Goal: Information Seeking & Learning: Learn about a topic

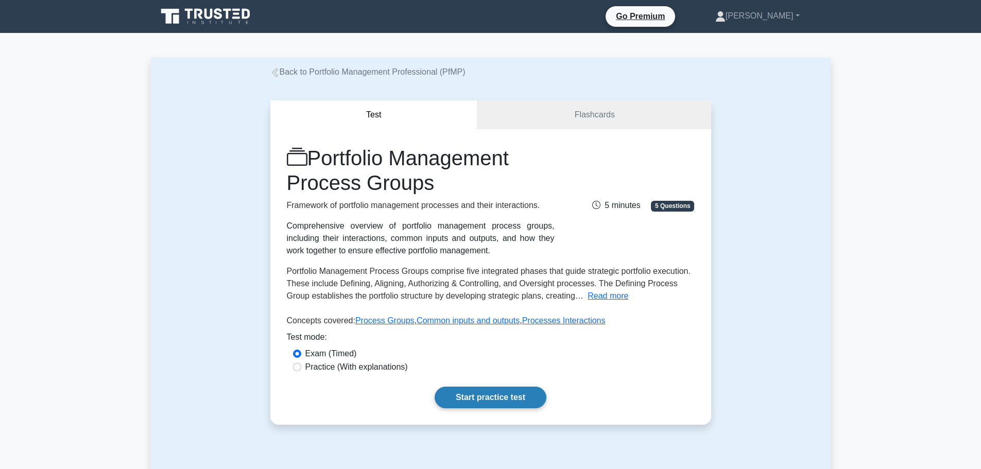
click at [484, 404] on link "Start practice test" at bounding box center [491, 398] width 112 height 22
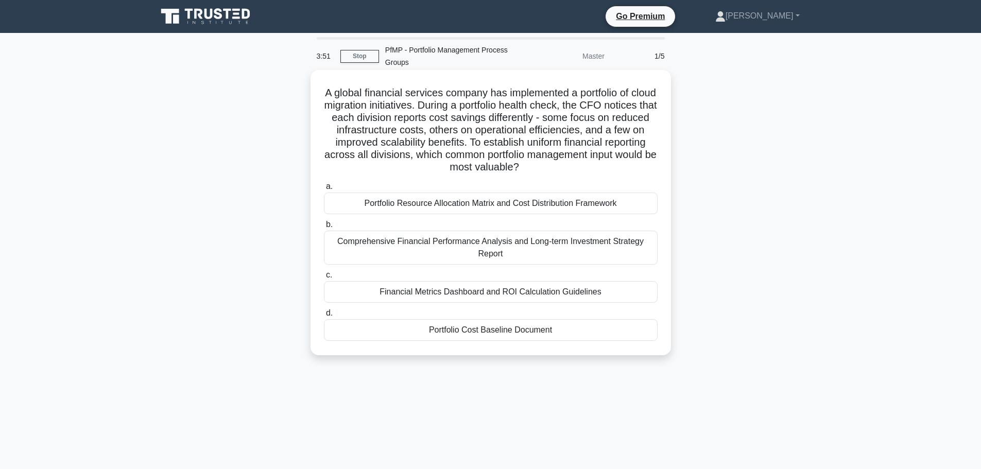
click at [496, 326] on div "Portfolio Cost Baseline Document" at bounding box center [491, 330] width 334 height 22
click at [324, 317] on input "d. Portfolio Cost Baseline Document" at bounding box center [324, 313] width 0 height 7
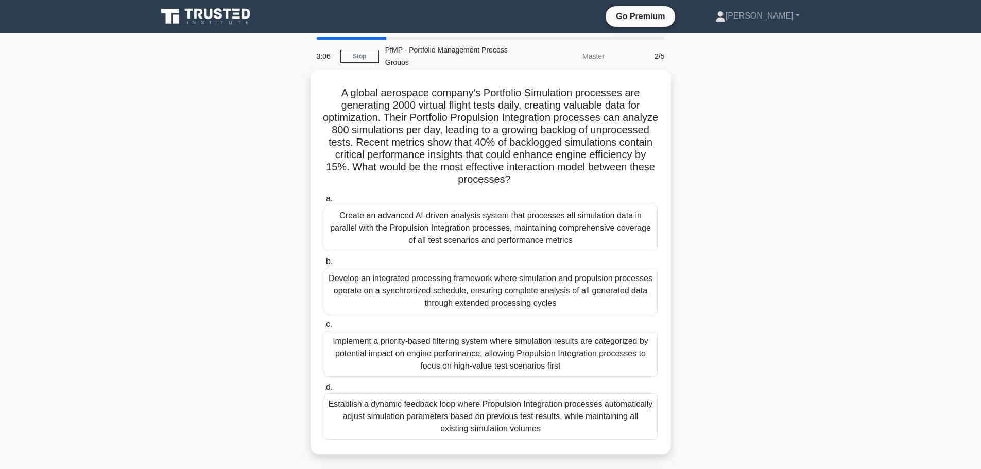
click at [513, 305] on div "Develop an integrated processing framework where simulation and propulsion proc…" at bounding box center [491, 291] width 334 height 46
click at [324, 265] on input "b. Develop an integrated processing framework where simulation and propulsion p…" at bounding box center [324, 262] width 0 height 7
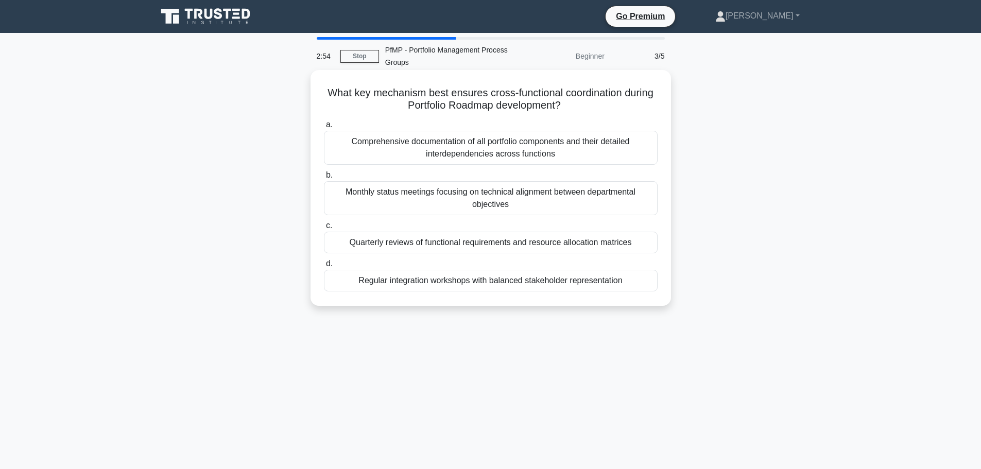
click at [500, 281] on div "Regular integration workshops with balanced stakeholder representation" at bounding box center [491, 281] width 334 height 22
click at [324, 267] on input "d. Regular integration workshops with balanced stakeholder representation" at bounding box center [324, 264] width 0 height 7
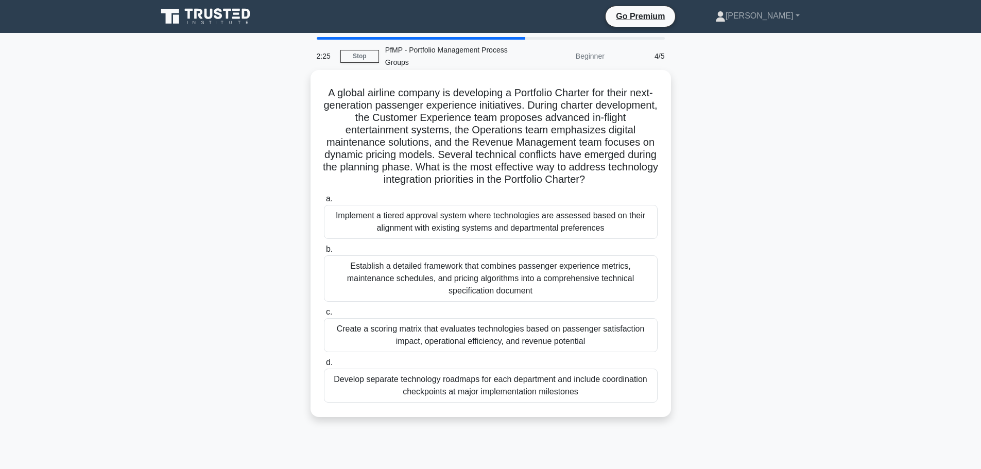
click at [491, 331] on div "Create a scoring matrix that evaluates technologies based on passenger satisfac…" at bounding box center [491, 335] width 334 height 34
click at [324, 316] on input "c. Create a scoring matrix that evaluates technologies based on passenger satis…" at bounding box center [324, 312] width 0 height 7
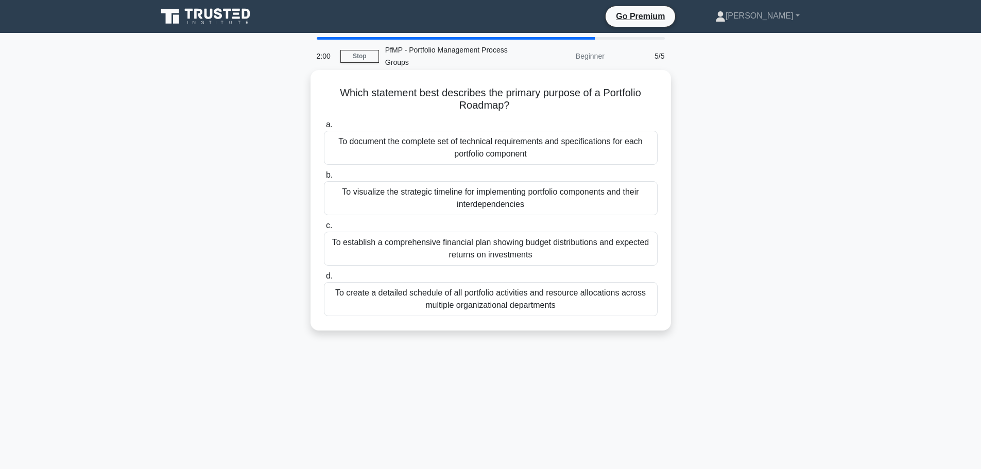
click at [502, 207] on div "To visualize the strategic timeline for implementing portfolio components and t…" at bounding box center [491, 198] width 334 height 34
click at [324, 179] on input "b. To visualize the strategic timeline for implementing portfolio components an…" at bounding box center [324, 175] width 0 height 7
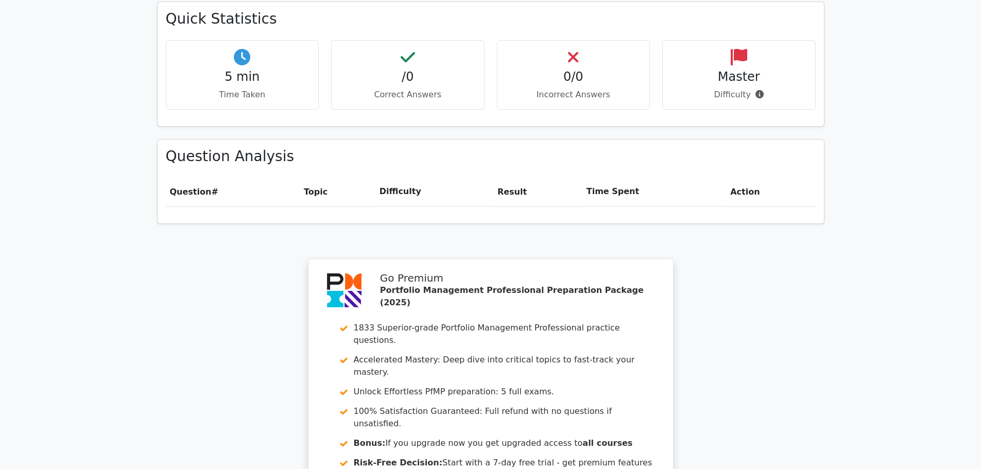
scroll to position [797, 0]
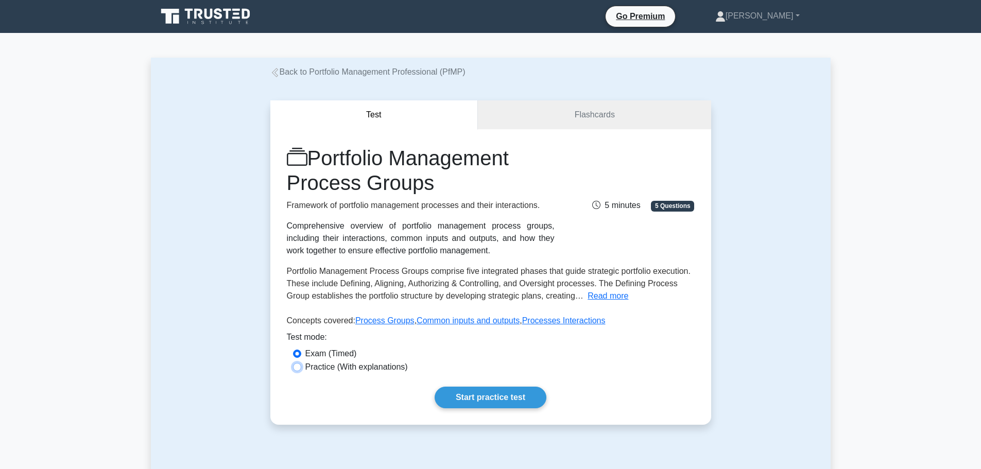
click at [298, 369] on input "Practice (With explanations)" at bounding box center [297, 367] width 8 height 8
radio input "true"
click at [442, 321] on link "Common inputs and outputs" at bounding box center [468, 320] width 103 height 9
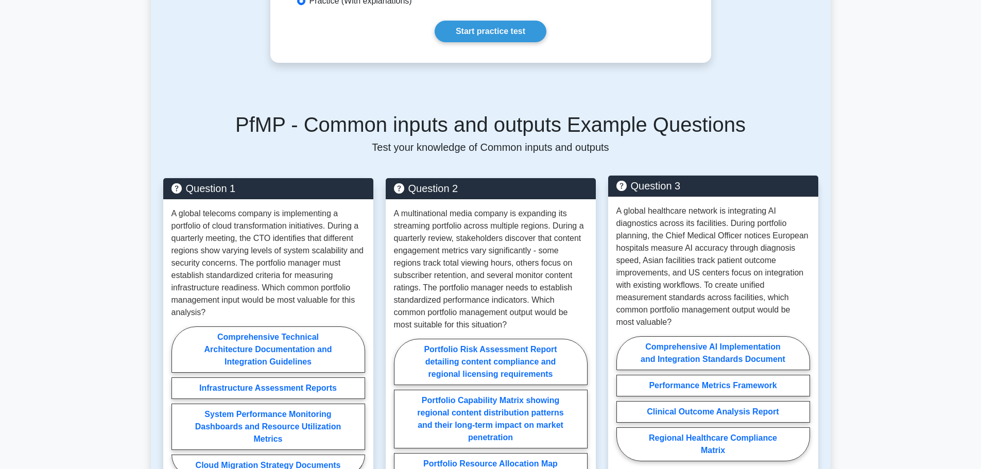
scroll to position [360, 0]
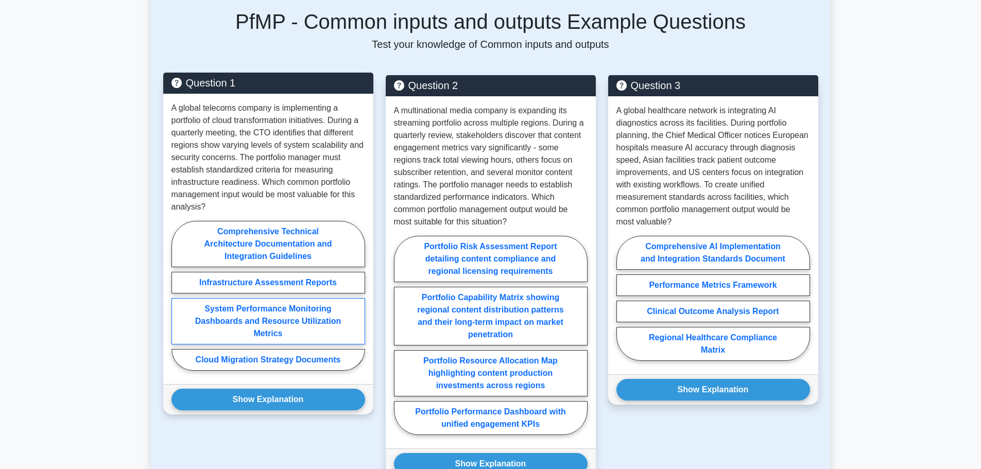
click at [288, 345] on label "System Performance Monitoring Dashboards and Resource Utilization Metrics" at bounding box center [268, 321] width 194 height 46
click at [178, 302] on input "System Performance Monitoring Dashboards and Resource Utilization Metrics" at bounding box center [174, 299] width 7 height 7
radio input "true"
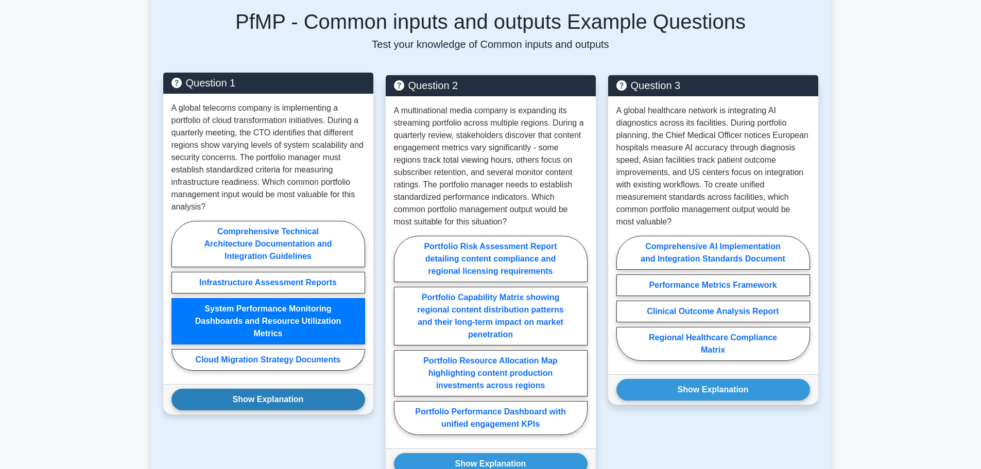
click at [275, 410] on button "Show Explanation" at bounding box center [268, 400] width 194 height 22
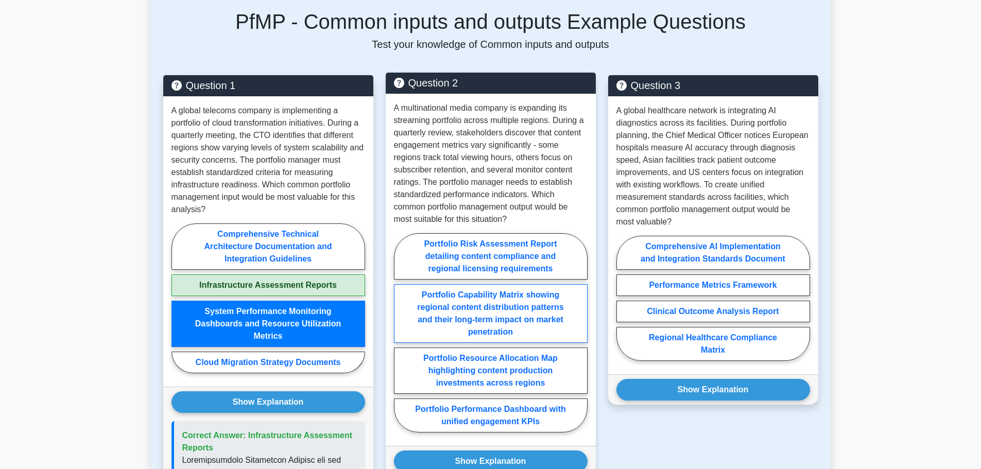
click at [539, 343] on label "Portfolio Capability Matrix showing regional content distribution patterns and …" at bounding box center [491, 313] width 194 height 59
click at [401, 339] on input "Portfolio Capability Matrix showing regional content distribution patterns and …" at bounding box center [397, 336] width 7 height 7
radio input "true"
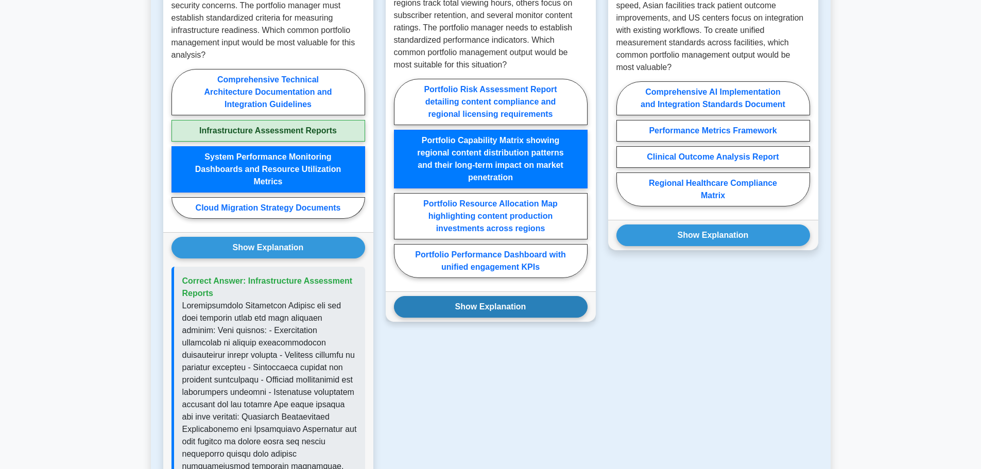
scroll to position [566, 0]
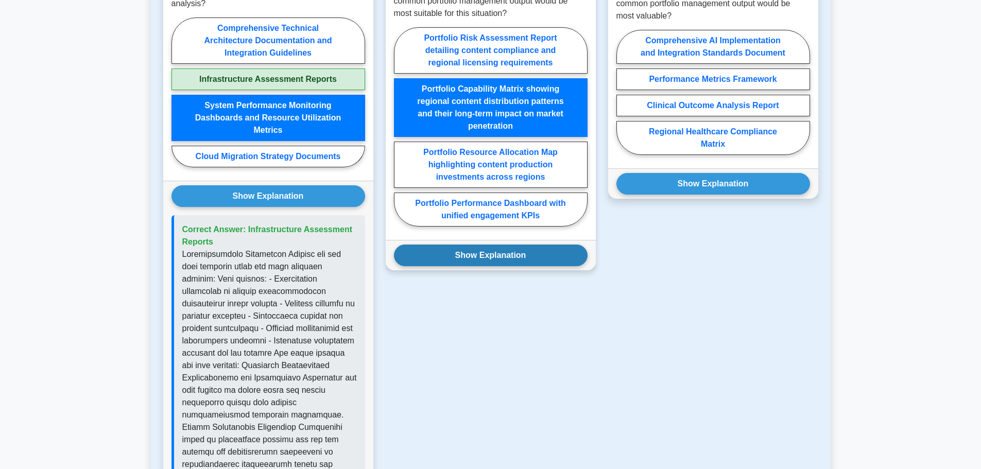
click at [503, 266] on button "Show Explanation" at bounding box center [491, 256] width 194 height 22
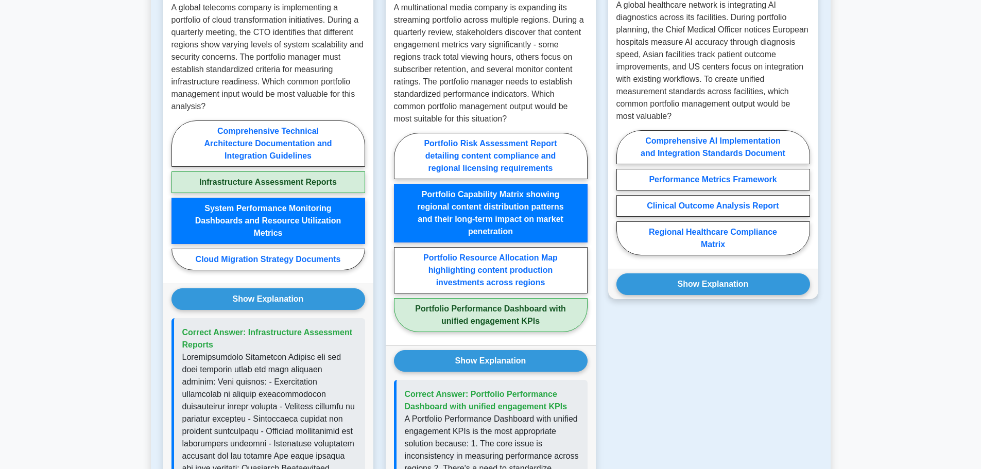
scroll to position [412, 0]
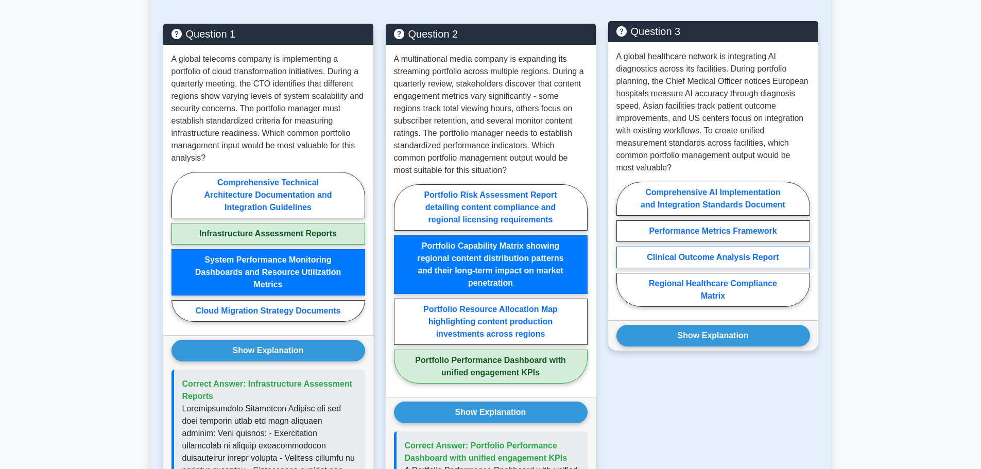
click at [729, 268] on label "Clinical Outcome Analysis Report" at bounding box center [713, 258] width 194 height 22
click at [623, 251] on input "Clinical Outcome Analysis Report" at bounding box center [619, 247] width 7 height 7
radio input "true"
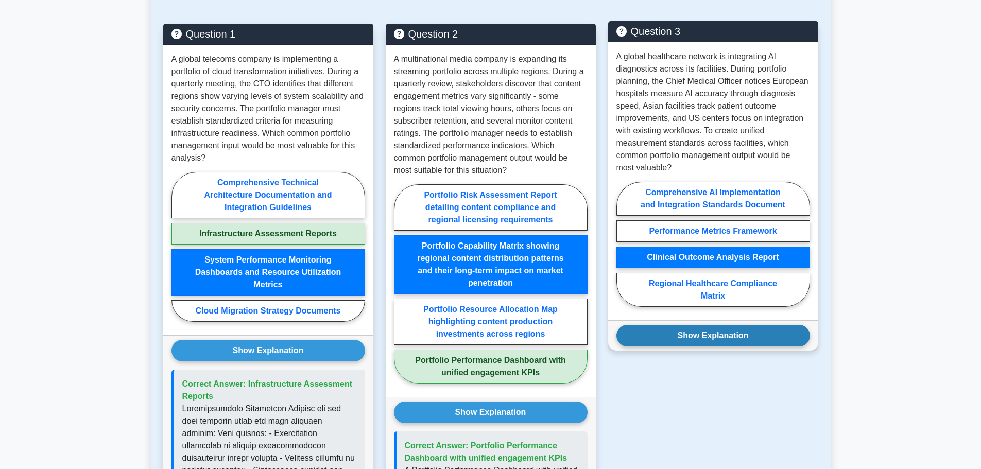
click at [727, 347] on button "Show Explanation" at bounding box center [713, 336] width 194 height 22
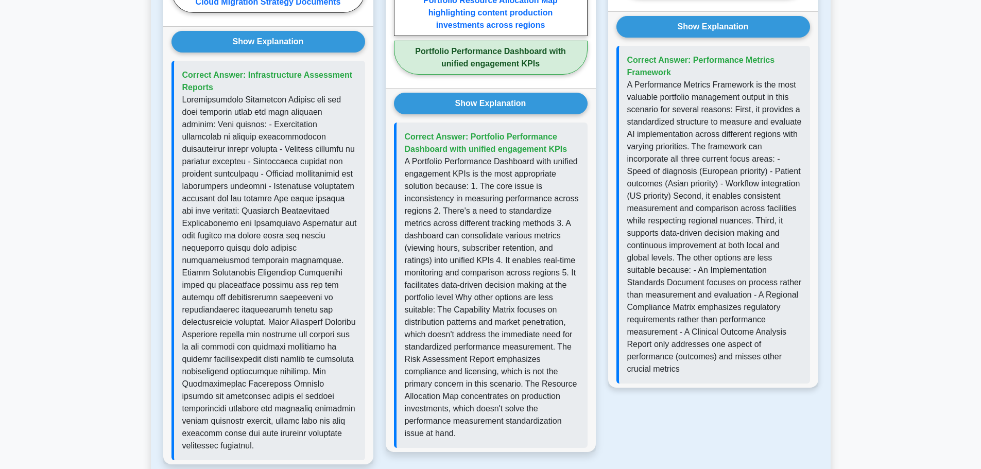
scroll to position [772, 0]
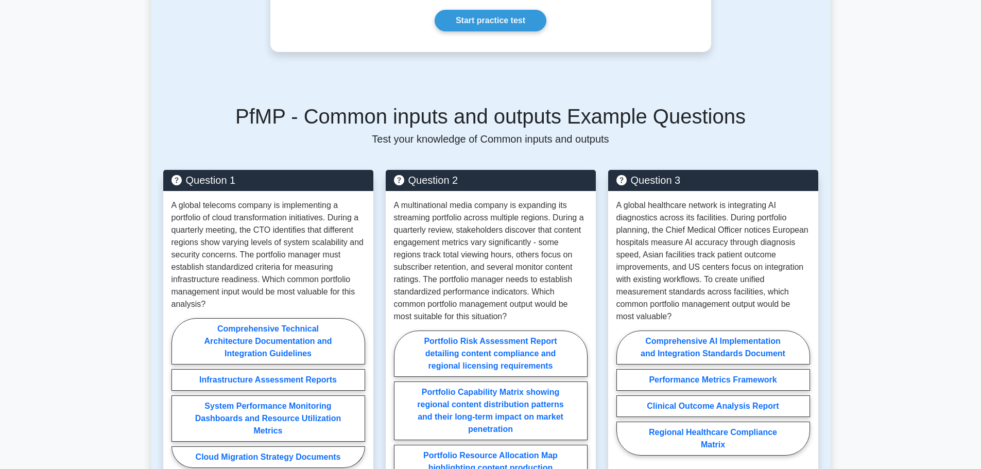
scroll to position [60, 0]
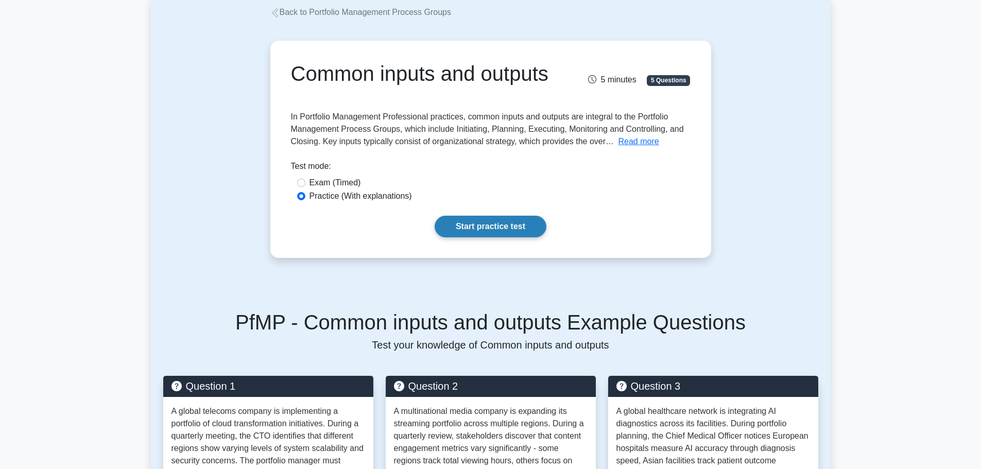
click at [466, 237] on link "Start practice test" at bounding box center [491, 227] width 112 height 22
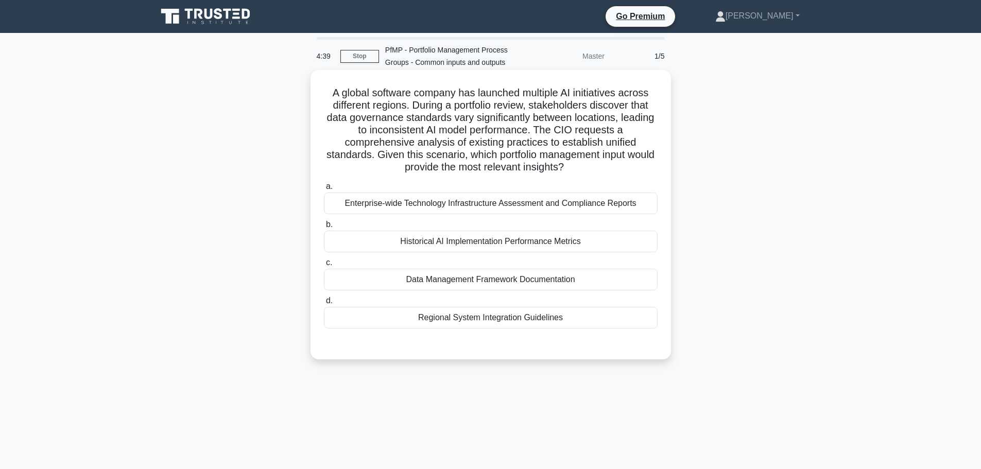
click at [443, 281] on div "Data Management Framework Documentation" at bounding box center [491, 280] width 334 height 22
click at [324, 266] on input "c. Data Management Framework Documentation" at bounding box center [324, 263] width 0 height 7
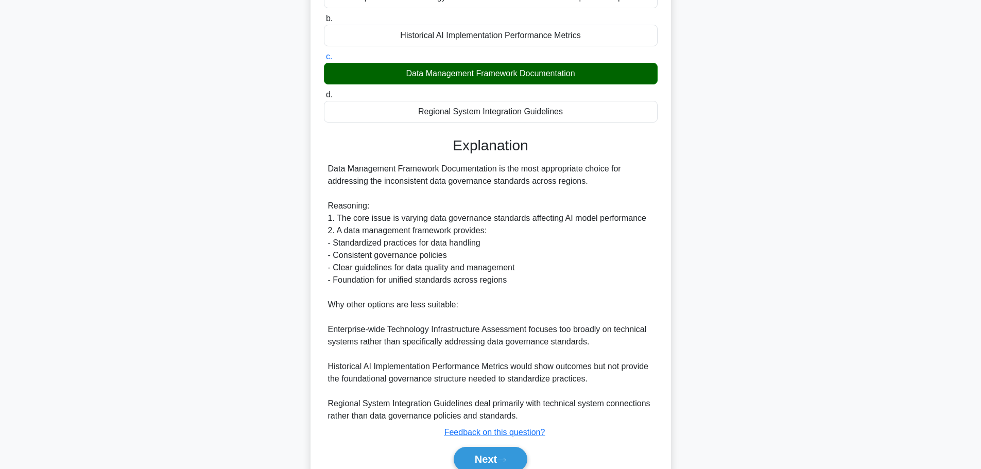
scroll to position [253, 0]
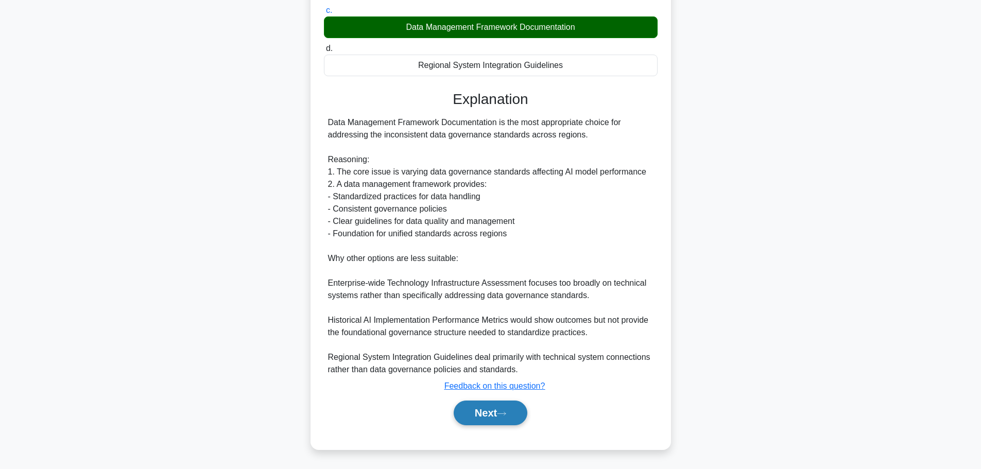
click at [480, 415] on button "Next" at bounding box center [491, 413] width 74 height 25
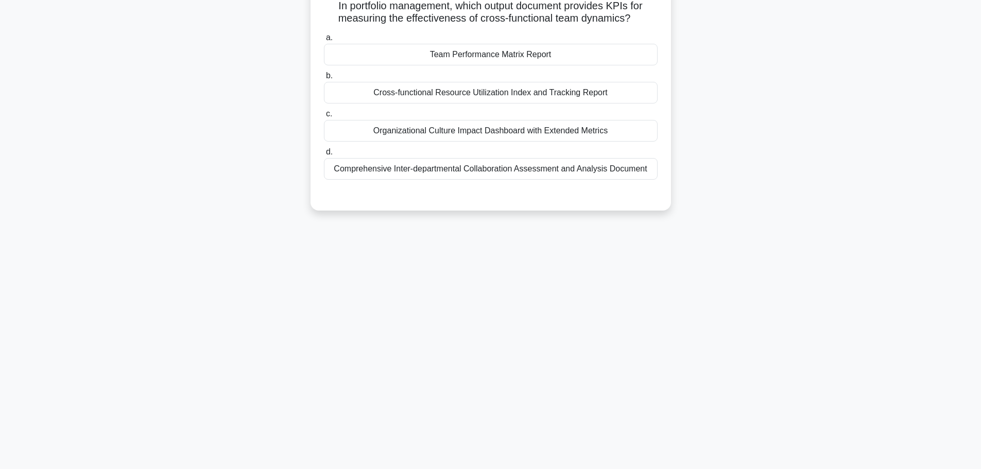
scroll to position [0, 0]
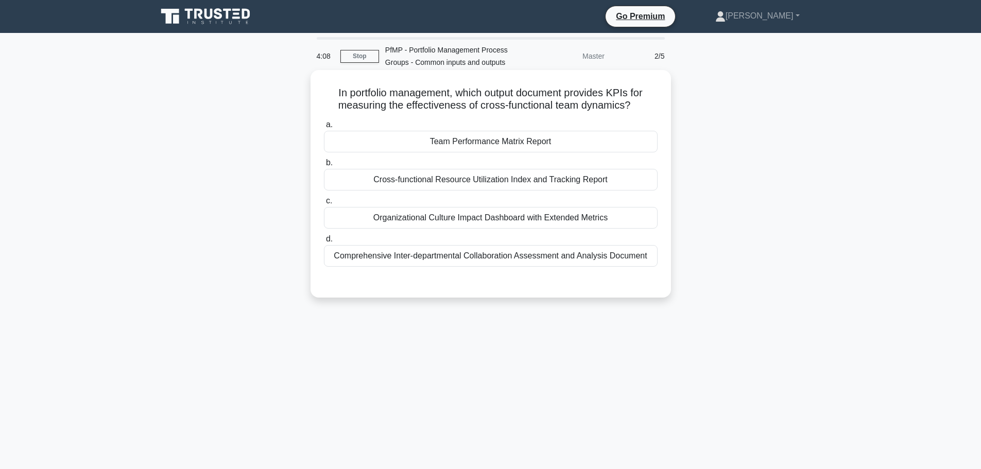
click at [439, 218] on div "Organizational Culture Impact Dashboard with Extended Metrics" at bounding box center [491, 218] width 334 height 22
click at [324, 204] on input "c. Organizational Culture Impact Dashboard with Extended Metrics" at bounding box center [324, 201] width 0 height 7
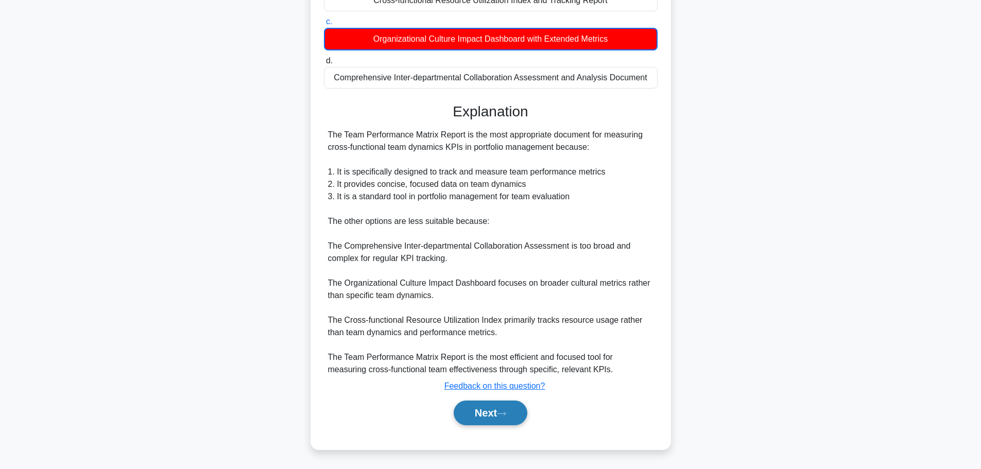
click at [482, 415] on button "Next" at bounding box center [491, 413] width 74 height 25
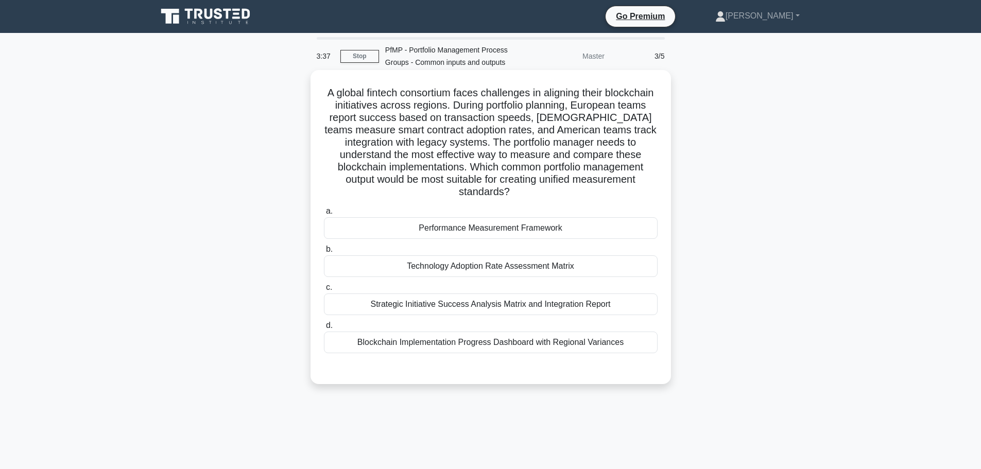
click at [473, 232] on div "Performance Measurement Framework" at bounding box center [491, 228] width 334 height 22
click at [324, 215] on input "a. Performance Measurement Framework" at bounding box center [324, 211] width 0 height 7
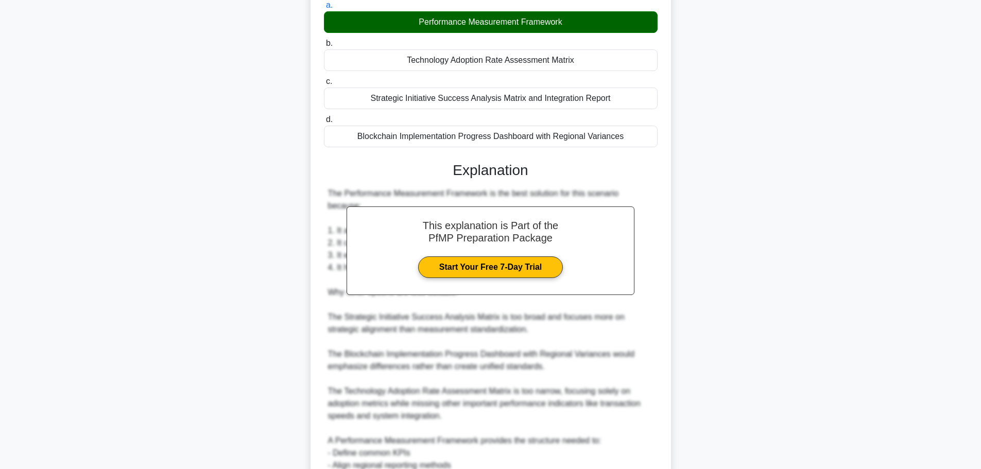
scroll to position [309, 0]
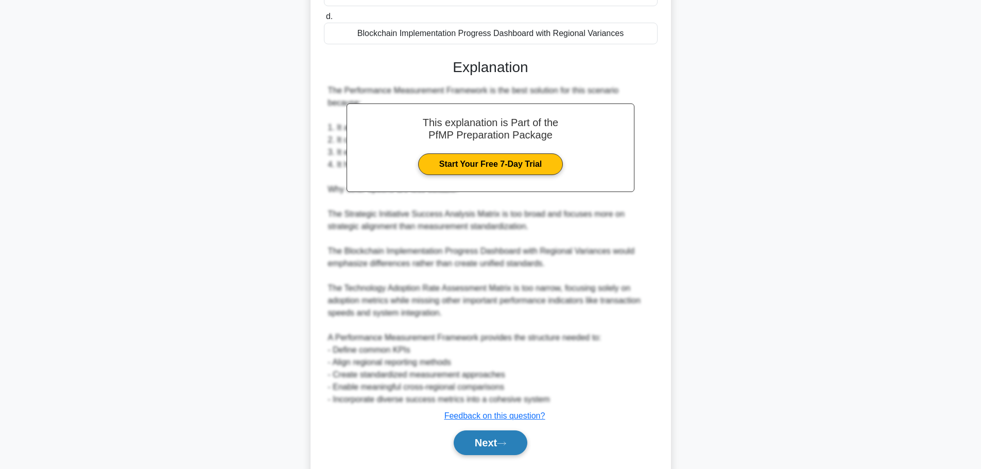
click at [492, 435] on button "Next" at bounding box center [491, 443] width 74 height 25
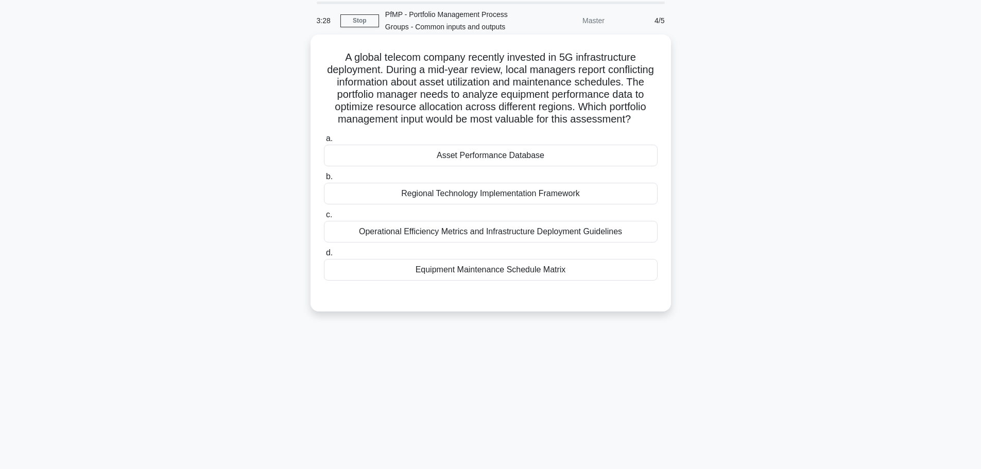
scroll to position [0, 0]
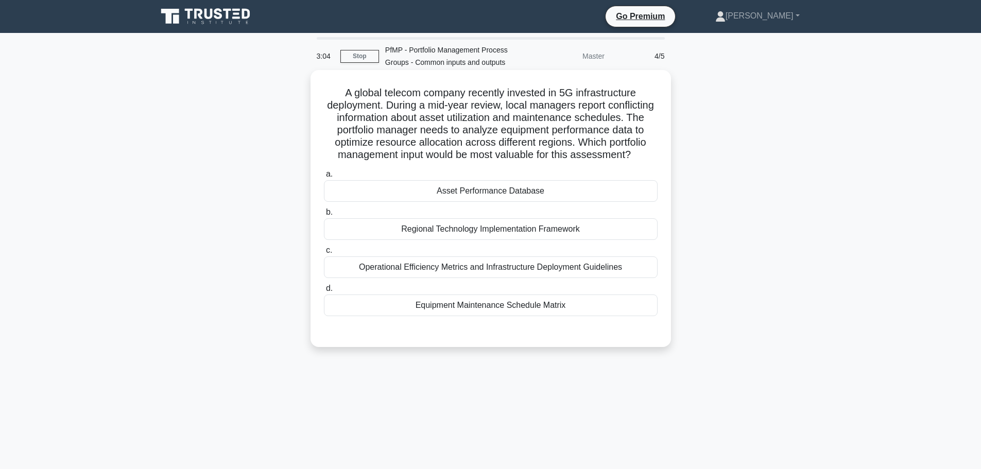
click at [515, 202] on div "Asset Performance Database" at bounding box center [491, 191] width 334 height 22
click at [324, 178] on input "a. Asset Performance Database" at bounding box center [324, 174] width 0 height 7
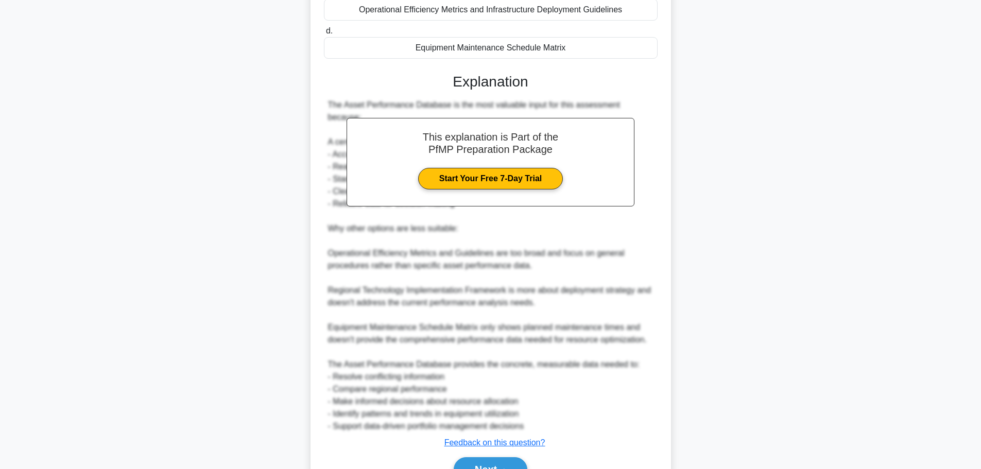
scroll to position [315, 0]
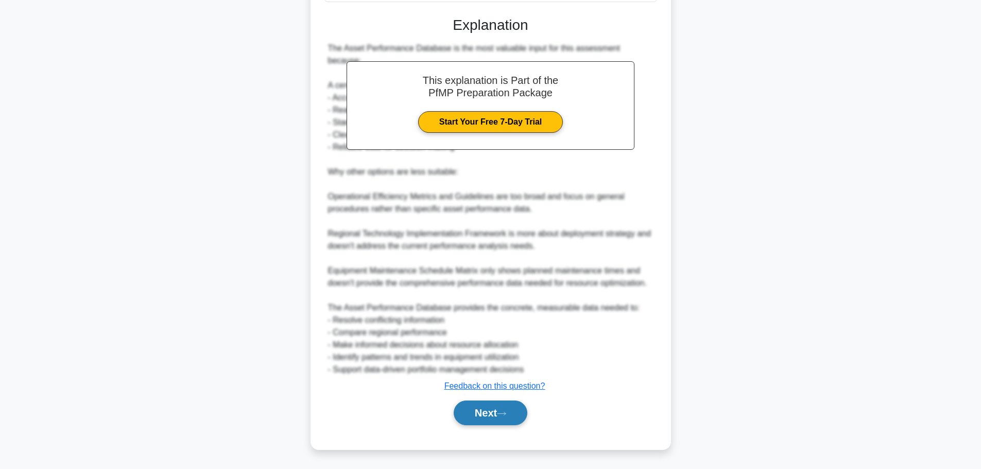
click at [487, 417] on button "Next" at bounding box center [491, 413] width 74 height 25
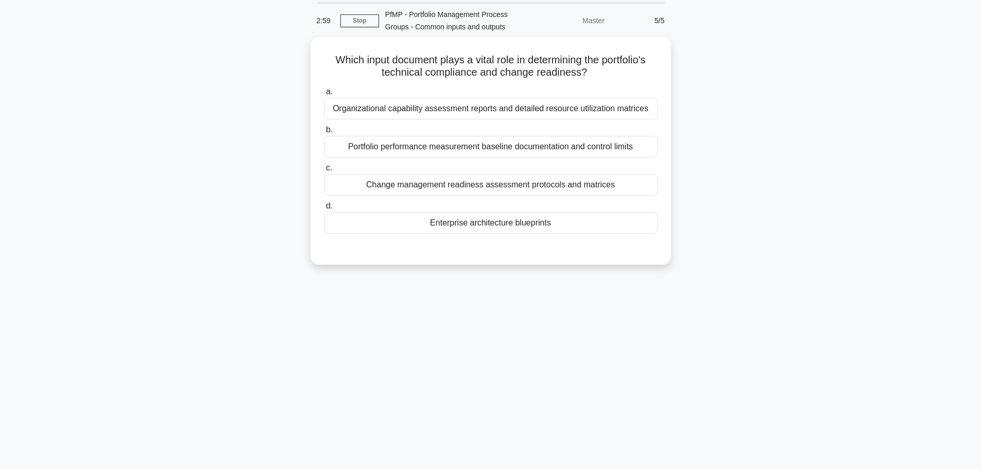
scroll to position [0, 0]
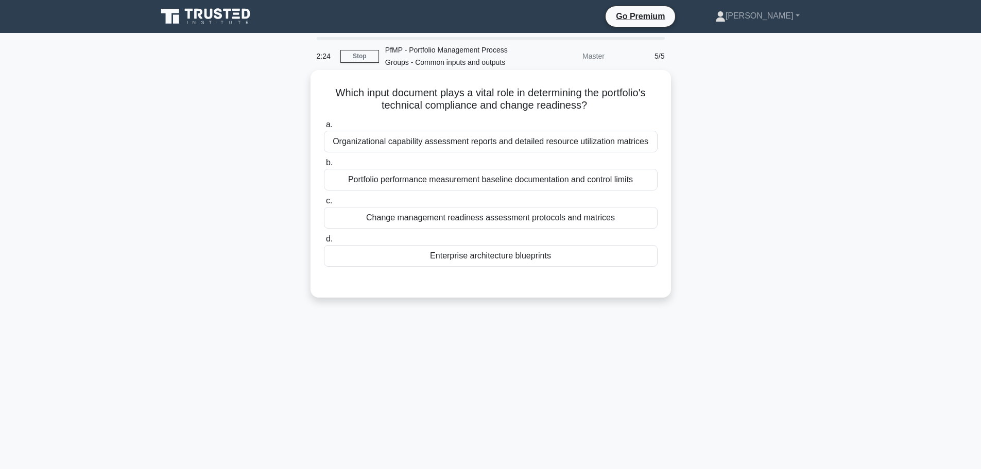
click at [505, 225] on div "Change management readiness assessment protocols and matrices" at bounding box center [491, 218] width 334 height 22
click at [324, 204] on input "c. Change management readiness assessment protocols and matrices" at bounding box center [324, 201] width 0 height 7
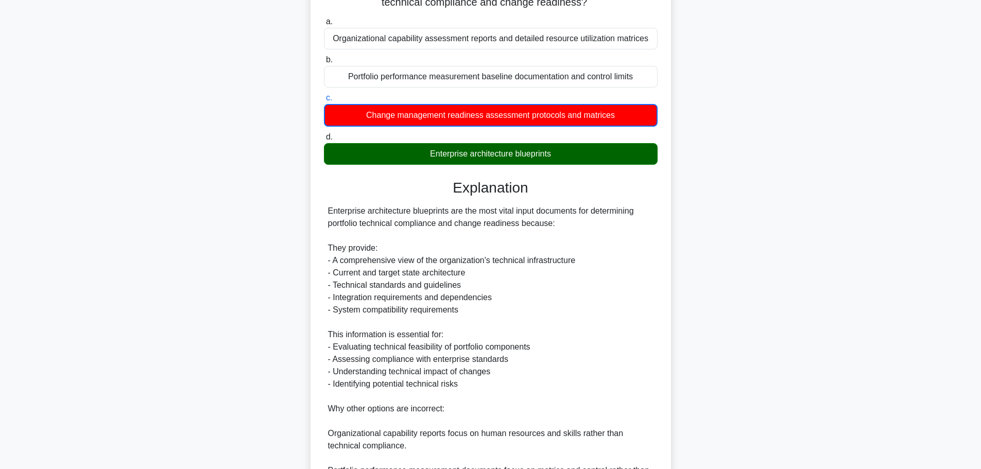
scroll to position [206, 0]
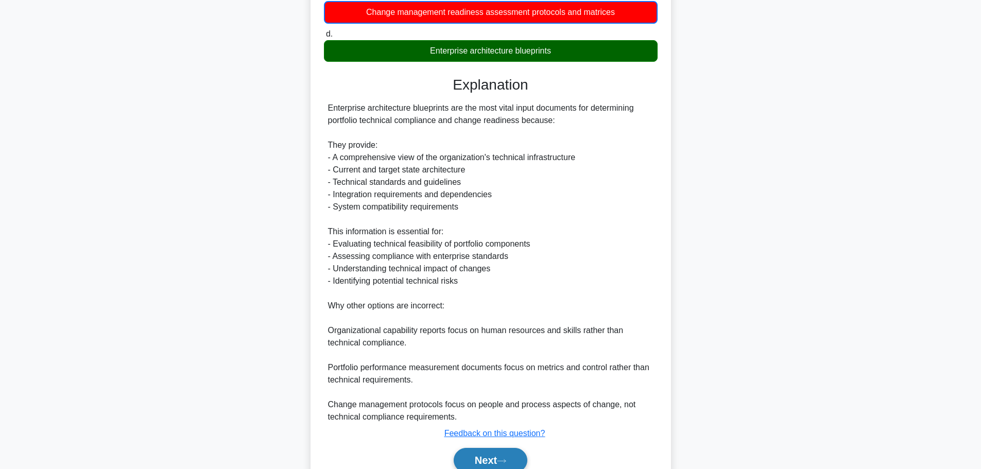
click at [488, 458] on button "Next" at bounding box center [491, 460] width 74 height 25
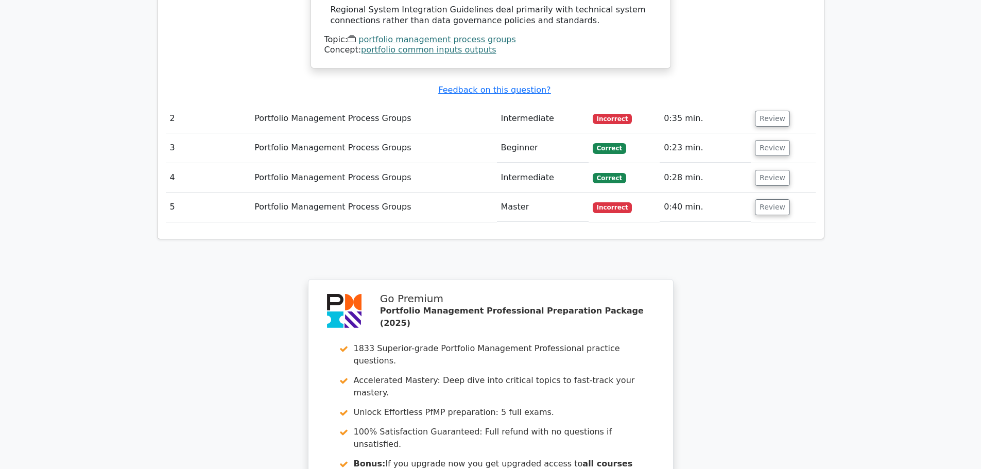
scroll to position [1442, 0]
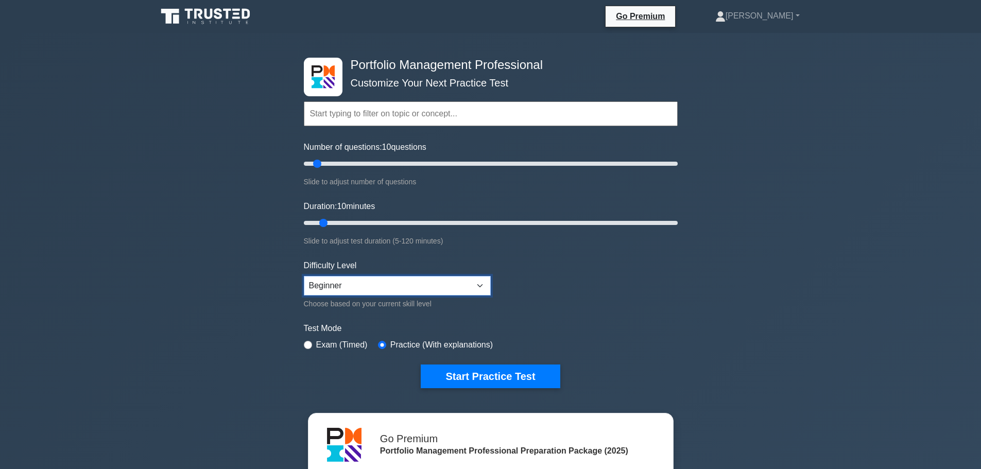
click at [360, 284] on select "Beginner Intermediate Expert" at bounding box center [397, 286] width 187 height 20
select select "intermediate"
click at [304, 276] on select "Beginner Intermediate Expert" at bounding box center [397, 286] width 187 height 20
type input "25"
click at [348, 163] on input "Number of questions: 10 questions" at bounding box center [491, 164] width 374 height 12
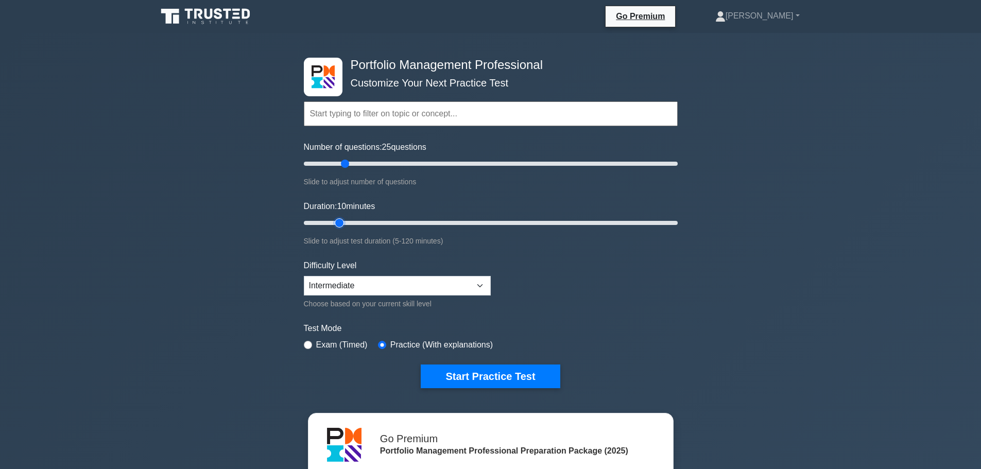
click at [343, 222] on input "Duration: 10 minutes" at bounding box center [491, 223] width 374 height 12
click at [356, 223] on input "Duration: 20 minutes" at bounding box center [491, 223] width 374 height 12
type input "25"
click at [368, 224] on input "Duration: 20 minutes" at bounding box center [491, 223] width 374 height 12
click at [471, 371] on button "Start Practice Test" at bounding box center [490, 377] width 139 height 24
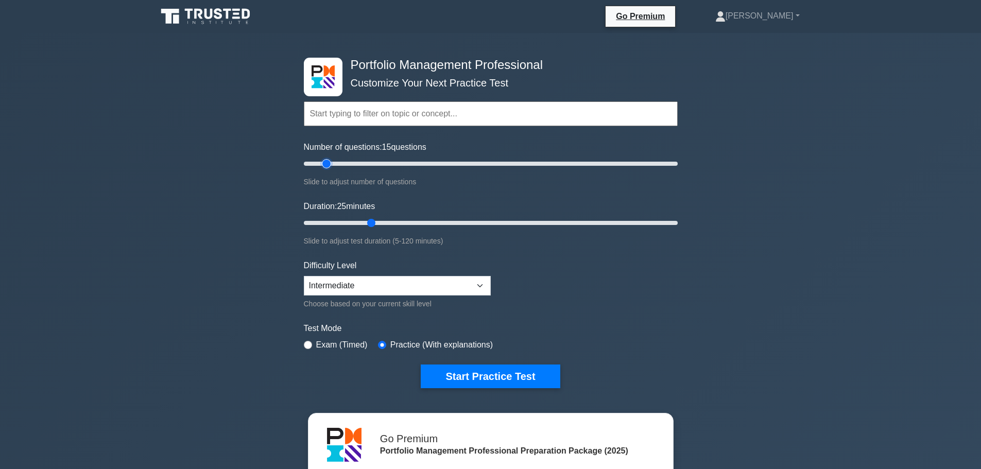
drag, startPoint x: 344, startPoint y: 164, endPoint x: 331, endPoint y: 164, distance: 12.9
type input "15"
click at [331, 164] on input "Number of questions: 15 questions" at bounding box center [491, 164] width 374 height 12
drag, startPoint x: 370, startPoint y: 222, endPoint x: 339, endPoint y: 222, distance: 30.9
type input "15"
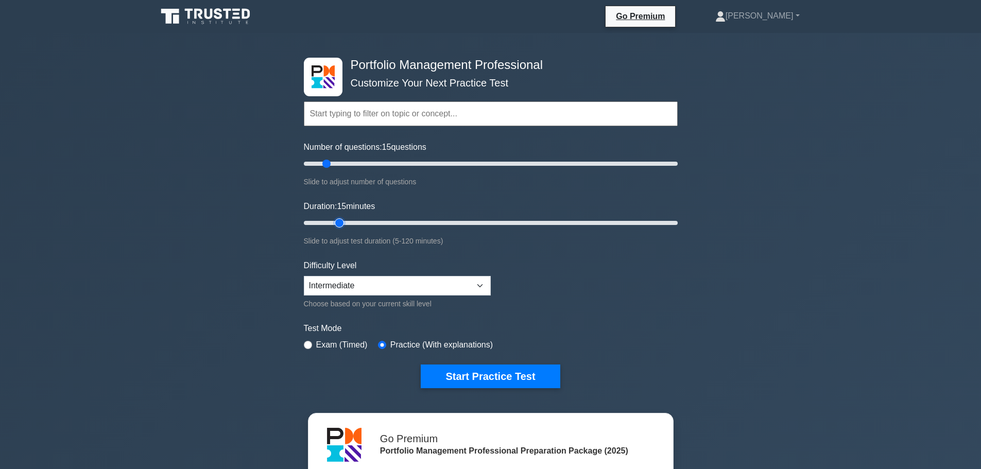
click at [339, 222] on input "Duration: 15 minutes" at bounding box center [491, 223] width 374 height 12
click at [465, 379] on button "Start Practice Test" at bounding box center [490, 377] width 139 height 24
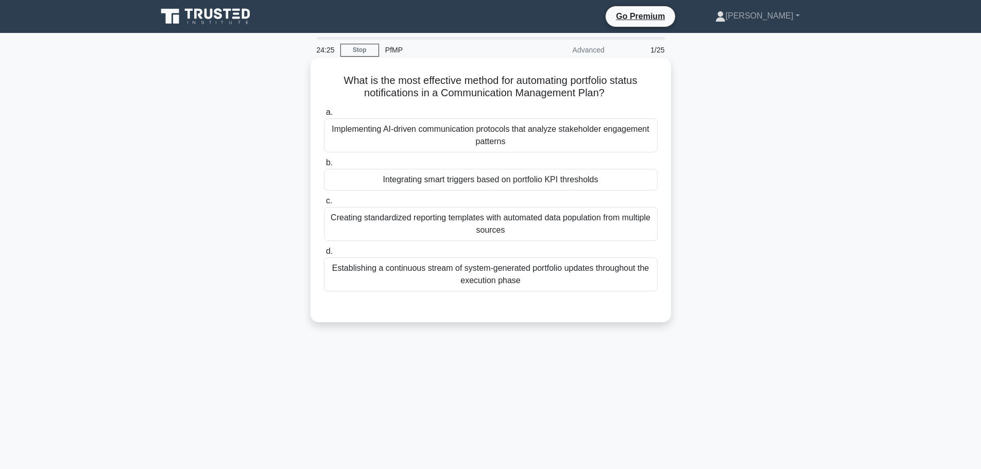
click at [520, 230] on div "Creating standardized reporting templates with automated data population from m…" at bounding box center [491, 224] width 334 height 34
click at [324, 204] on input "c. Creating standardized reporting templates with automated data population fro…" at bounding box center [324, 201] width 0 height 7
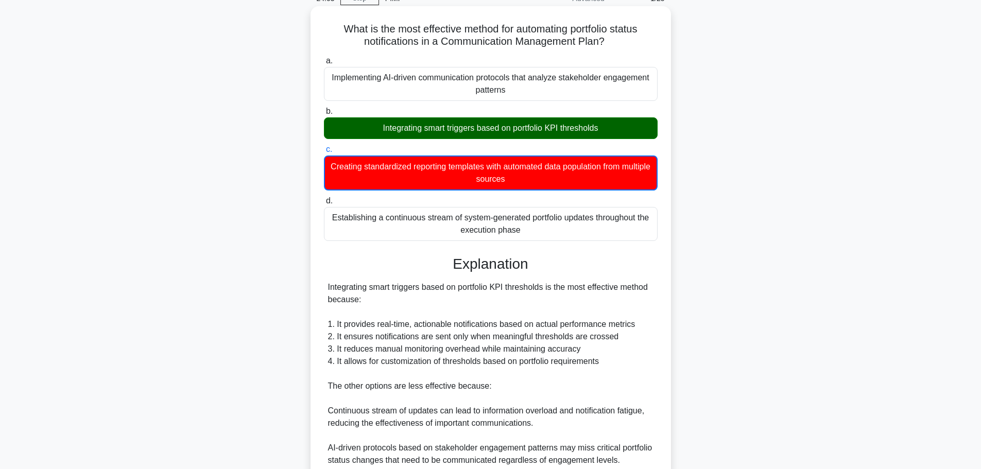
scroll to position [192, 0]
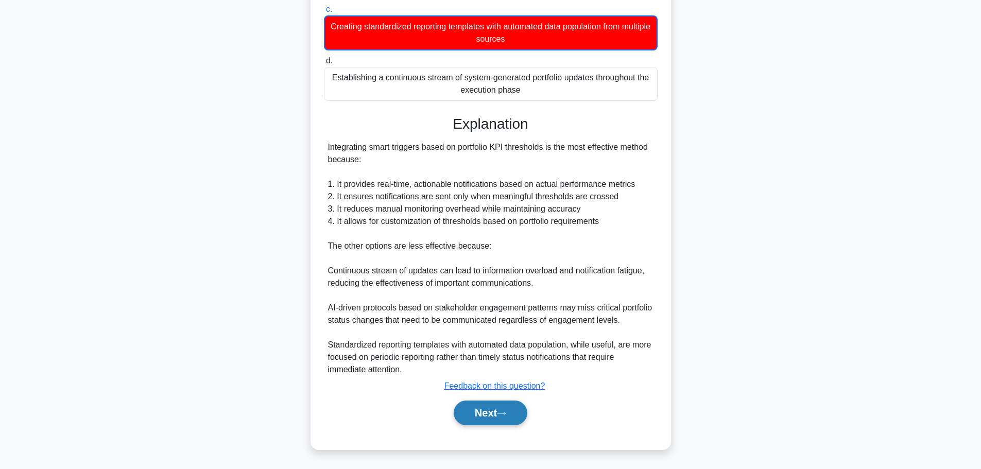
click at [476, 417] on button "Next" at bounding box center [491, 413] width 74 height 25
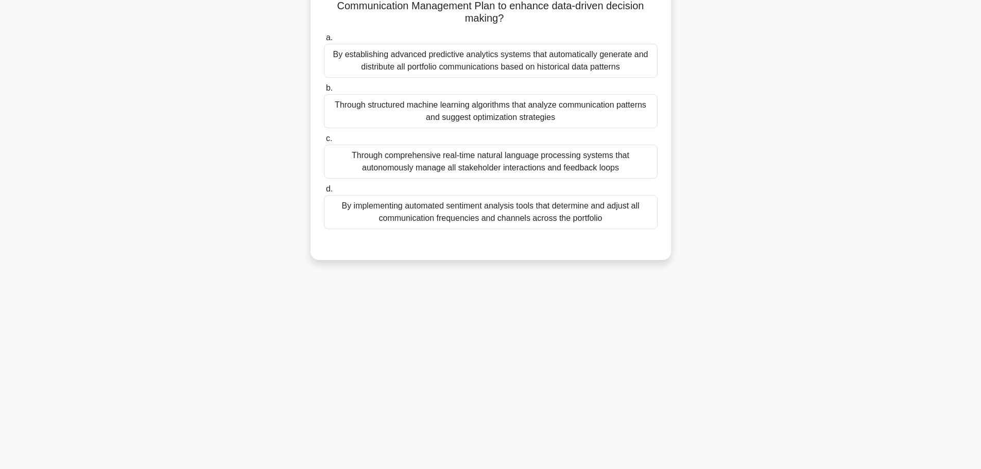
scroll to position [0, 0]
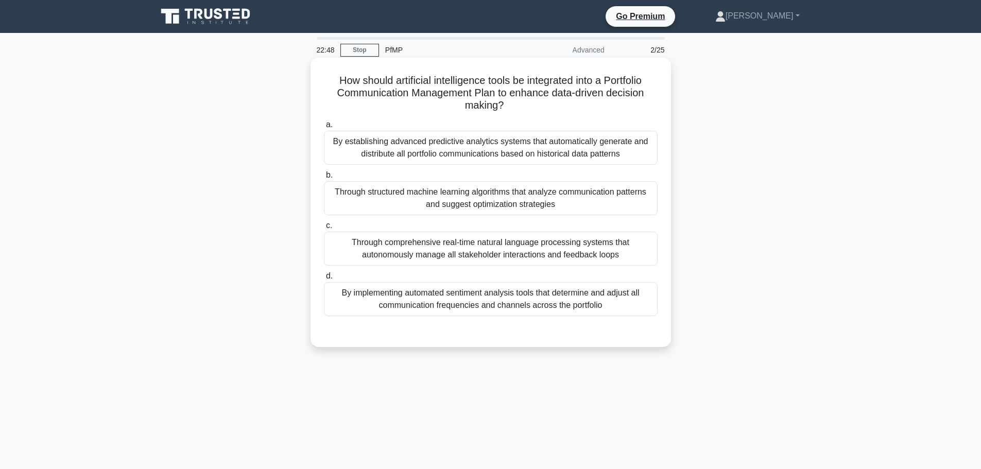
drag, startPoint x: 514, startPoint y: 252, endPoint x: 517, endPoint y: 262, distance: 10.1
click at [514, 253] on div "Through comprehensive real-time natural language processing systems that autono…" at bounding box center [491, 249] width 334 height 34
click at [324, 229] on input "c. Through comprehensive real-time natural language processing systems that aut…" at bounding box center [324, 225] width 0 height 7
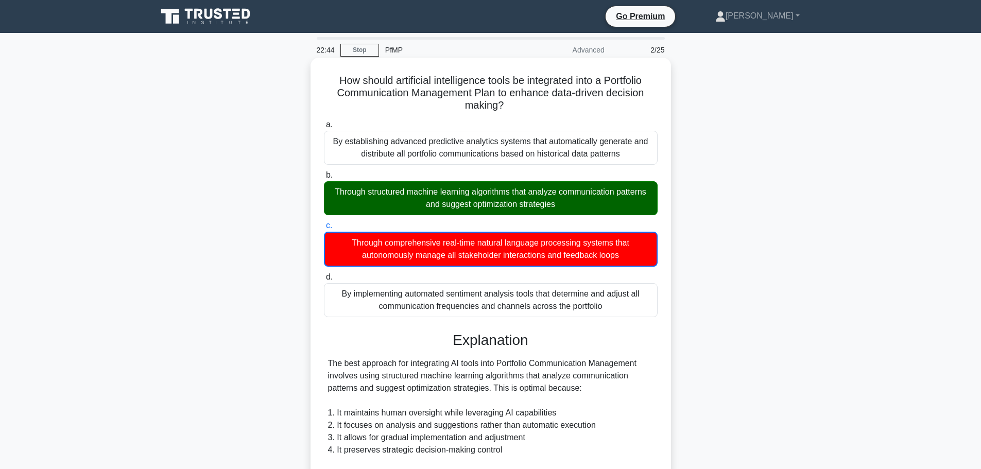
scroll to position [206, 0]
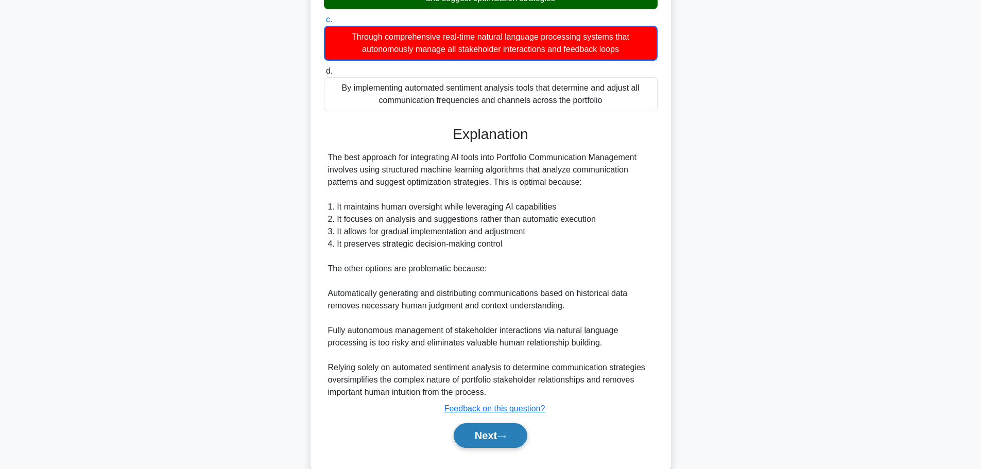
click at [504, 430] on button "Next" at bounding box center [491, 435] width 74 height 25
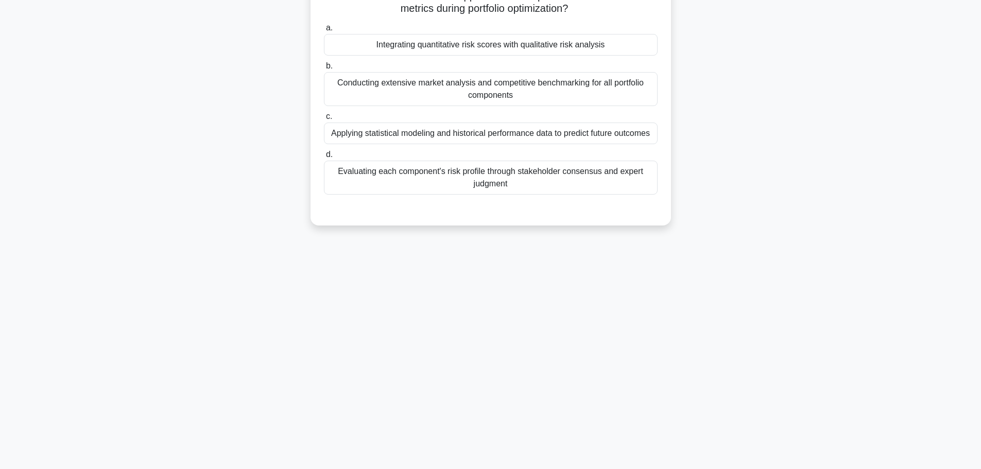
scroll to position [0, 0]
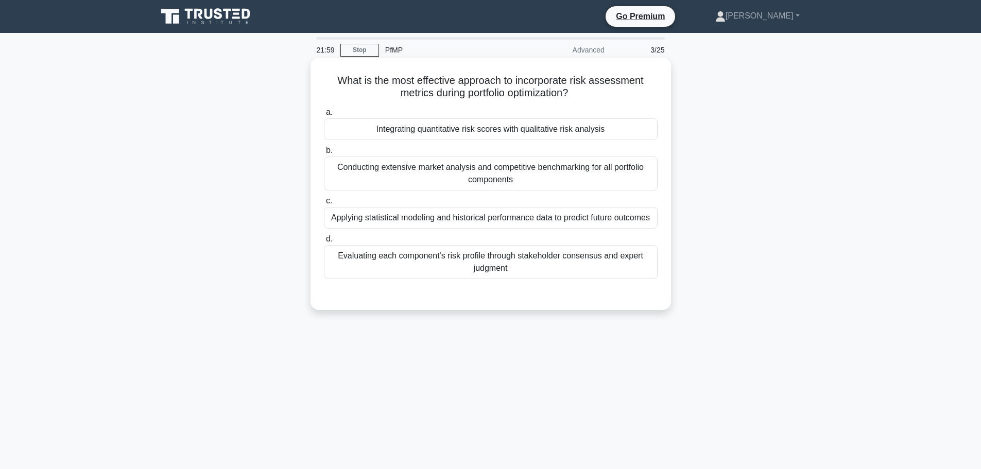
click at [555, 134] on div "Integrating quantitative risk scores with qualitative risk analysis" at bounding box center [491, 129] width 334 height 22
click at [324, 116] on input "a. Integrating quantitative risk scores with qualitative risk analysis" at bounding box center [324, 112] width 0 height 7
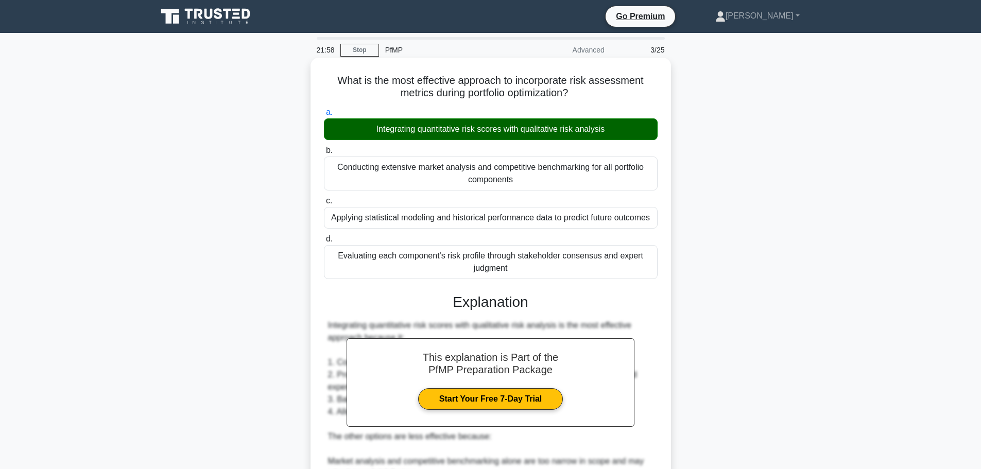
scroll to position [154, 0]
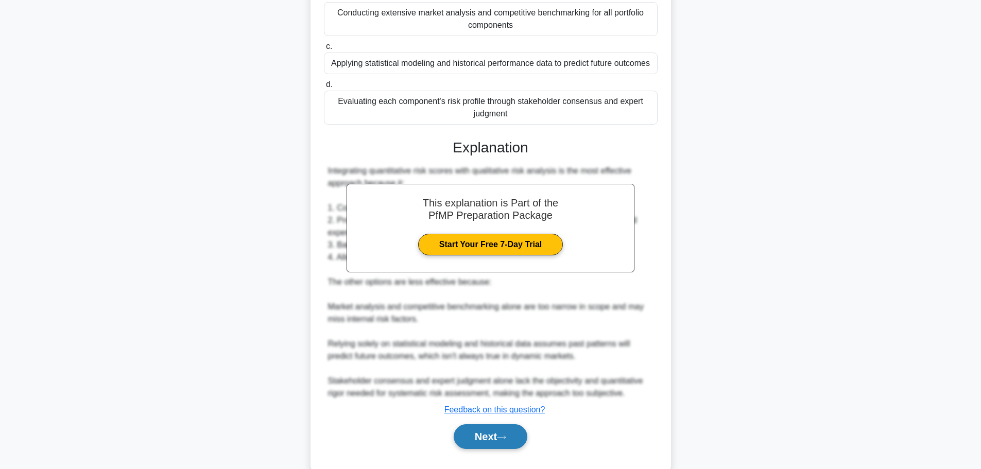
click at [494, 437] on button "Next" at bounding box center [491, 436] width 74 height 25
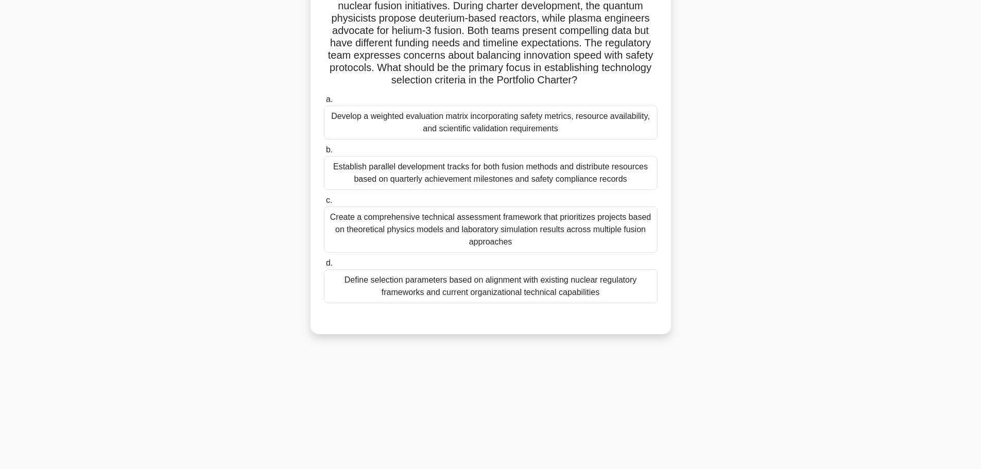
scroll to position [0, 0]
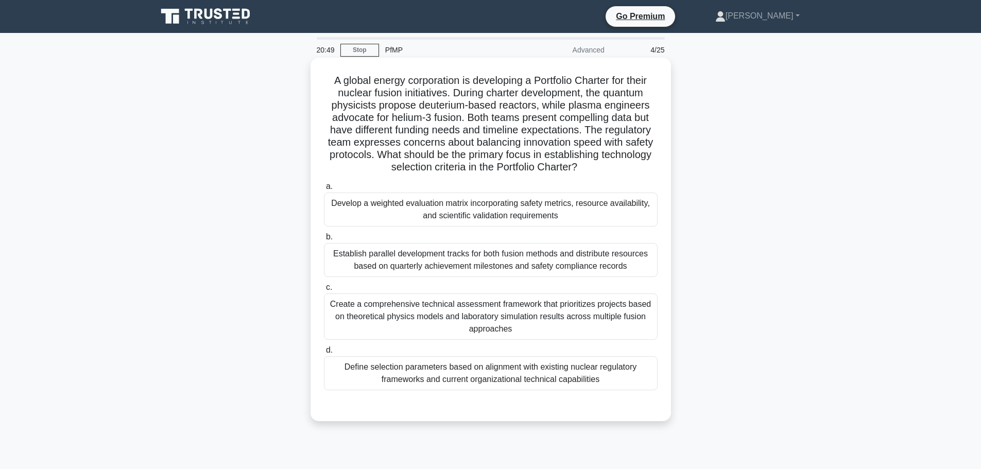
click at [504, 260] on div "Establish parallel development tracks for both fusion methods and distribute re…" at bounding box center [491, 260] width 334 height 34
click at [324, 240] on input "b. Establish parallel development tracks for both fusion methods and distribute…" at bounding box center [324, 237] width 0 height 7
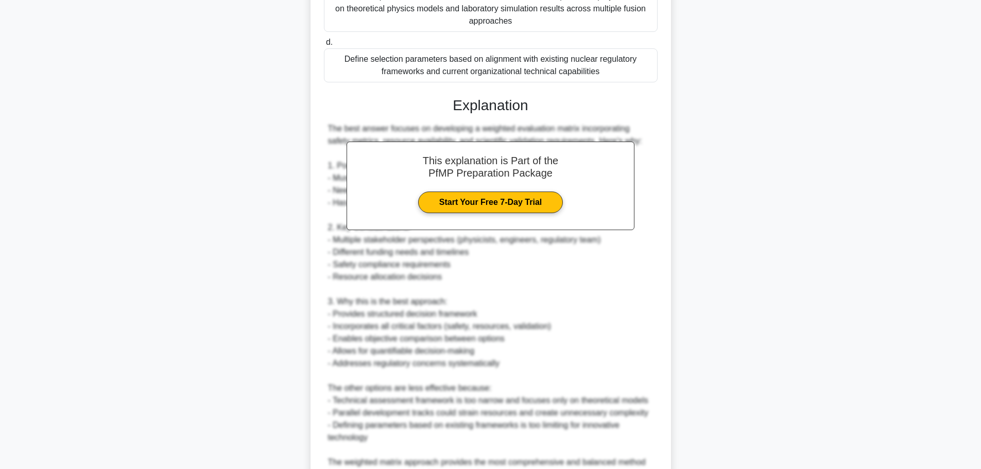
scroll to position [412, 0]
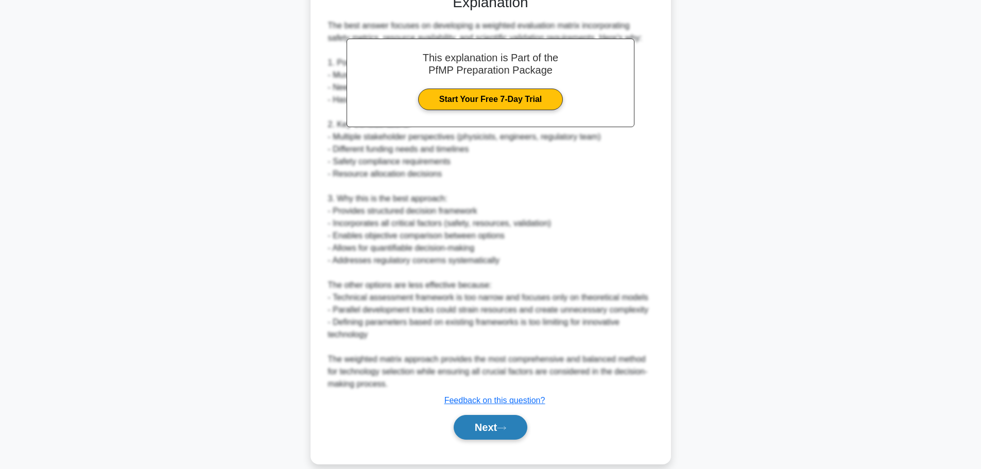
click at [498, 420] on button "Next" at bounding box center [491, 427] width 74 height 25
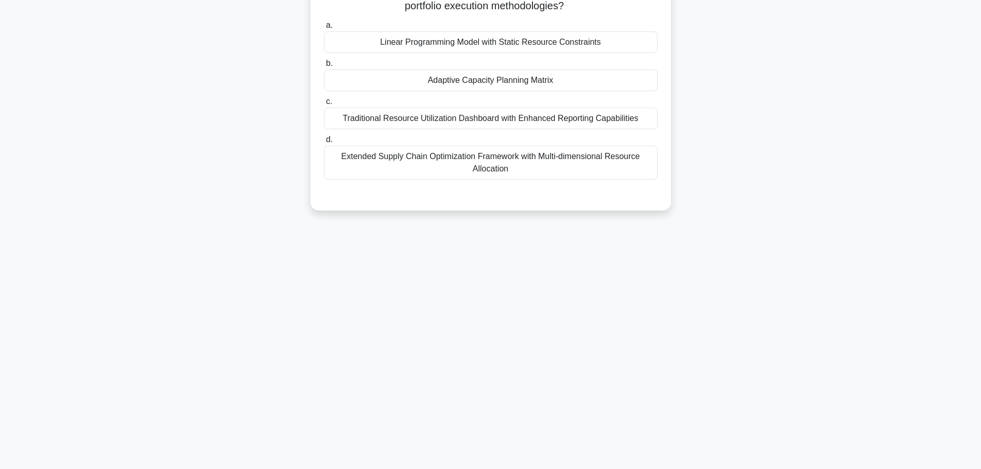
scroll to position [0, 0]
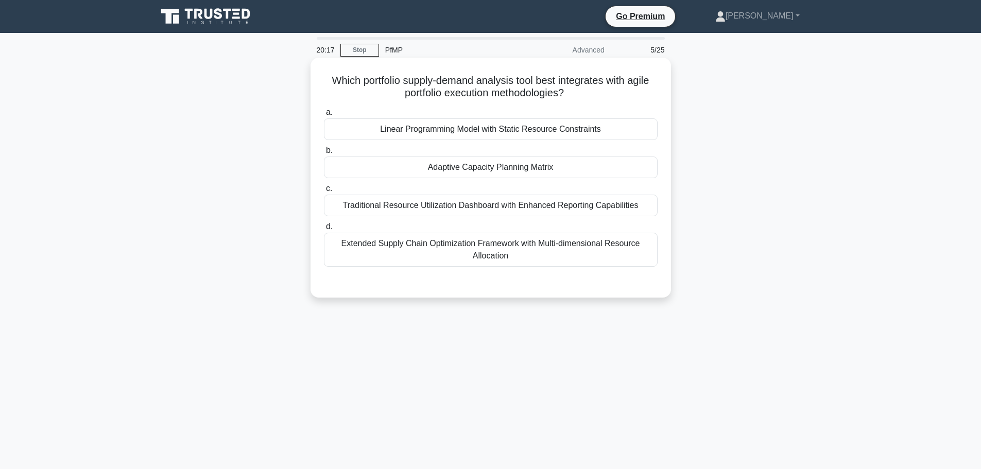
click at [503, 166] on div "Adaptive Capacity Planning Matrix" at bounding box center [491, 168] width 334 height 22
click at [324, 154] on input "b. Adaptive Capacity Planning Matrix" at bounding box center [324, 150] width 0 height 7
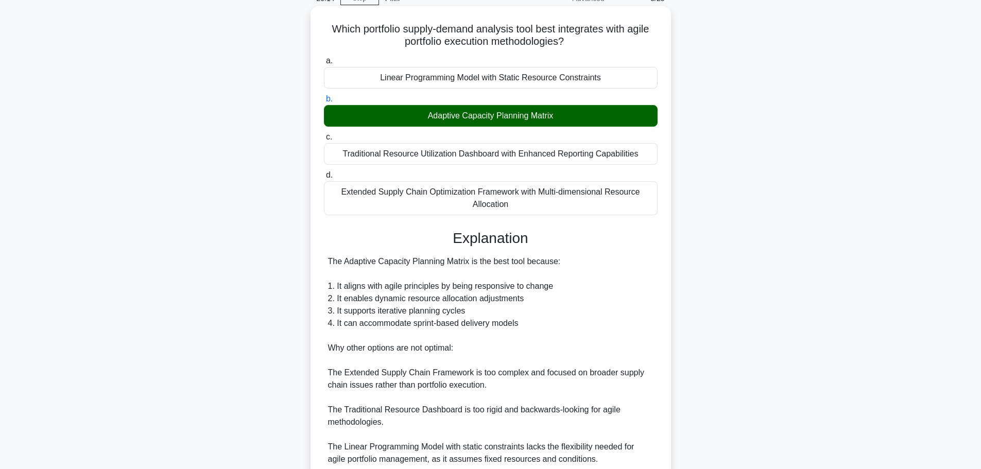
scroll to position [103, 0]
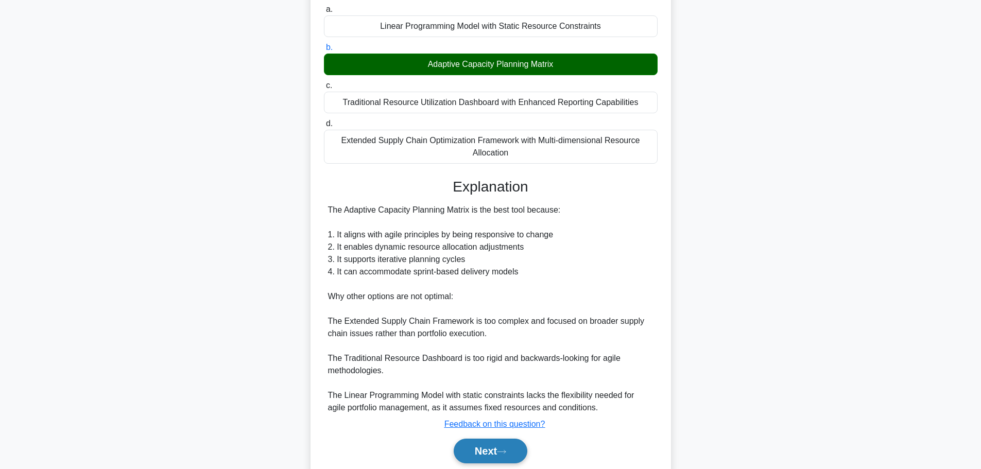
click at [484, 455] on button "Next" at bounding box center [491, 451] width 74 height 25
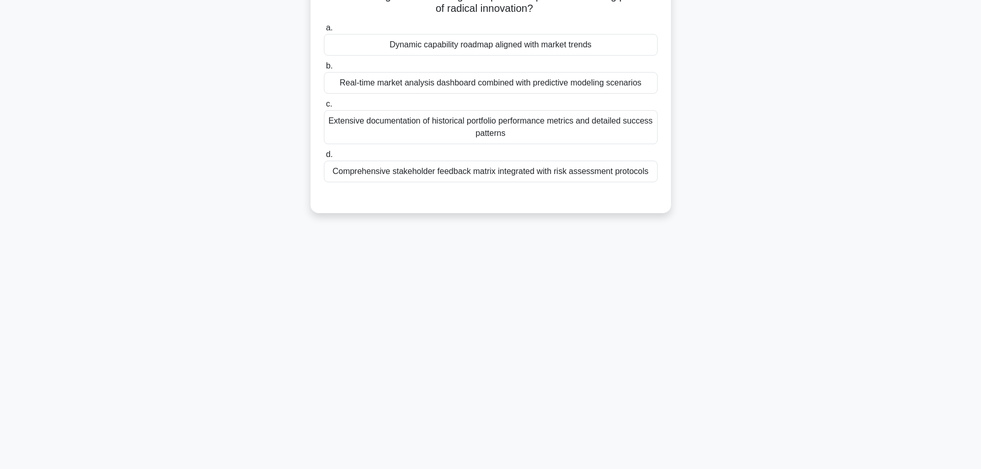
scroll to position [0, 0]
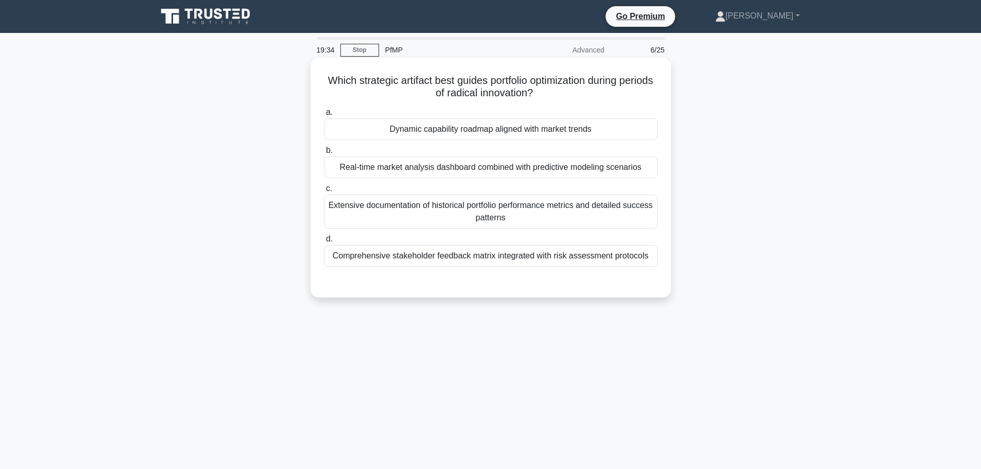
click at [540, 167] on div "Real-time market analysis dashboard combined with predictive modeling scenarios" at bounding box center [491, 168] width 334 height 22
click at [324, 154] on input "b. Real-time market analysis dashboard combined with predictive modeling scenar…" at bounding box center [324, 150] width 0 height 7
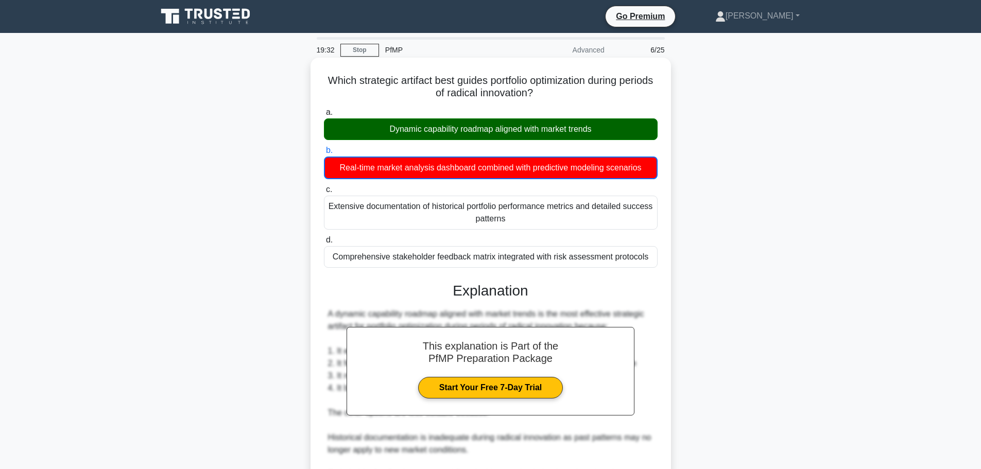
scroll to position [154, 0]
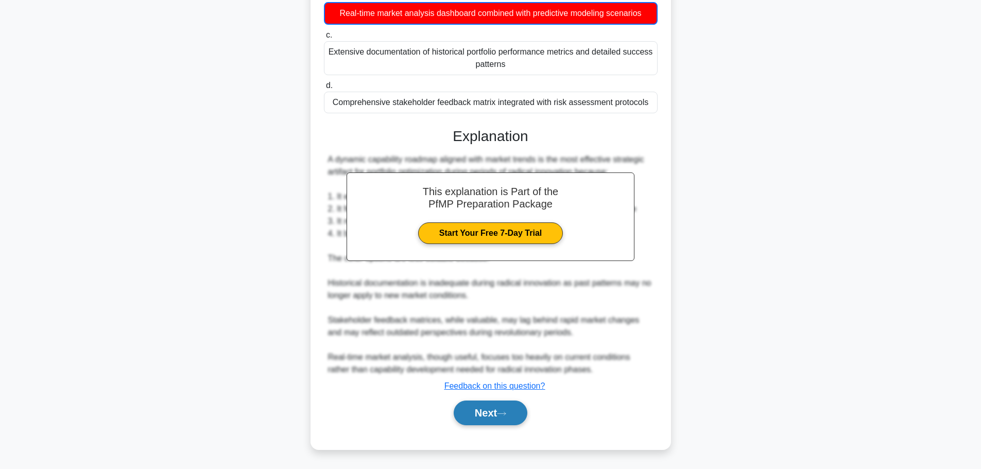
click at [490, 415] on button "Next" at bounding box center [491, 413] width 74 height 25
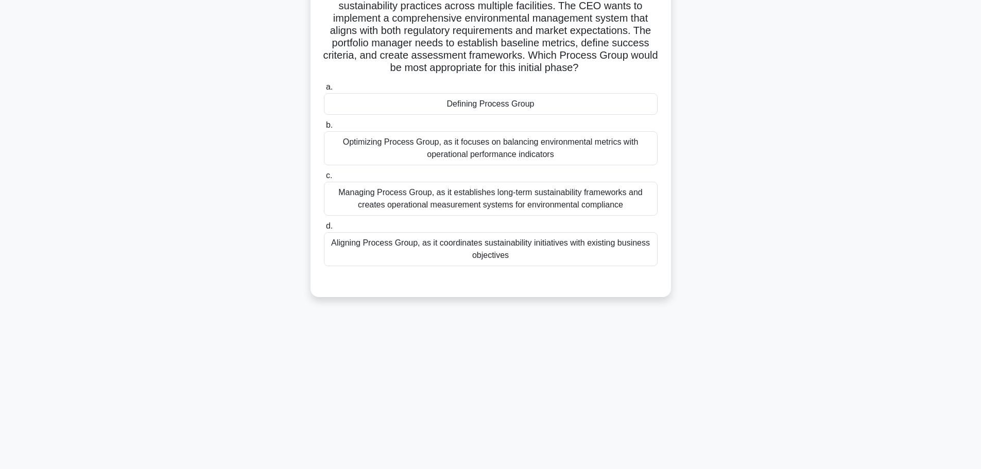
scroll to position [0, 0]
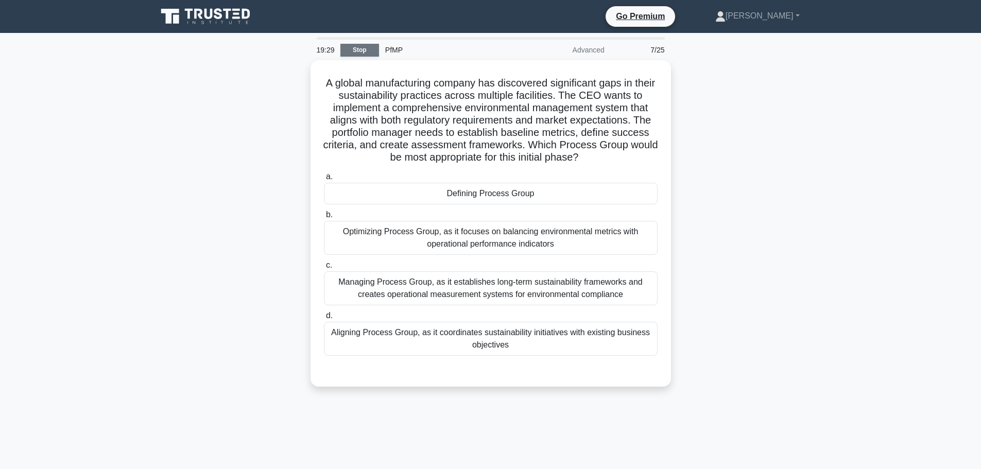
click at [353, 47] on link "Stop" at bounding box center [359, 50] width 39 height 13
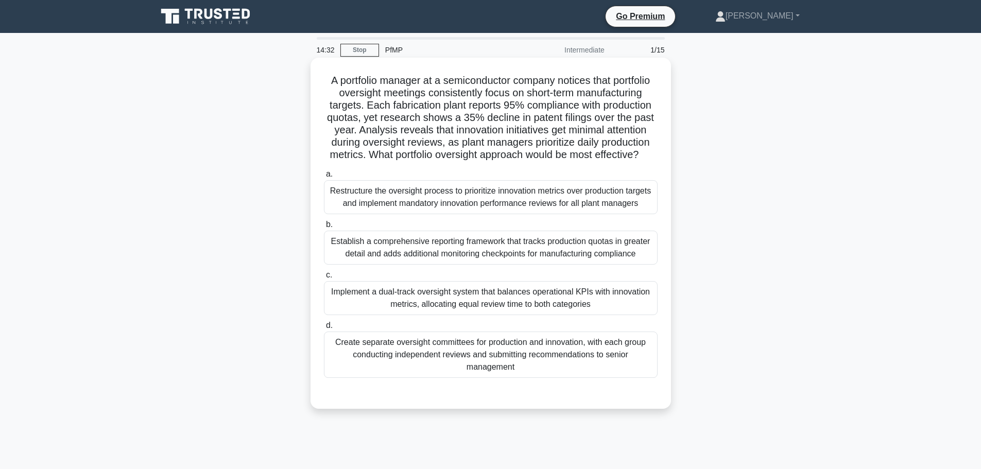
click at [446, 315] on div "Implement a dual-track oversight system that balances operational KPIs with inn…" at bounding box center [491, 298] width 334 height 34
click at [324, 279] on input "c. Implement a dual-track oversight system that balances operational KPIs with …" at bounding box center [324, 275] width 0 height 7
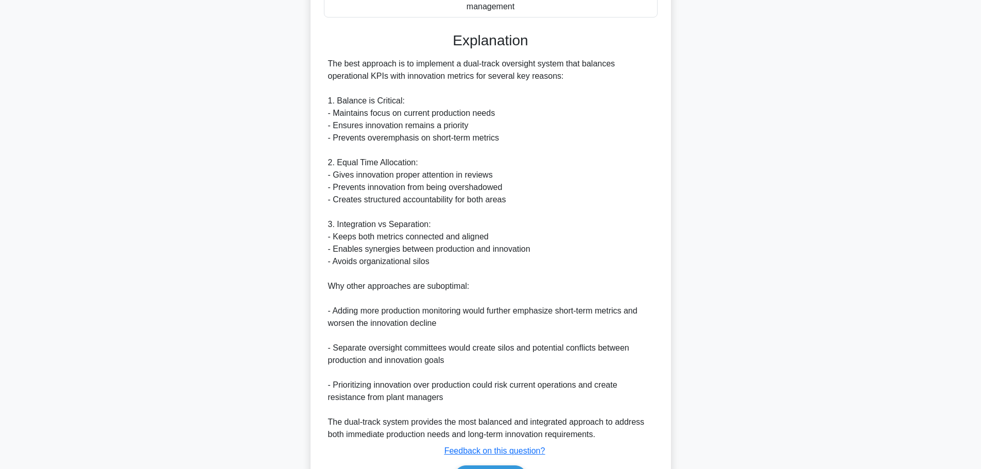
scroll to position [412, 0]
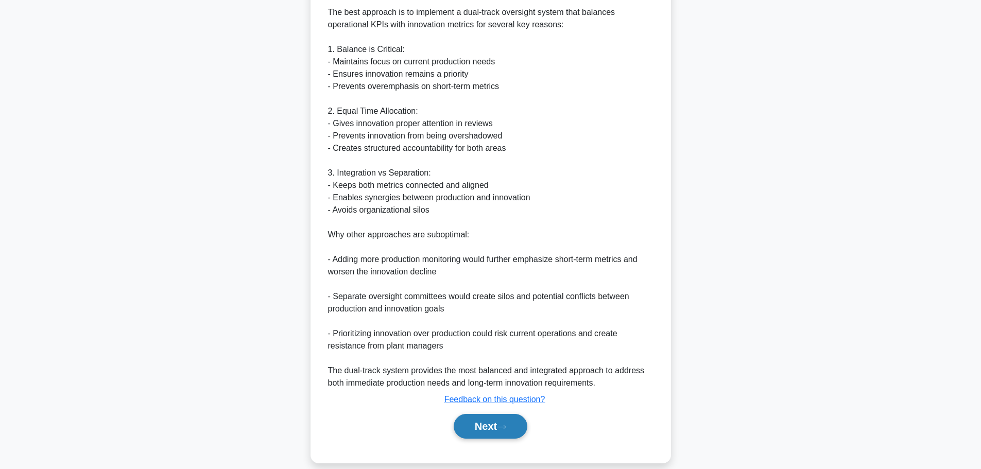
click at [475, 439] on button "Next" at bounding box center [491, 426] width 74 height 25
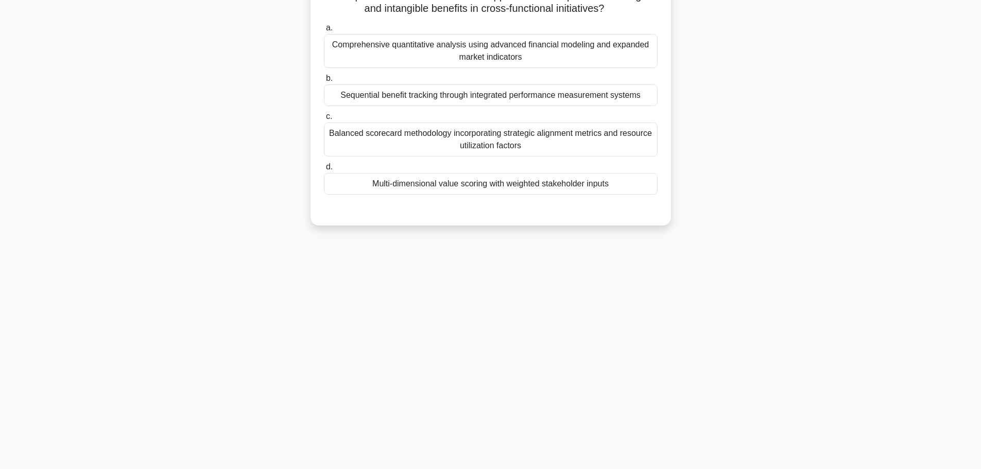
scroll to position [0, 0]
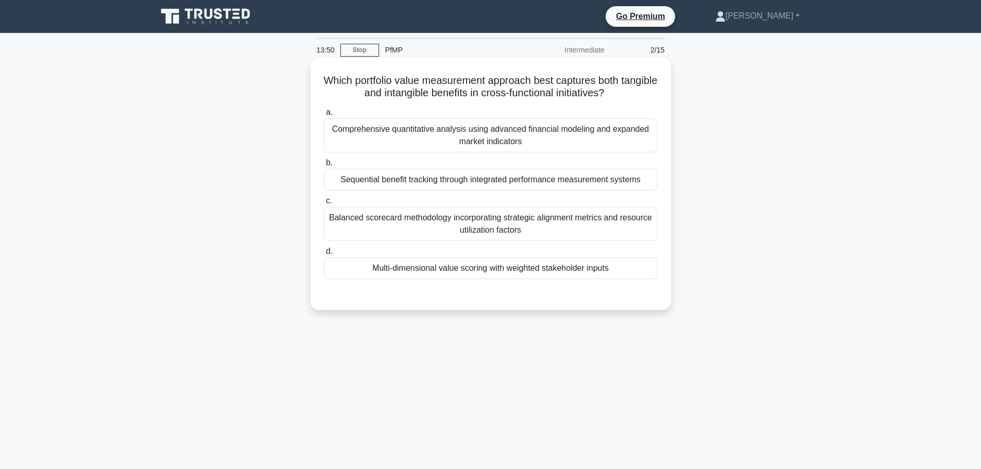
click at [479, 221] on div "Balanced scorecard methodology incorporating strategic alignment metrics and re…" at bounding box center [491, 224] width 334 height 34
click at [324, 204] on input "c. Balanced scorecard methodology incorporating strategic alignment metrics and…" at bounding box center [324, 201] width 0 height 7
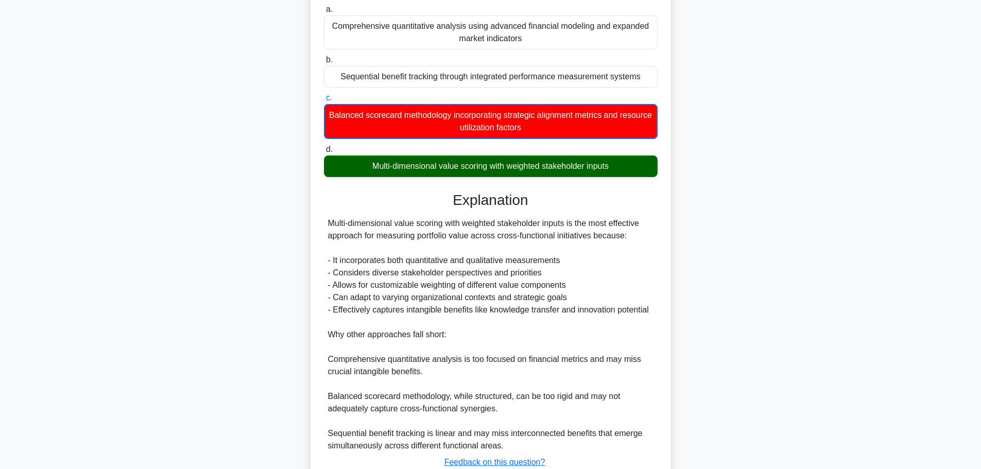
scroll to position [154, 0]
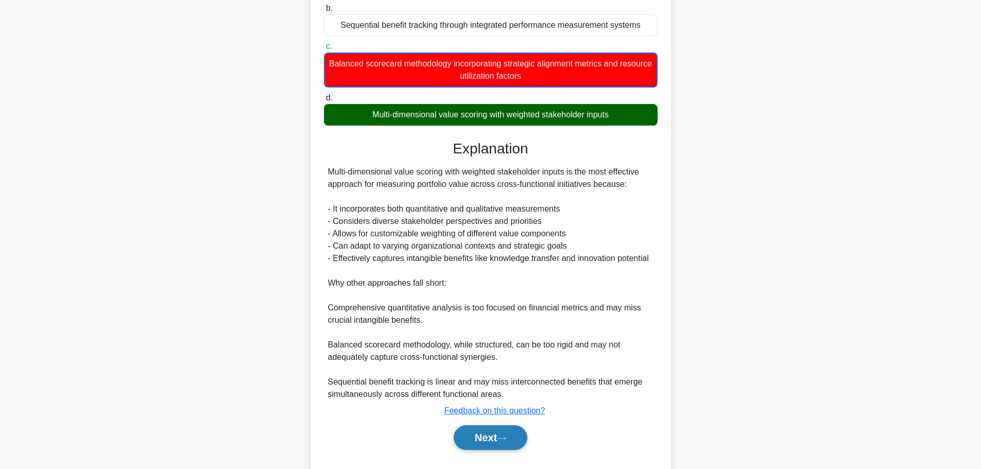
click at [491, 445] on button "Next" at bounding box center [491, 437] width 74 height 25
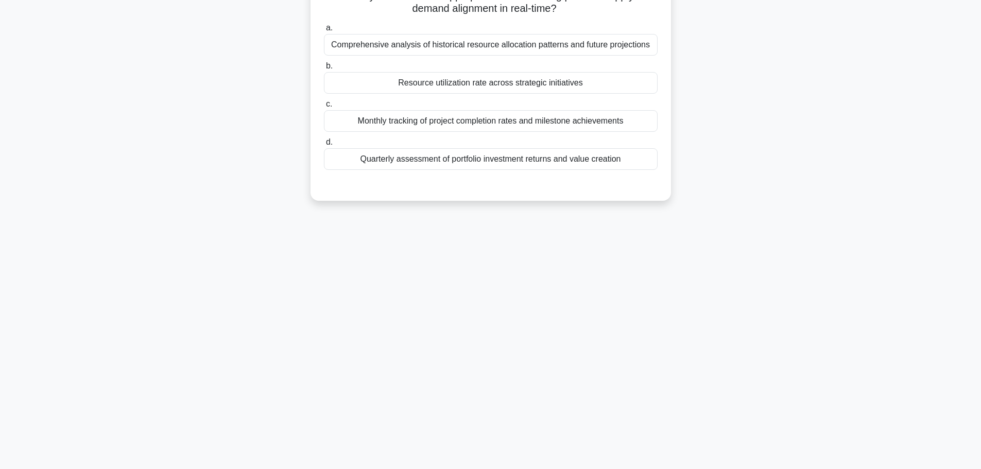
scroll to position [0, 0]
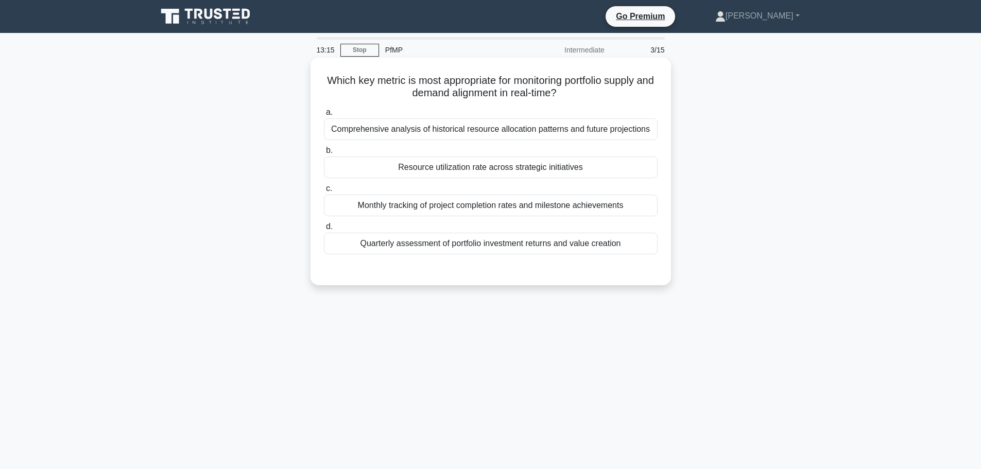
click at [470, 169] on div "Resource utilization rate across strategic initiatives" at bounding box center [491, 168] width 334 height 22
click at [324, 154] on input "b. Resource utilization rate across strategic initiatives" at bounding box center [324, 150] width 0 height 7
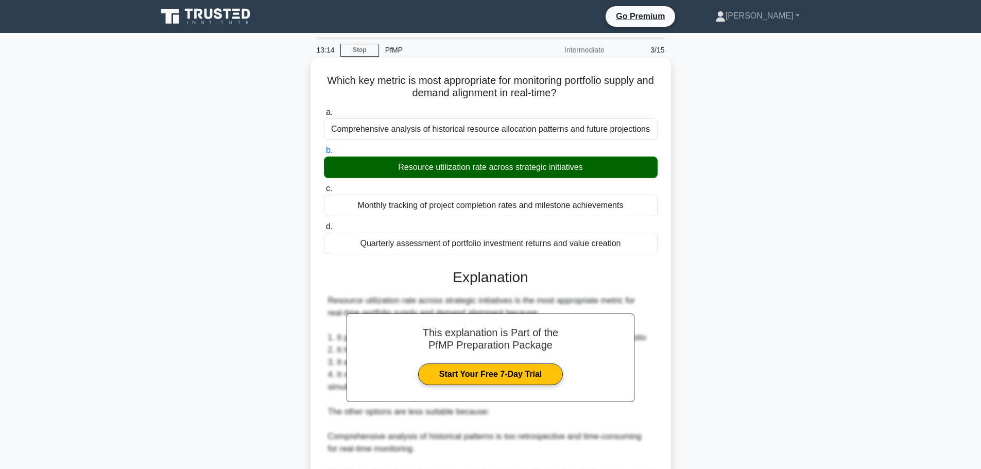
scroll to position [154, 0]
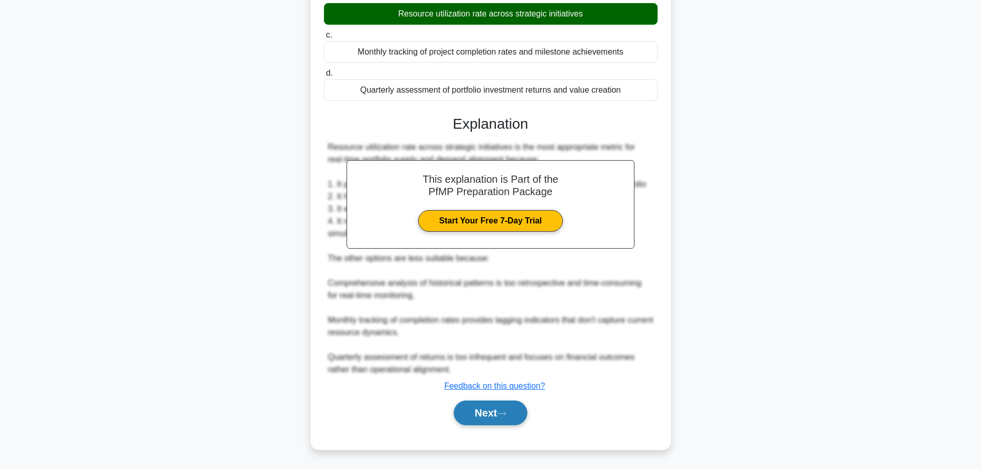
click at [493, 415] on button "Next" at bounding box center [491, 413] width 74 height 25
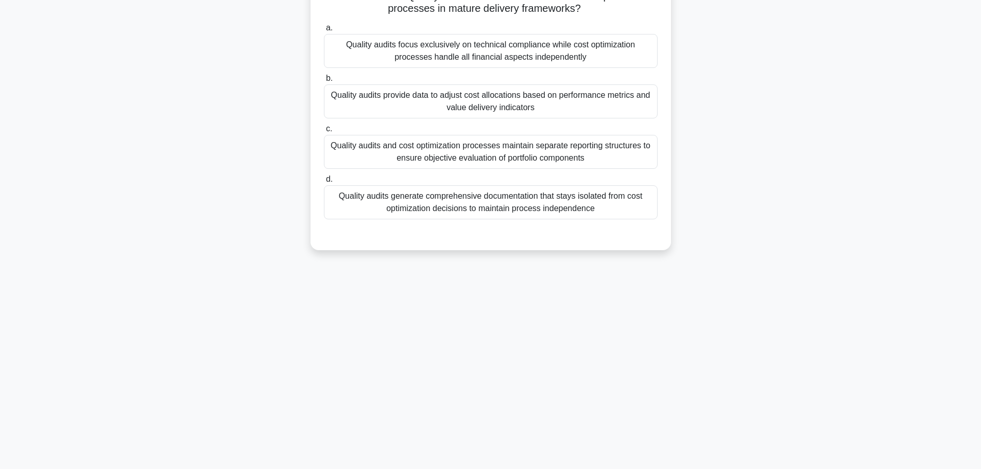
scroll to position [0, 0]
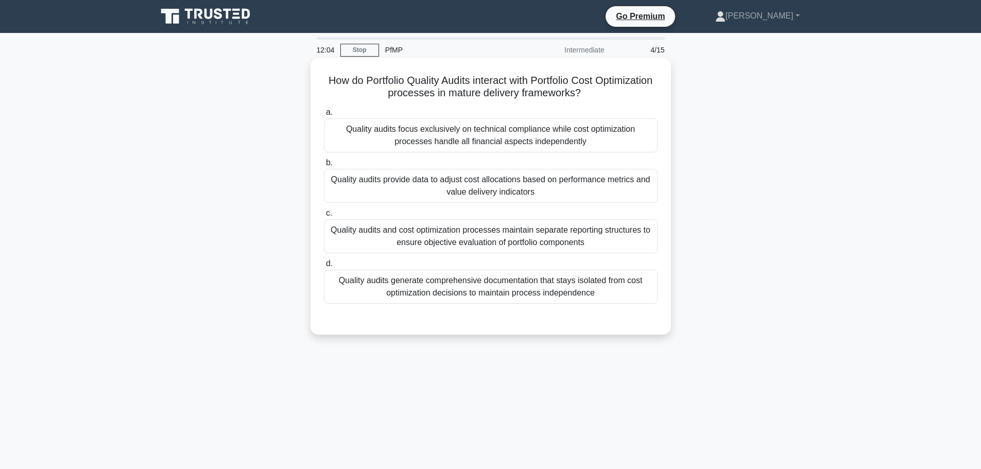
click at [494, 190] on div "Quality audits provide data to adjust cost allocations based on performance met…" at bounding box center [491, 186] width 334 height 34
click at [324, 166] on input "b. Quality audits provide data to adjust cost allocations based on performance …" at bounding box center [324, 163] width 0 height 7
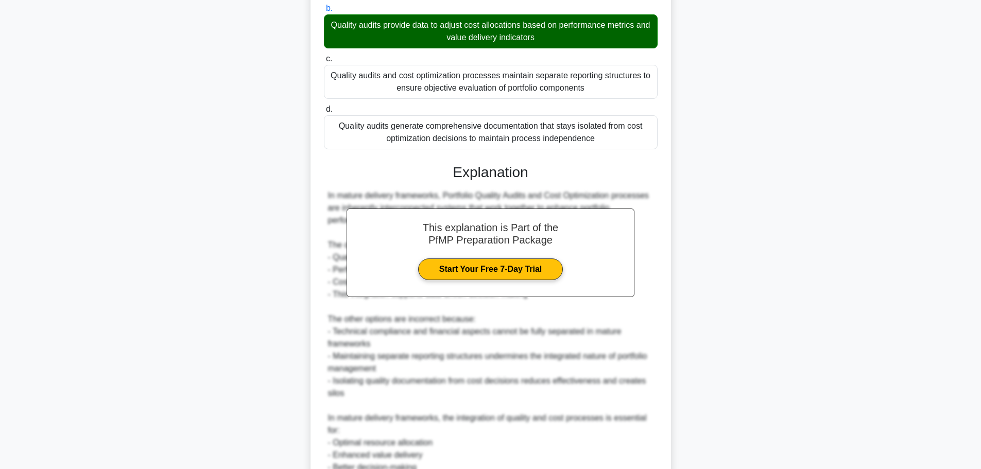
scroll to position [278, 0]
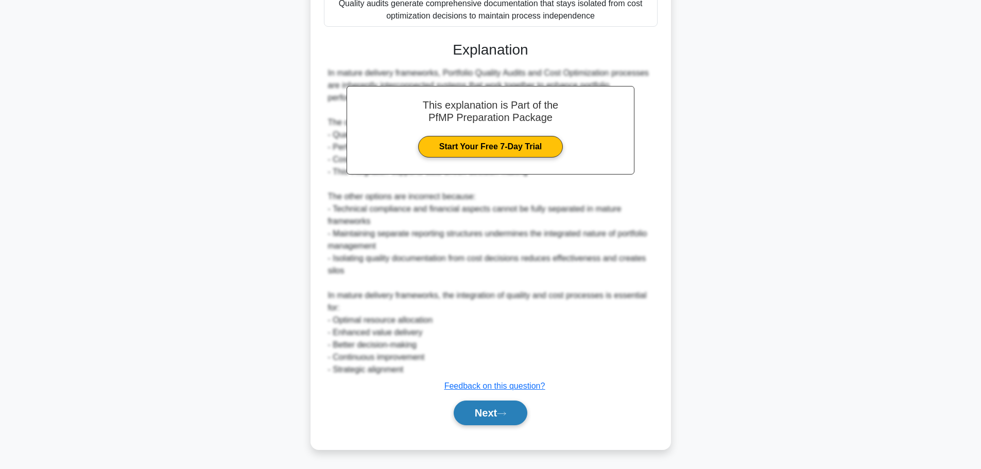
click at [491, 408] on button "Next" at bounding box center [491, 413] width 74 height 25
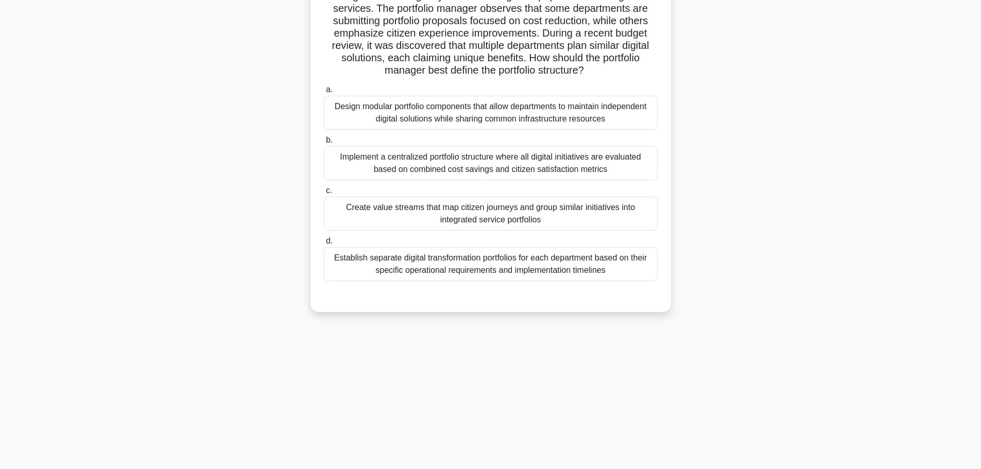
scroll to position [0, 0]
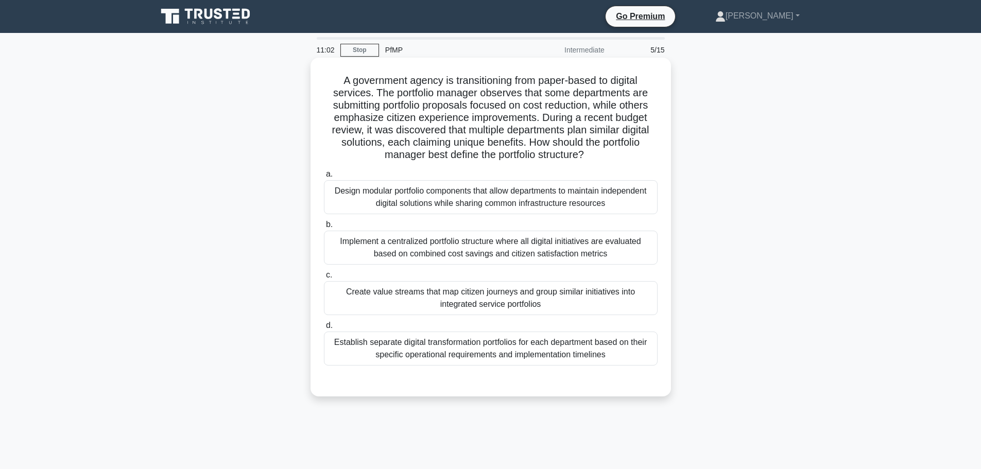
click at [421, 289] on div "Create value streams that map citizen journeys and group similar initiatives in…" at bounding box center [491, 298] width 334 height 34
click at [324, 279] on input "c. Create value streams that map citizen journeys and group similar initiatives…" at bounding box center [324, 275] width 0 height 7
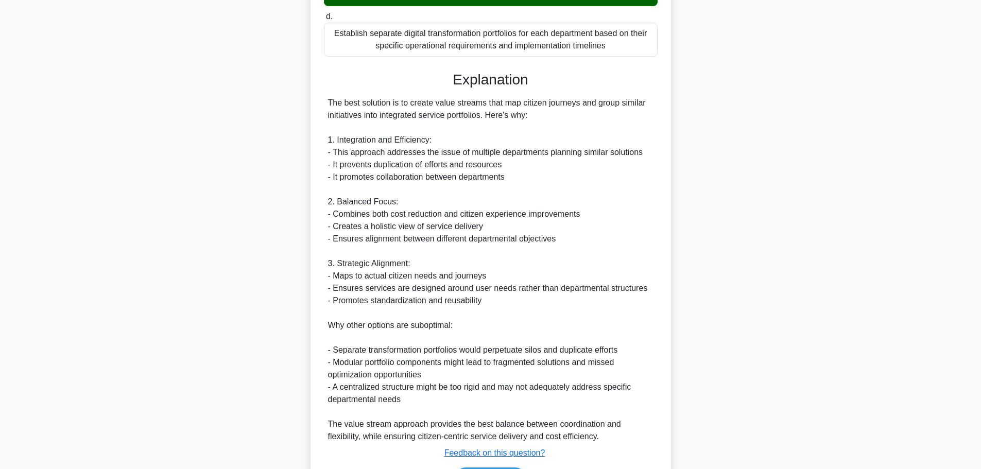
scroll to position [360, 0]
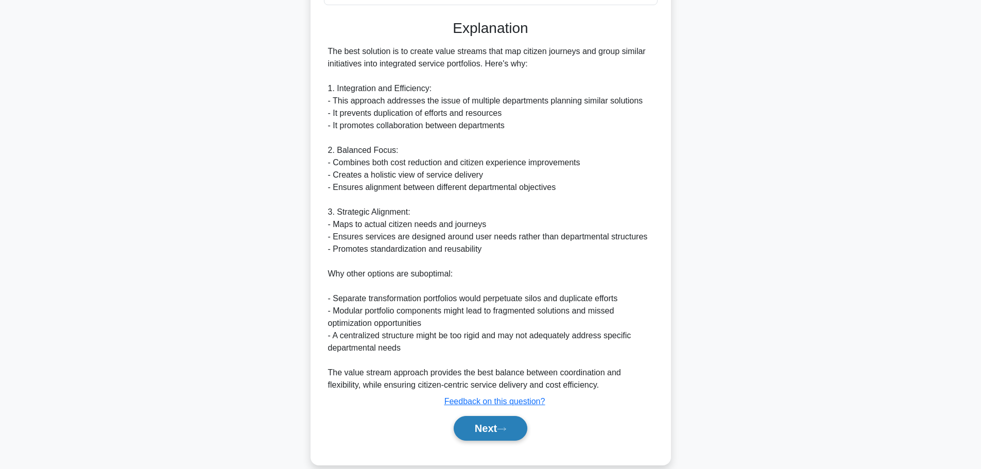
click at [484, 428] on button "Next" at bounding box center [491, 428] width 74 height 25
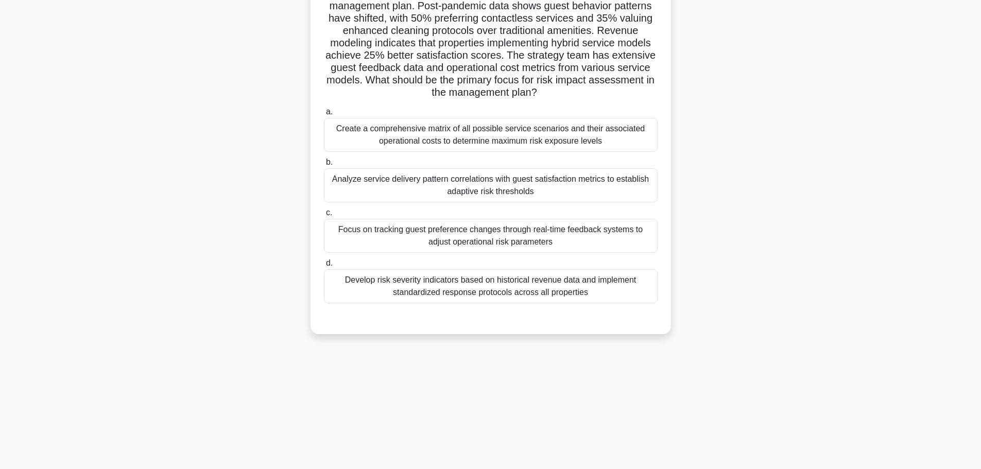
scroll to position [0, 0]
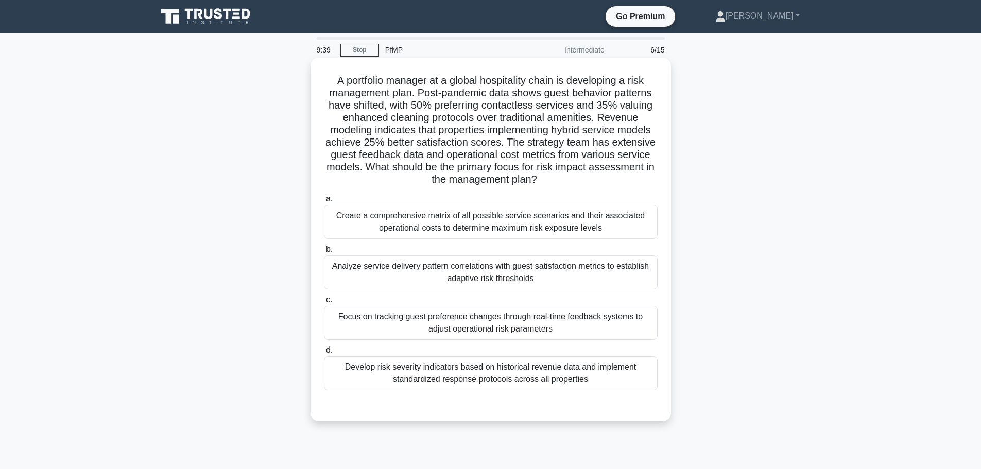
click at [562, 272] on div "Analyze service delivery pattern correlations with guest satisfaction metrics t…" at bounding box center [491, 272] width 334 height 34
click at [324, 253] on input "b. Analyze service delivery pattern correlations with guest satisfaction metric…" at bounding box center [324, 249] width 0 height 7
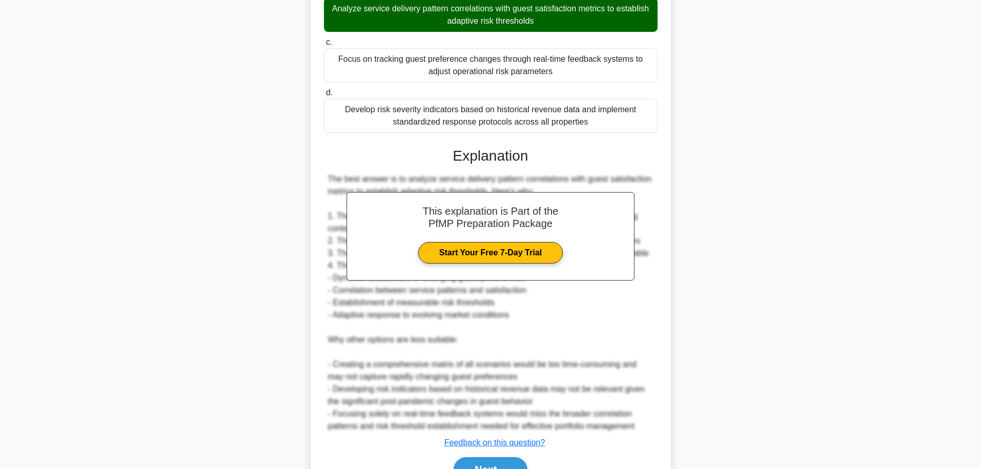
scroll to position [309, 0]
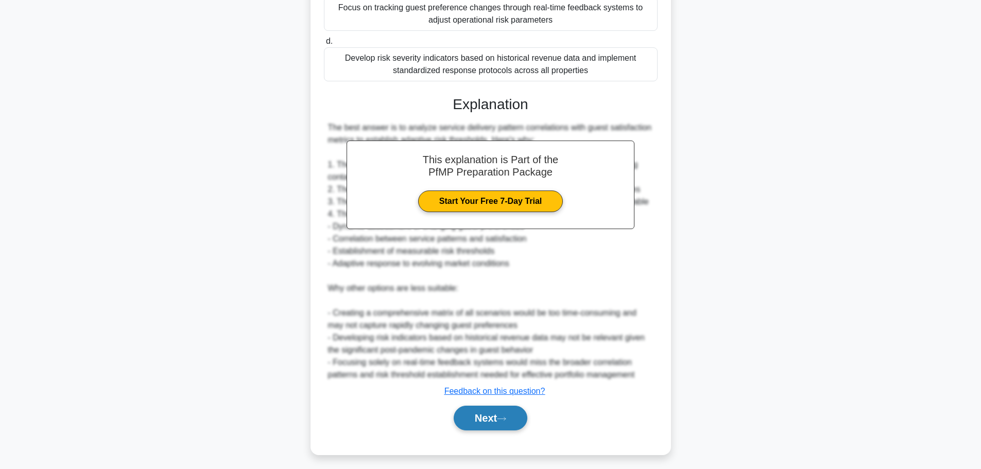
click at [495, 419] on button "Next" at bounding box center [491, 418] width 74 height 25
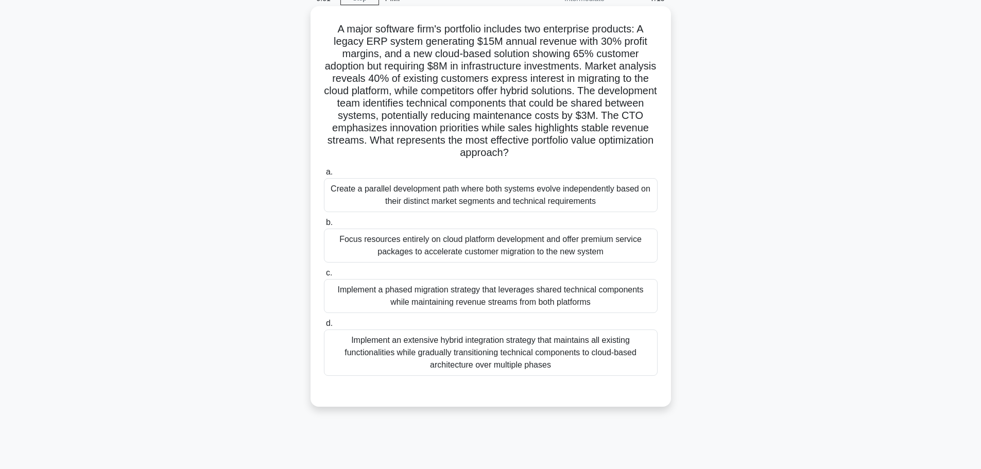
scroll to position [87, 0]
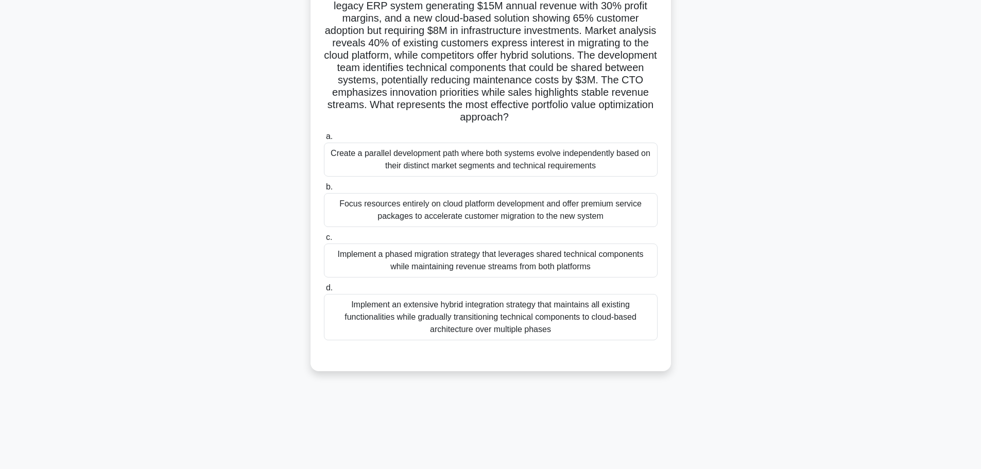
click at [459, 254] on div "Implement a phased migration strategy that leverages shared technical component…" at bounding box center [491, 261] width 334 height 34
click at [324, 241] on input "c. Implement a phased migration strategy that leverages shared technical compon…" at bounding box center [324, 237] width 0 height 7
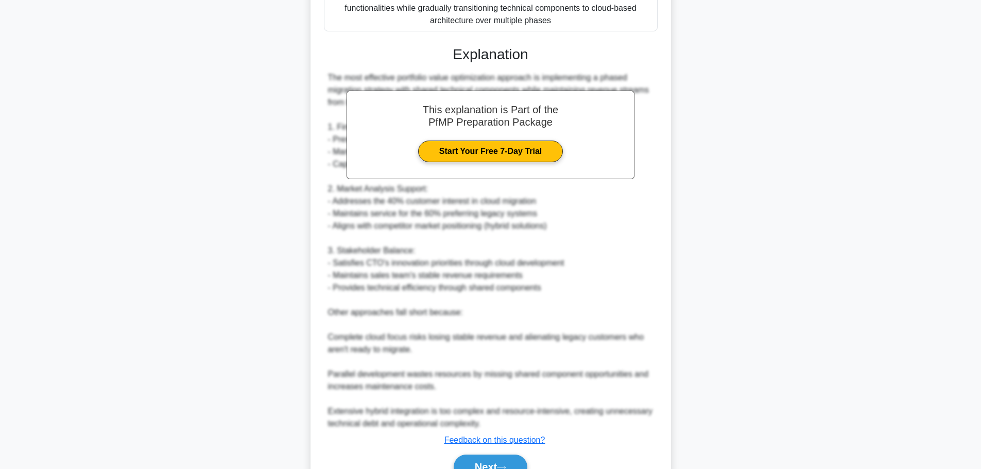
scroll to position [451, 0]
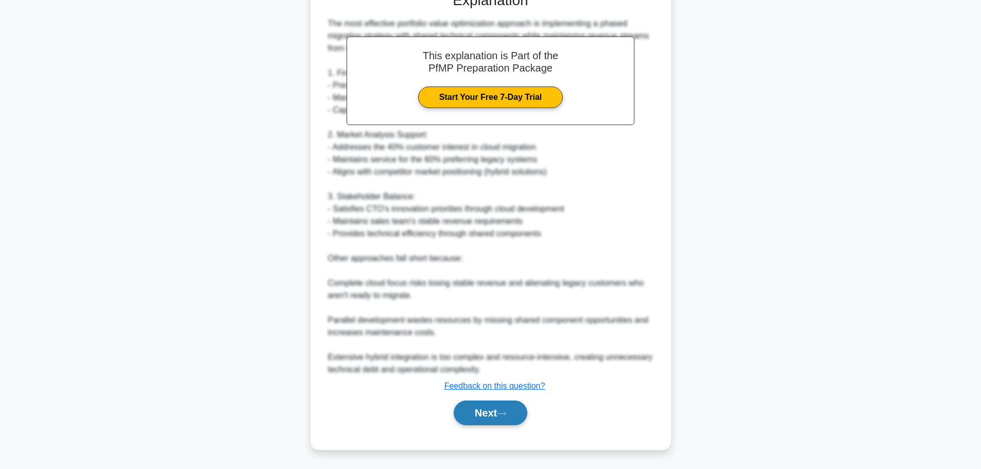
click at [486, 407] on button "Next" at bounding box center [491, 413] width 74 height 25
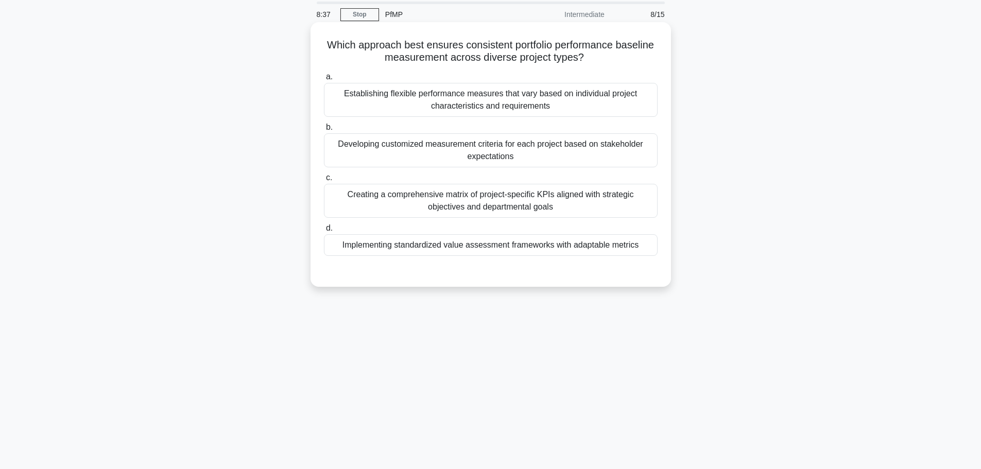
scroll to position [0, 0]
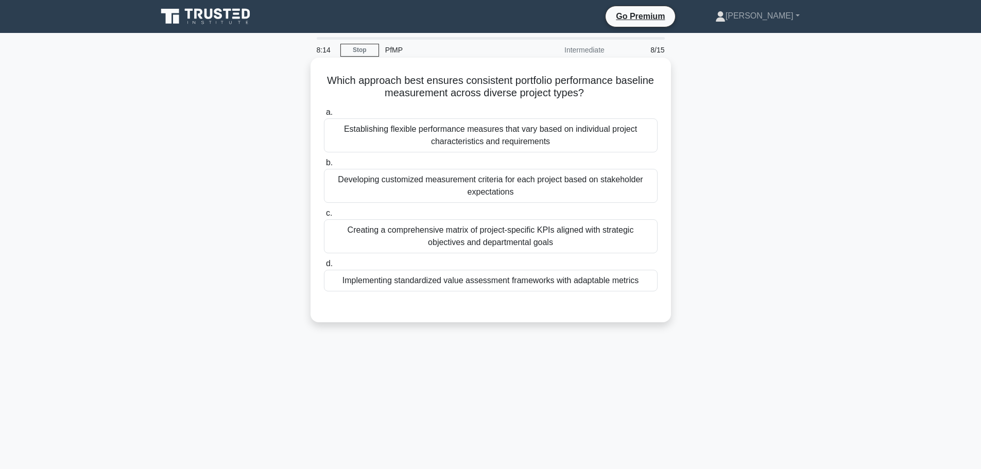
click at [517, 236] on div "Creating a comprehensive matrix of project-specific KPIs aligned with strategic…" at bounding box center [491, 236] width 334 height 34
click at [324, 217] on input "c. Creating a comprehensive matrix of project-specific KPIs aligned with strate…" at bounding box center [324, 213] width 0 height 7
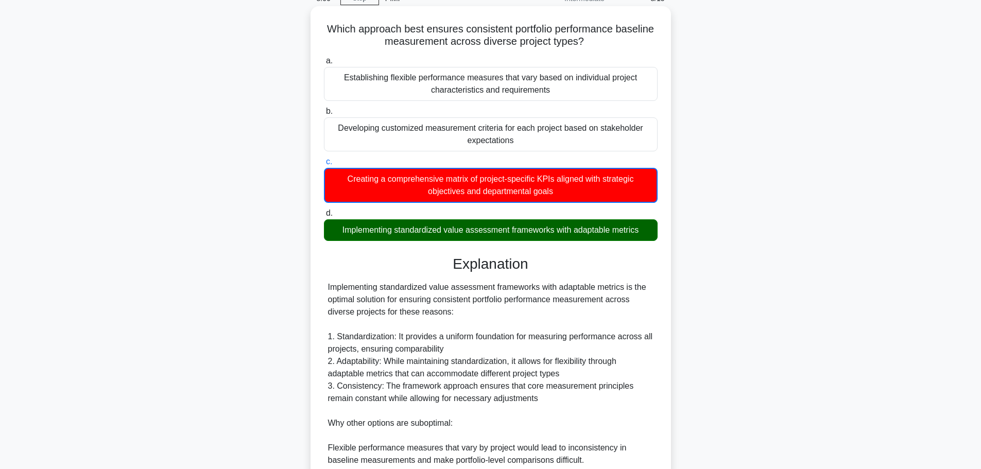
scroll to position [206, 0]
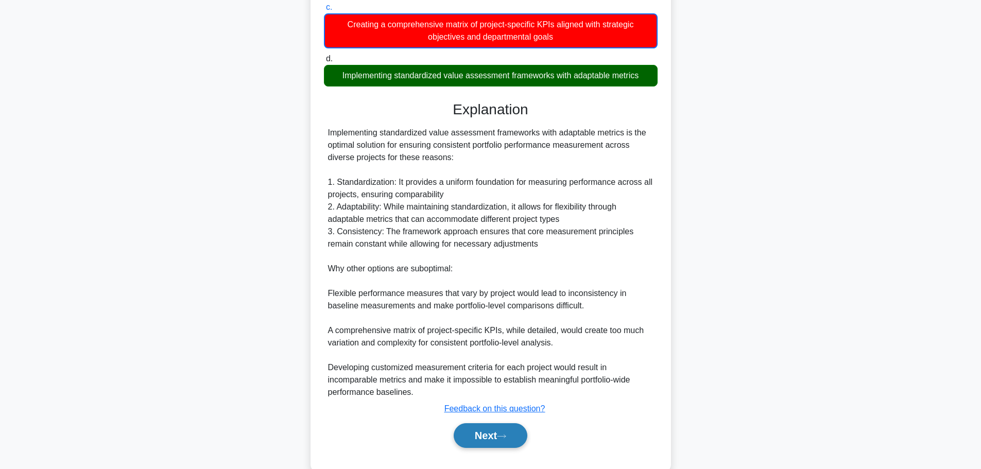
click at [480, 430] on button "Next" at bounding box center [491, 435] width 74 height 25
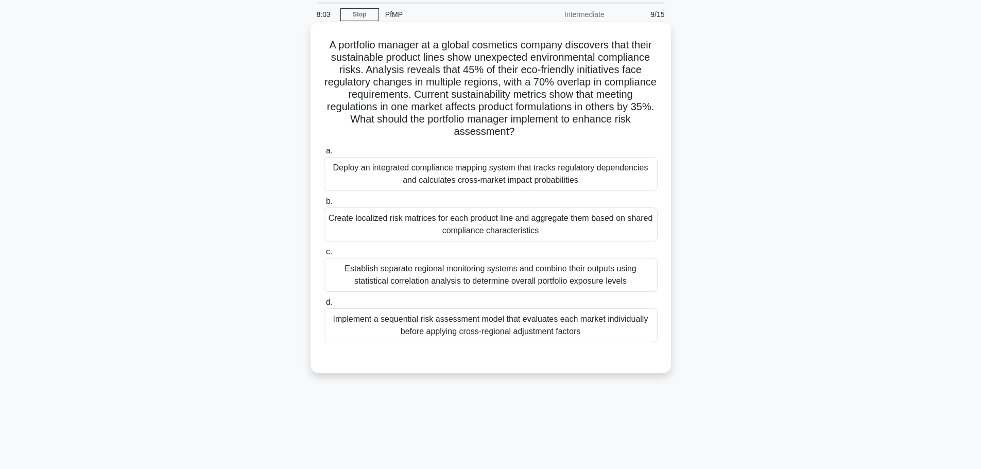
scroll to position [0, 0]
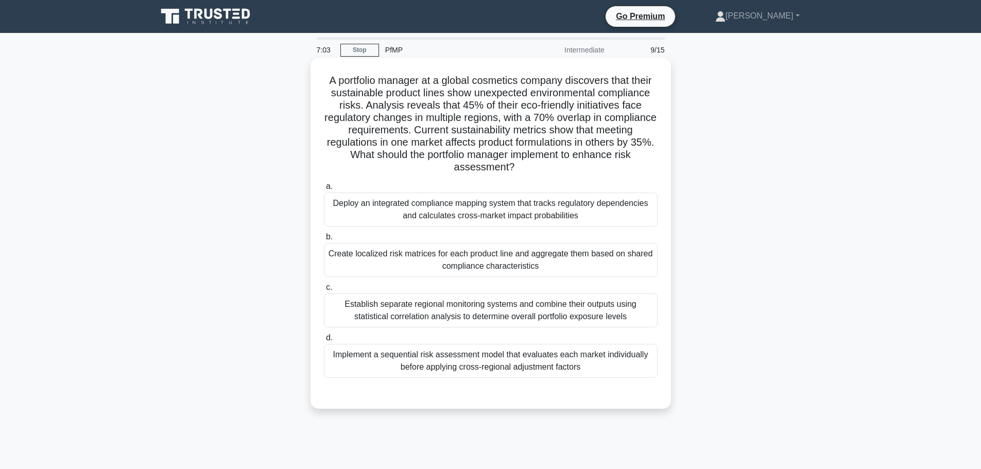
click at [542, 369] on div "Implement a sequential risk assessment model that evaluates each market individ…" at bounding box center [491, 361] width 334 height 34
click at [324, 341] on input "d. Implement a sequential risk assessment model that evaluates each market indi…" at bounding box center [324, 338] width 0 height 7
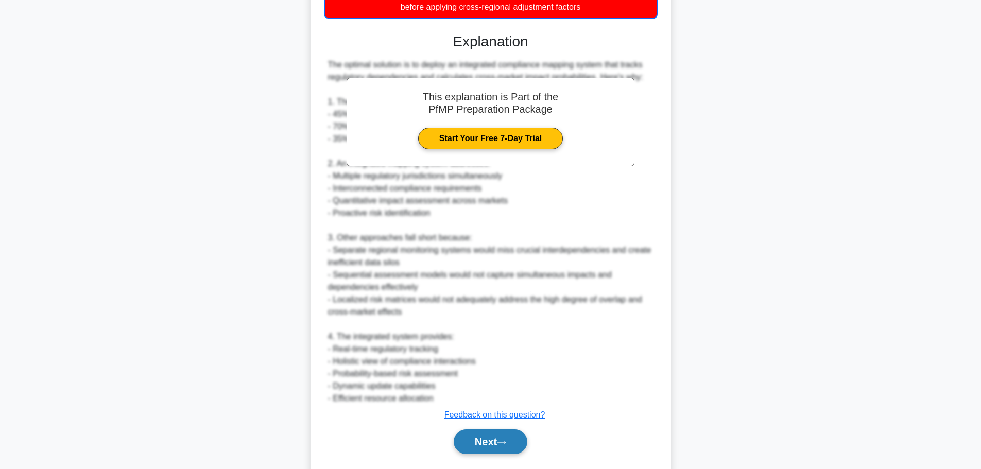
click at [498, 444] on button "Next" at bounding box center [491, 441] width 74 height 25
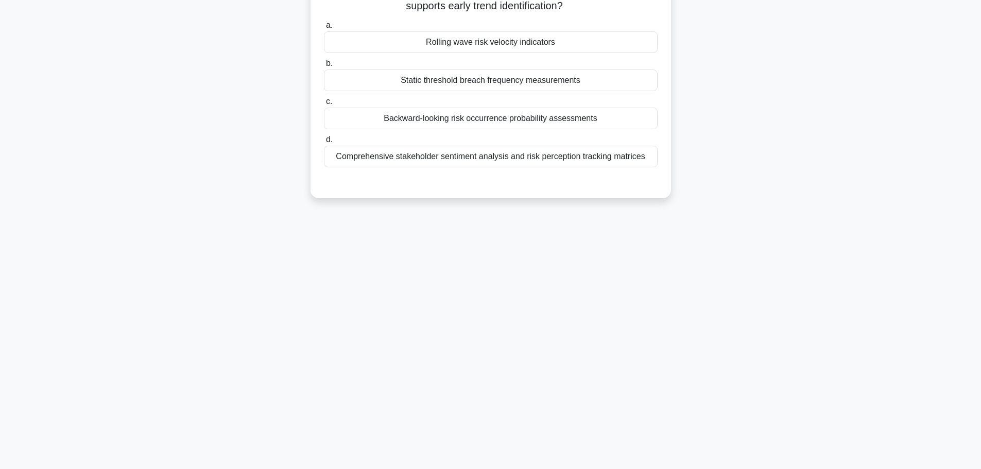
scroll to position [36, 0]
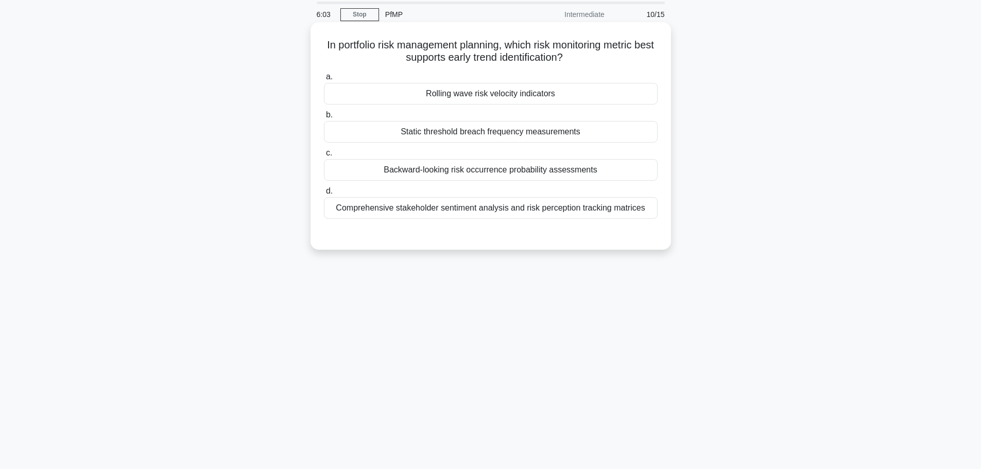
click at [496, 213] on div "Comprehensive stakeholder sentiment analysis and risk perception tracking matri…" at bounding box center [491, 208] width 334 height 22
click at [510, 209] on div "Comprehensive stakeholder sentiment analysis and risk perception tracking matri…" at bounding box center [491, 208] width 334 height 22
click at [324, 195] on input "d. Comprehensive stakeholder sentiment analysis and risk perception tracking ma…" at bounding box center [324, 191] width 0 height 7
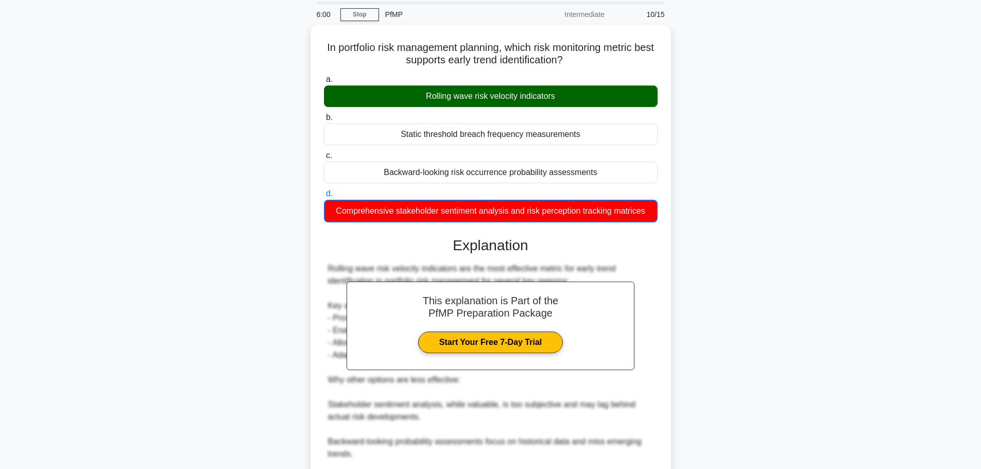
scroll to position [167, 0]
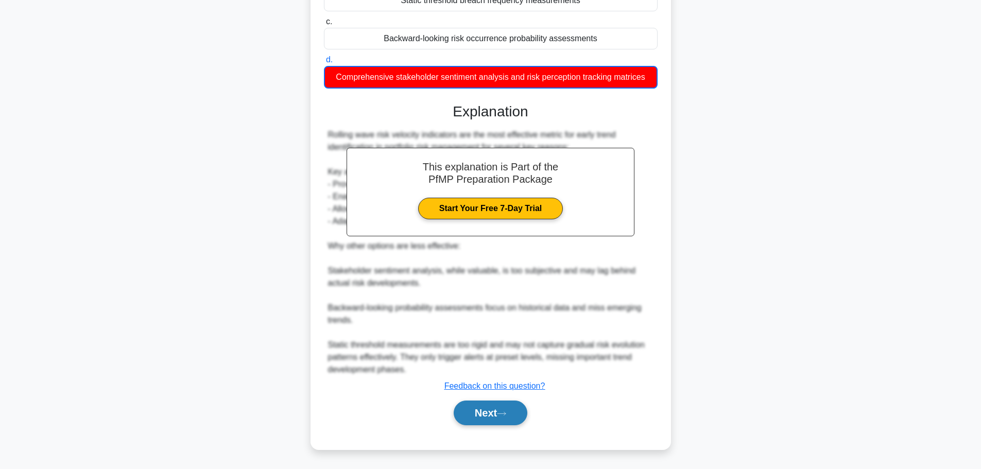
click at [487, 419] on button "Next" at bounding box center [491, 413] width 74 height 25
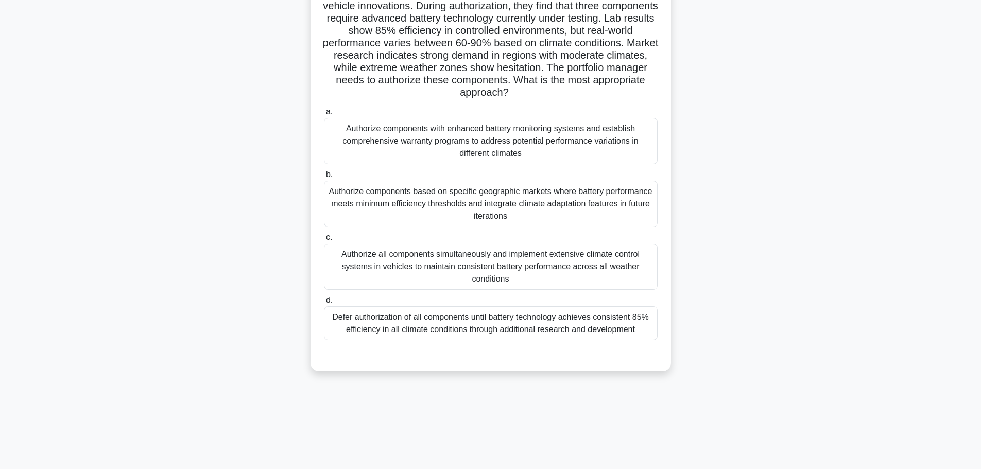
scroll to position [36, 0]
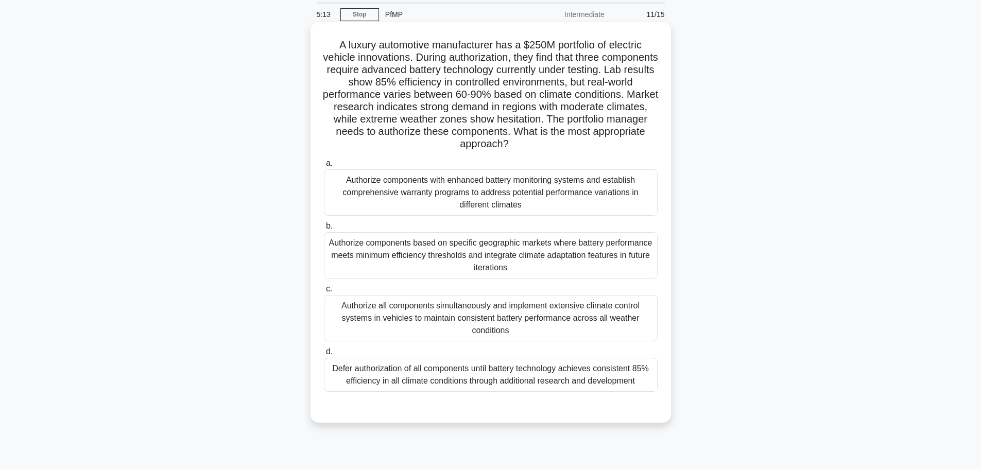
click at [505, 249] on div "Authorize components based on specific geographic markets where battery perform…" at bounding box center [491, 255] width 334 height 46
click at [324, 230] on input "b. Authorize components based on specific geographic markets where battery perf…" at bounding box center [324, 226] width 0 height 7
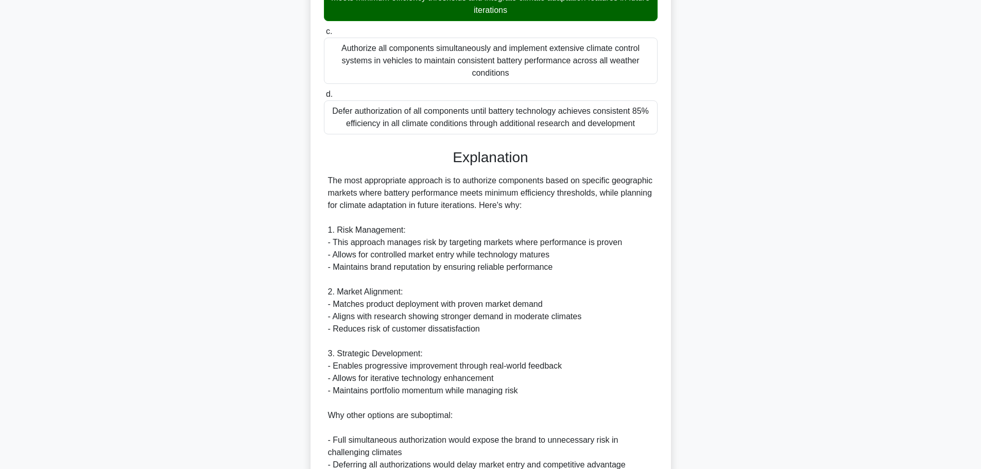
scroll to position [448, 0]
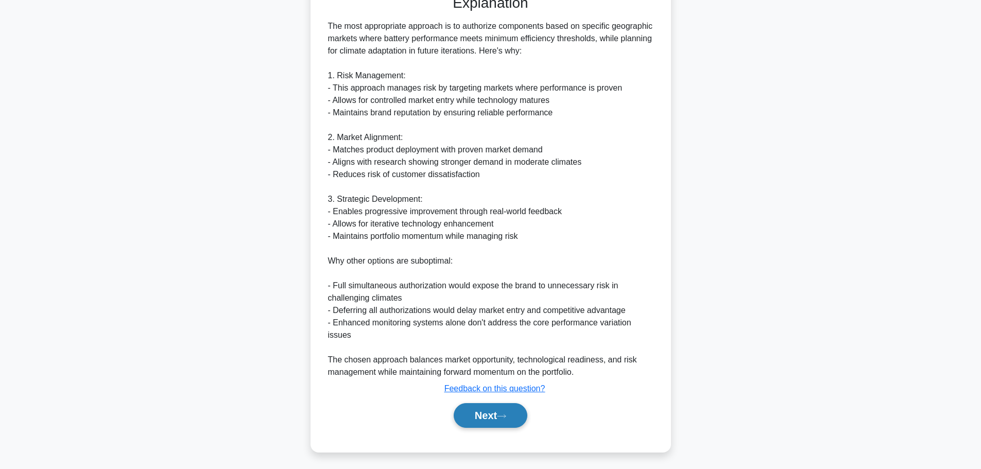
click at [500, 418] on button "Next" at bounding box center [491, 415] width 74 height 25
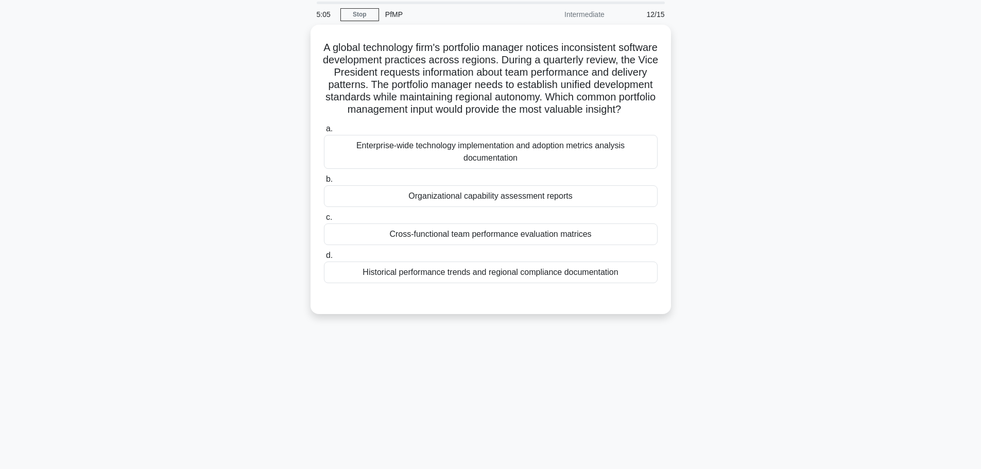
scroll to position [0, 0]
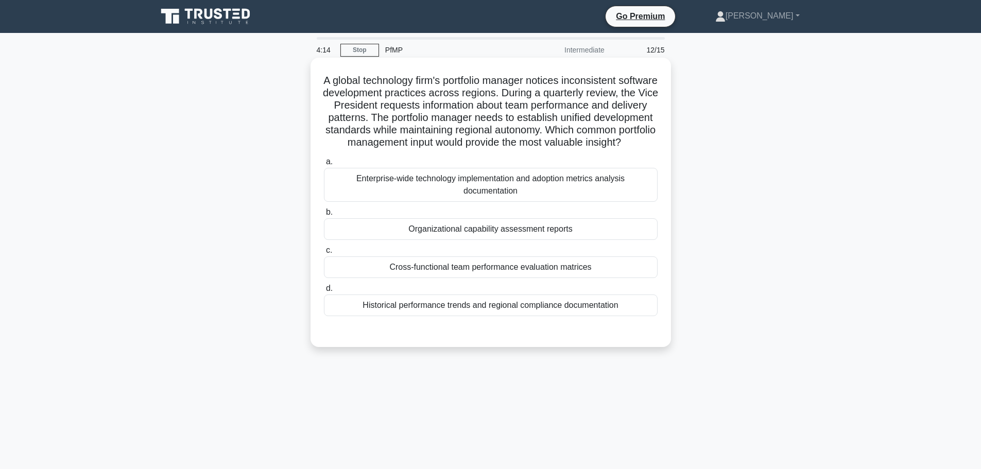
click at [519, 278] on div "Cross-functional team performance evaluation matrices" at bounding box center [491, 267] width 334 height 22
click at [324, 254] on input "c. Cross-functional team performance evaluation matrices" at bounding box center [324, 250] width 0 height 7
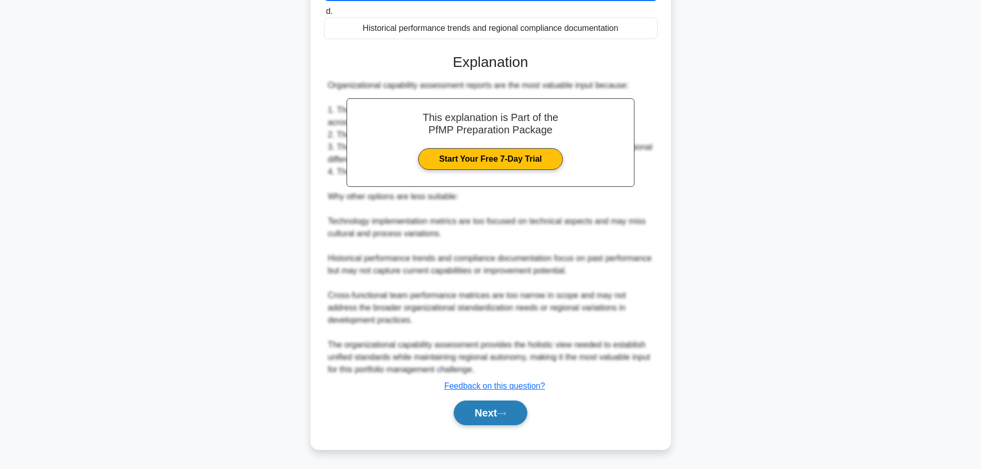
click at [501, 405] on button "Next" at bounding box center [491, 413] width 74 height 25
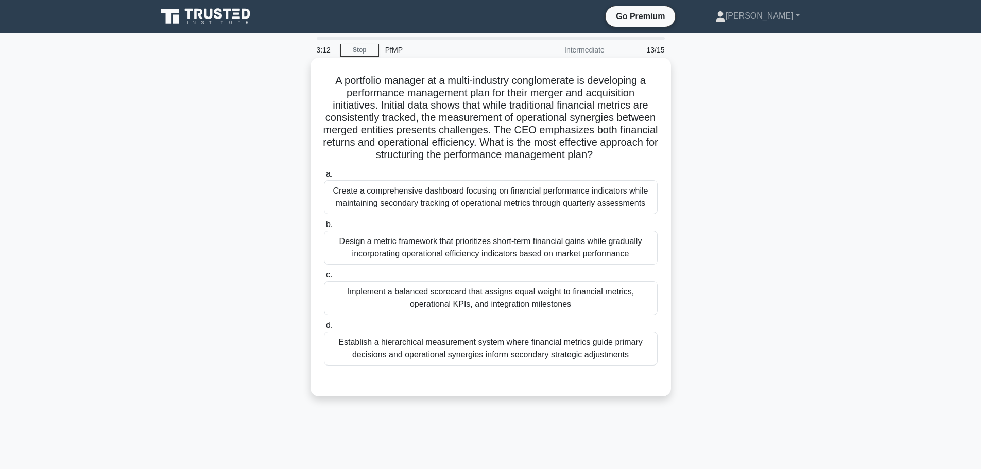
click at [512, 264] on div "Design a metric framework that prioritizes short-term financial gains while gra…" at bounding box center [491, 248] width 334 height 34
click at [324, 228] on input "b. Design a metric framework that prioritizes short-term financial gains while …" at bounding box center [324, 224] width 0 height 7
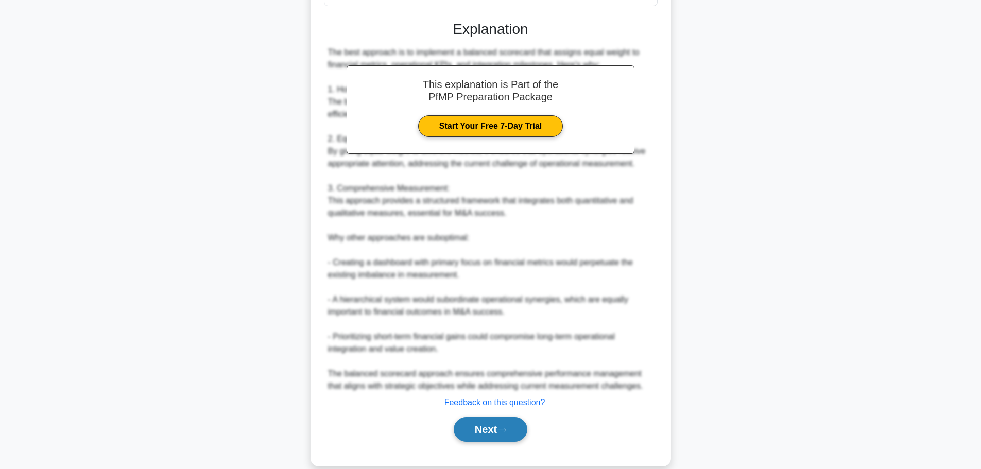
drag, startPoint x: 481, startPoint y: 443, endPoint x: 488, endPoint y: 441, distance: 6.5
click at [485, 441] on button "Next" at bounding box center [491, 429] width 74 height 25
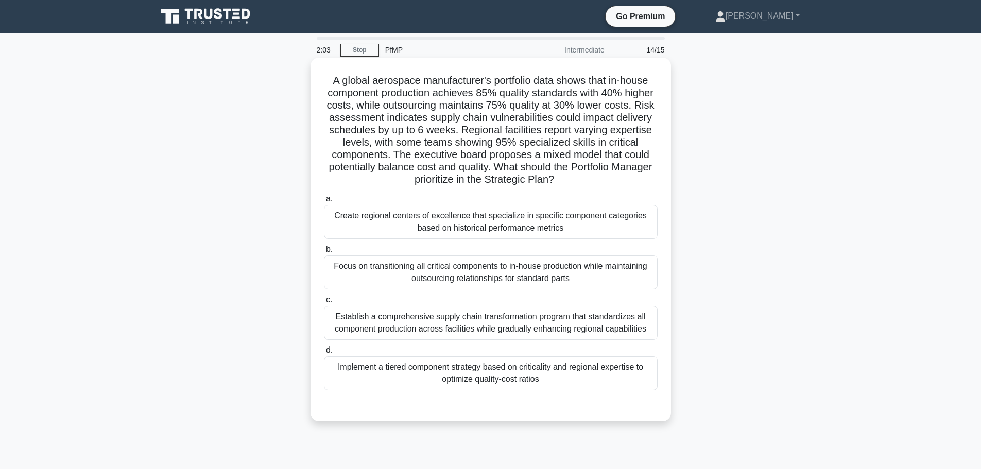
drag, startPoint x: 559, startPoint y: 273, endPoint x: 593, endPoint y: 334, distance: 70.1
click at [559, 274] on div "Focus on transitioning all critical components to in-house production while mai…" at bounding box center [491, 272] width 334 height 34
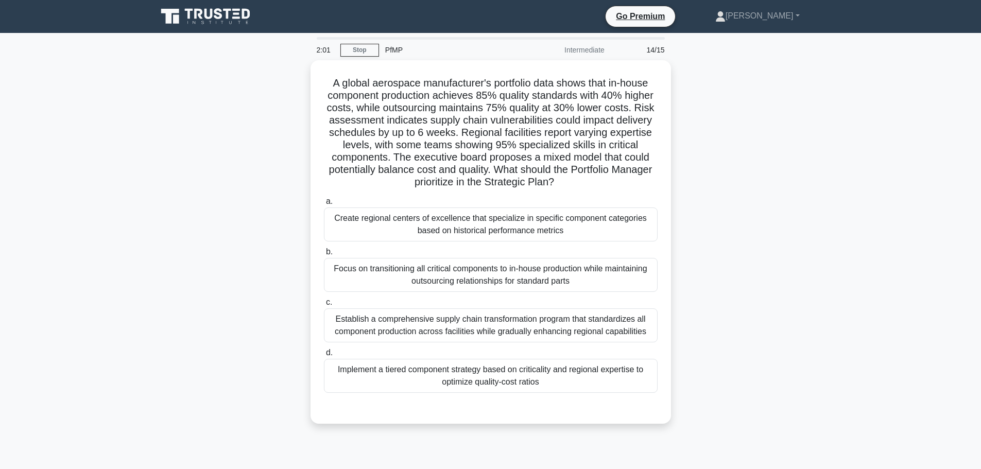
scroll to position [87, 0]
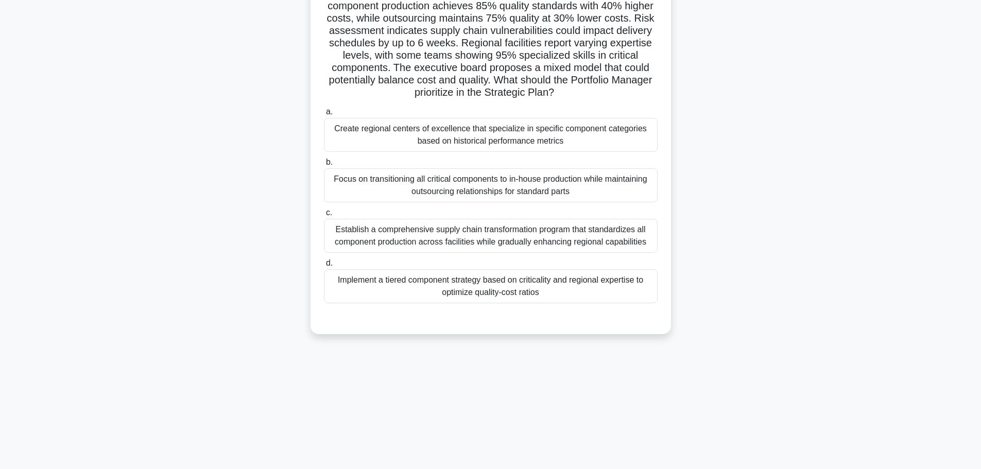
click at [431, 192] on div "Focus on transitioning all critical components to in-house production while mai…" at bounding box center [491, 185] width 334 height 34
click at [324, 166] on input "b. Focus on transitioning all critical components to in-house production while …" at bounding box center [324, 162] width 0 height 7
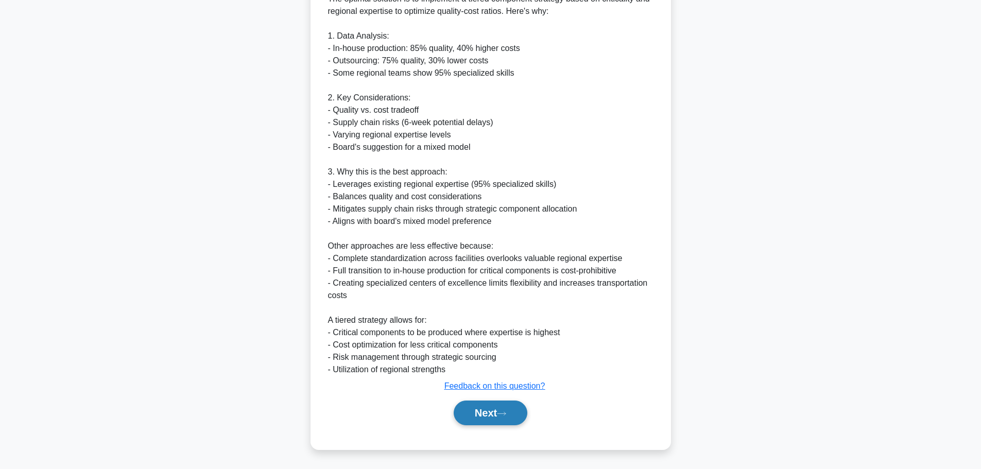
click at [511, 416] on button "Next" at bounding box center [491, 413] width 74 height 25
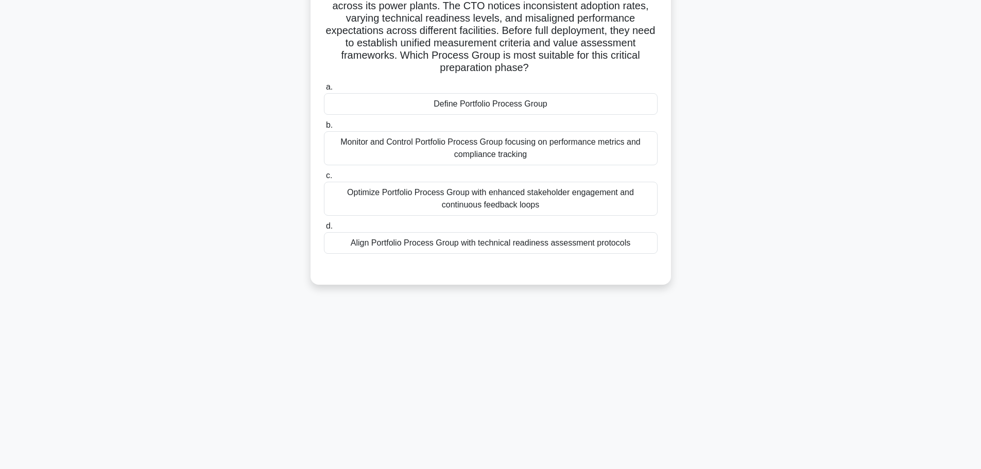
click at [501, 141] on div "Monitor and Control Portfolio Process Group focusing on performance metrics and…" at bounding box center [491, 148] width 334 height 34
click at [324, 129] on input "b. Monitor and Control Portfolio Process Group focusing on performance metrics …" at bounding box center [324, 125] width 0 height 7
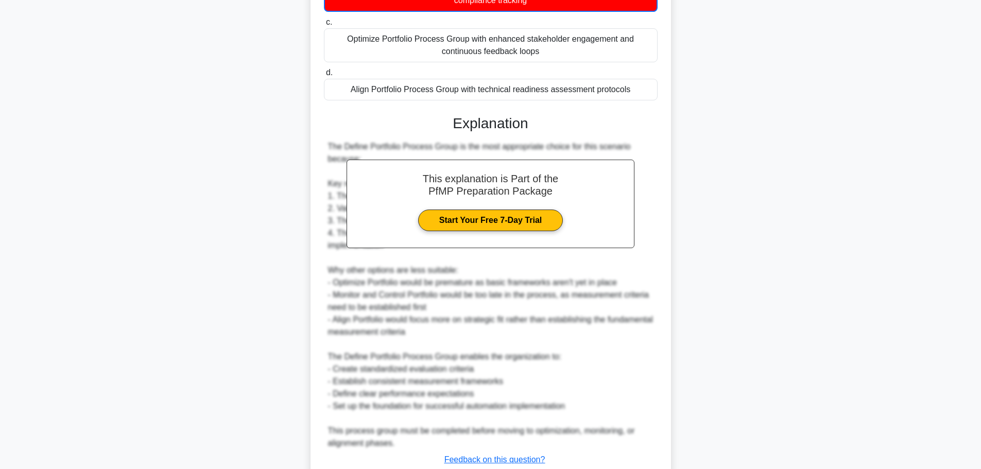
scroll to position [293, 0]
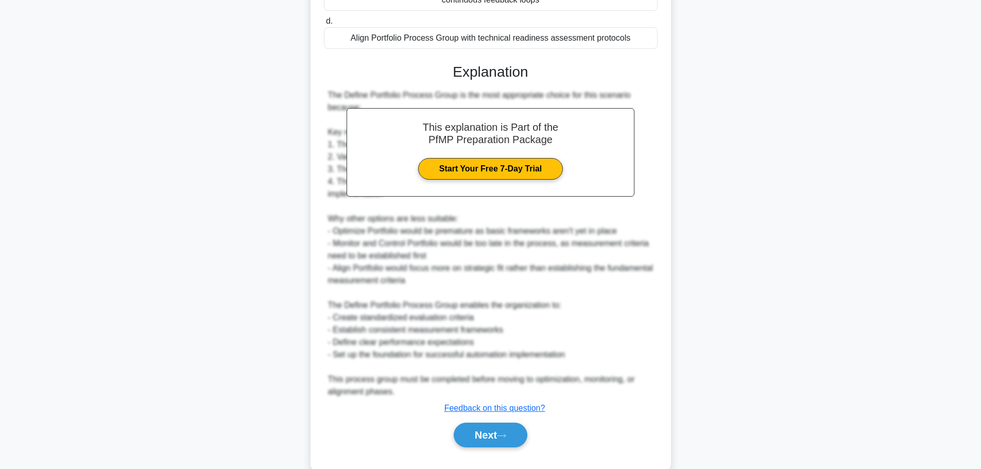
click at [495, 437] on button "Next" at bounding box center [491, 435] width 74 height 25
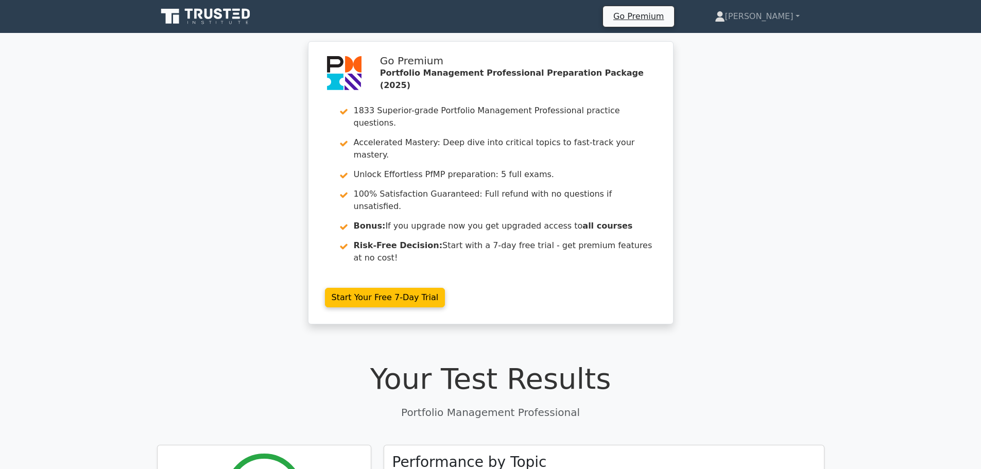
scroll to position [206, 0]
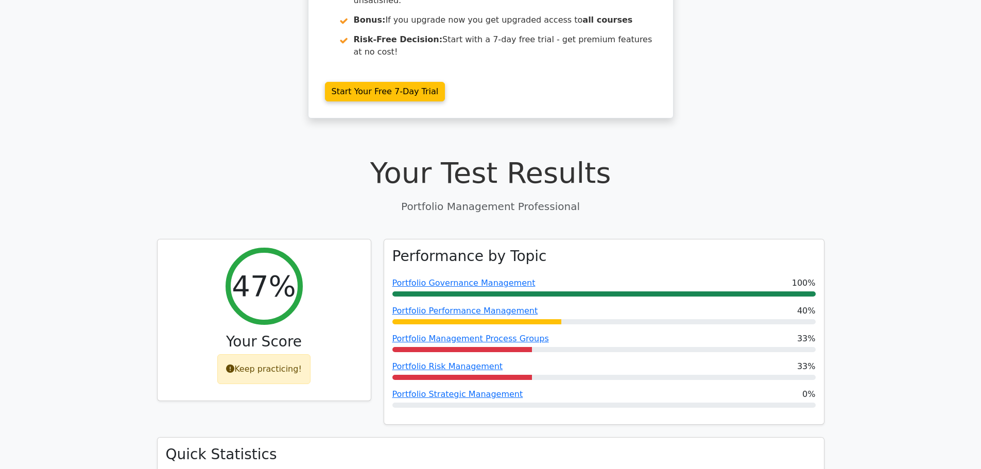
click at [800, 156] on h1 "Your Test Results" at bounding box center [490, 173] width 667 height 35
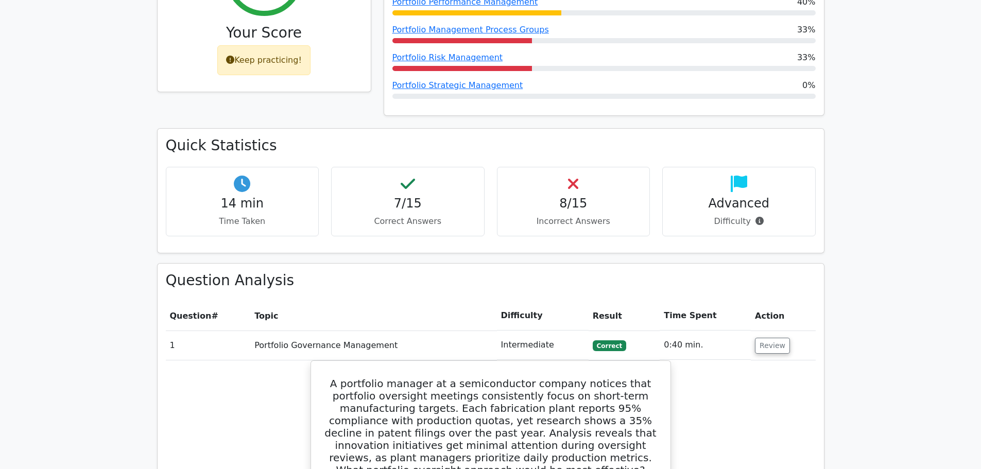
scroll to position [309, 0]
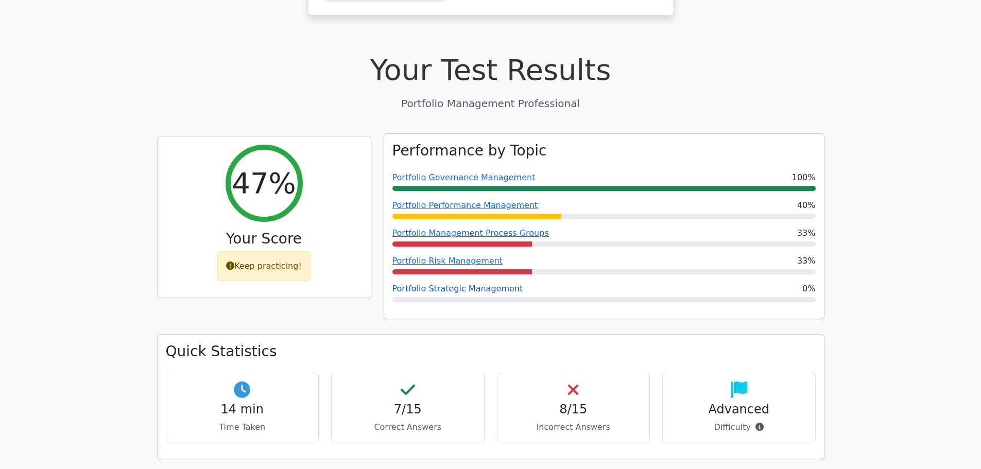
click at [483, 284] on link "Portfolio Strategic Management" at bounding box center [457, 289] width 131 height 10
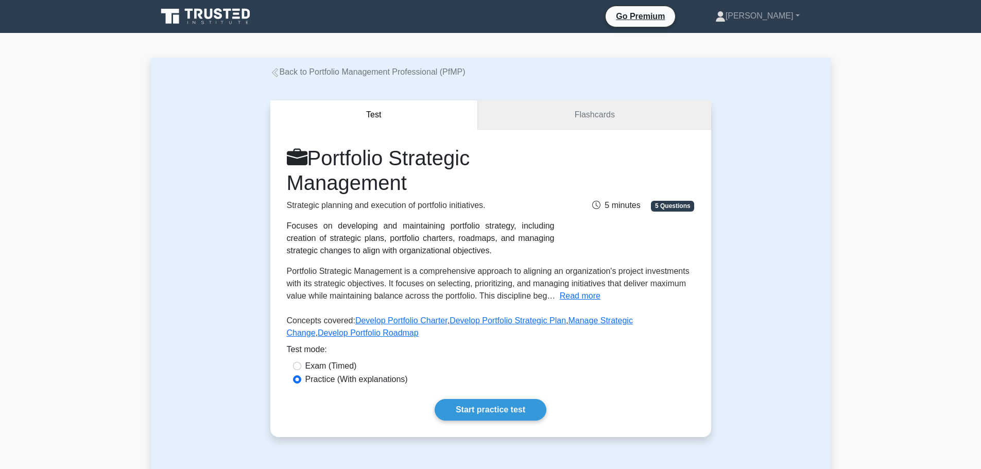
click at [581, 114] on link "Flashcards" at bounding box center [594, 114] width 233 height 29
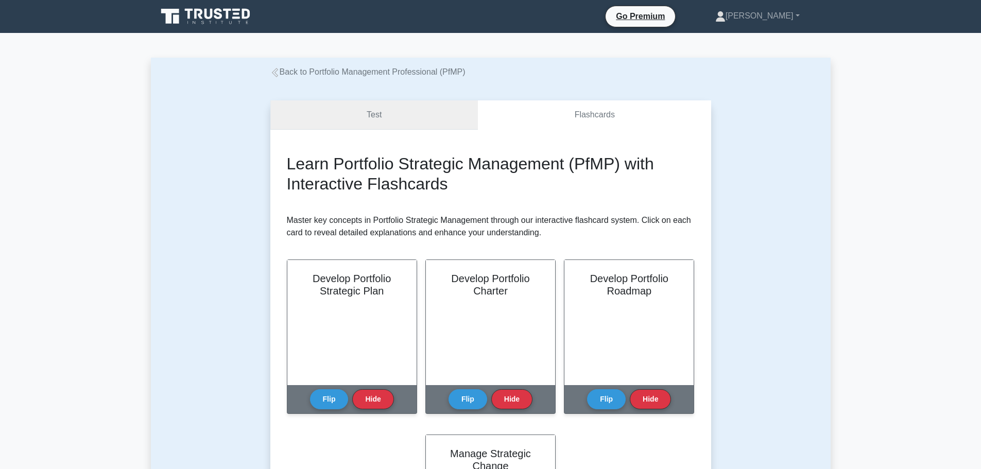
click at [369, 115] on link "Test" at bounding box center [374, 114] width 208 height 29
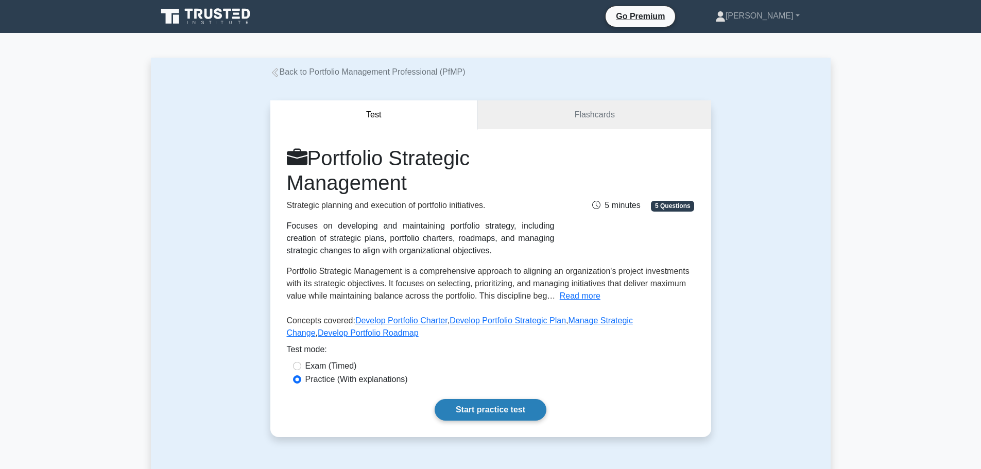
click at [457, 410] on link "Start practice test" at bounding box center [491, 410] width 112 height 22
click at [495, 412] on link "Start practice test" at bounding box center [491, 410] width 112 height 22
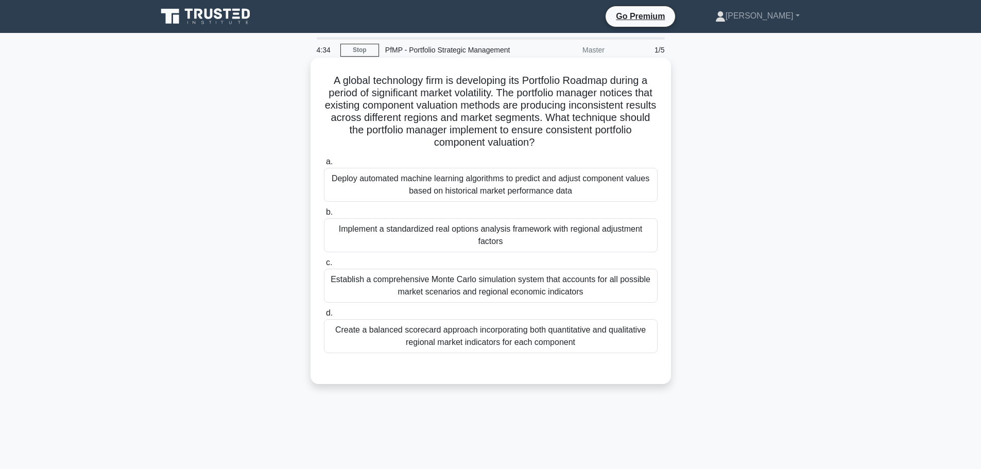
click at [560, 330] on div "Create a balanced scorecard approach incorporating both quantitative and qualit…" at bounding box center [491, 336] width 334 height 34
click at [324, 317] on input "d. Create a balanced scorecard approach incorporating both quantitative and qua…" at bounding box center [324, 313] width 0 height 7
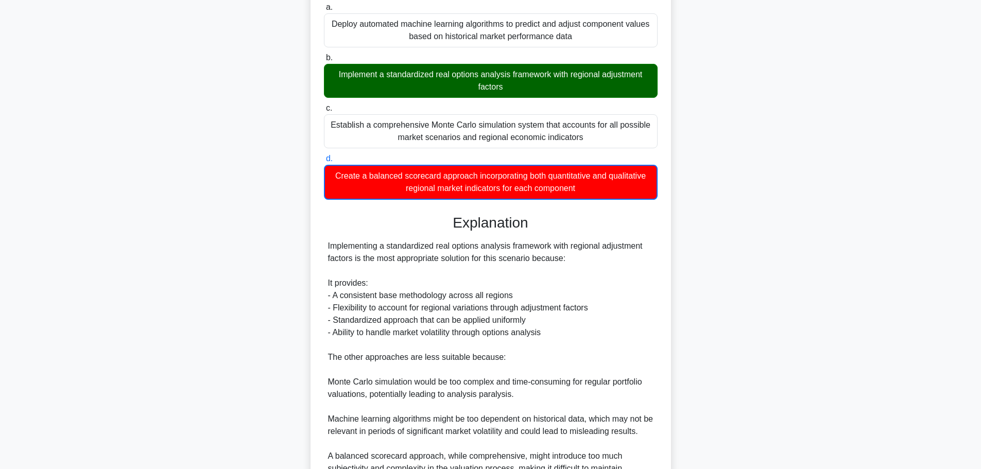
scroll to position [316, 0]
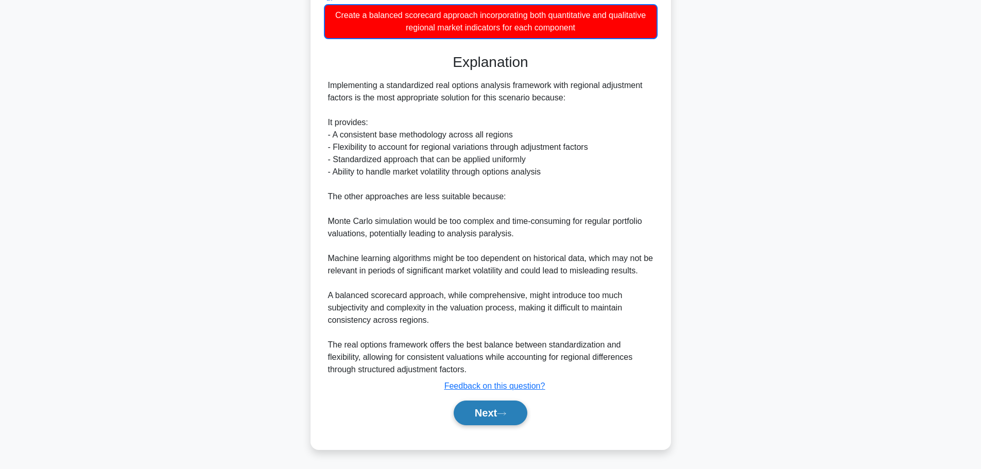
drag, startPoint x: 502, startPoint y: 418, endPoint x: 508, endPoint y: 418, distance: 6.7
click at [502, 418] on button "Next" at bounding box center [491, 413] width 74 height 25
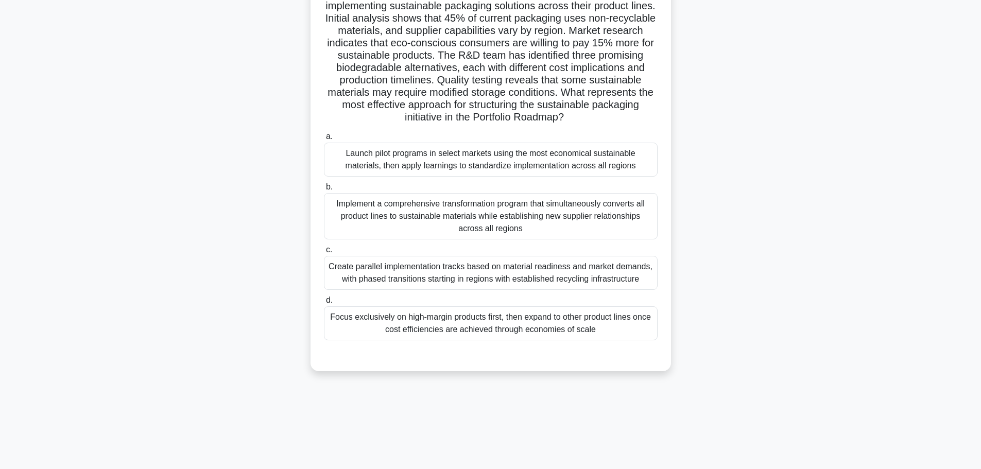
click at [537, 272] on div "Create parallel implementation tracks based on material readiness and market de…" at bounding box center [491, 273] width 334 height 34
click at [583, 271] on div "Create parallel implementation tracks based on material readiness and market de…" at bounding box center [491, 273] width 334 height 34
click at [324, 253] on input "c. Create parallel implementation tracks based on material readiness and market…" at bounding box center [324, 250] width 0 height 7
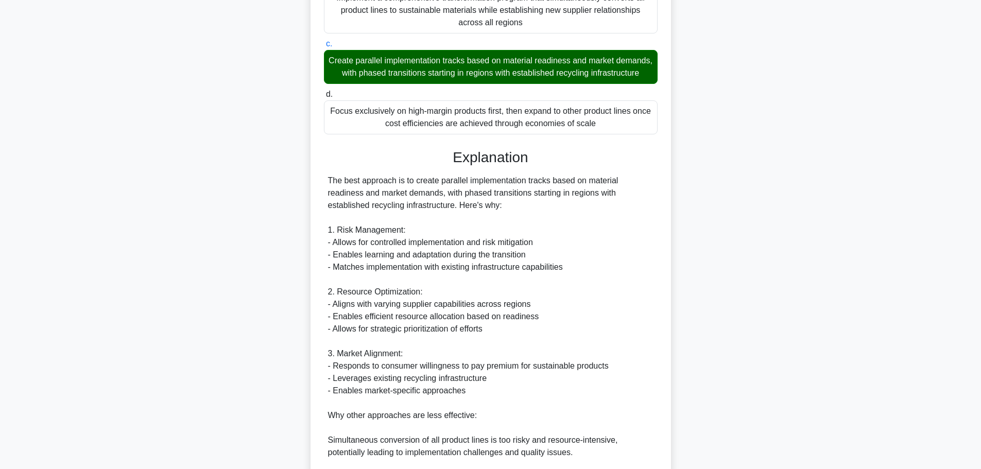
scroll to position [448, 0]
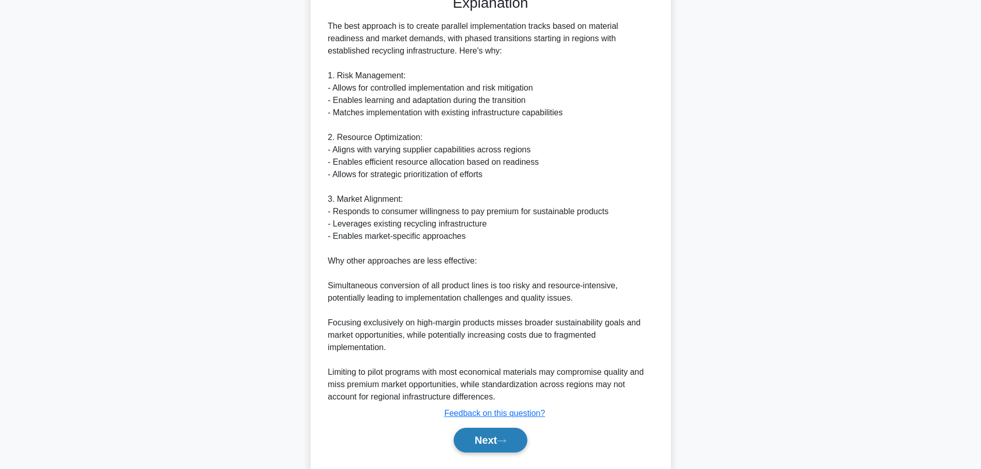
click at [499, 450] on button "Next" at bounding box center [491, 440] width 74 height 25
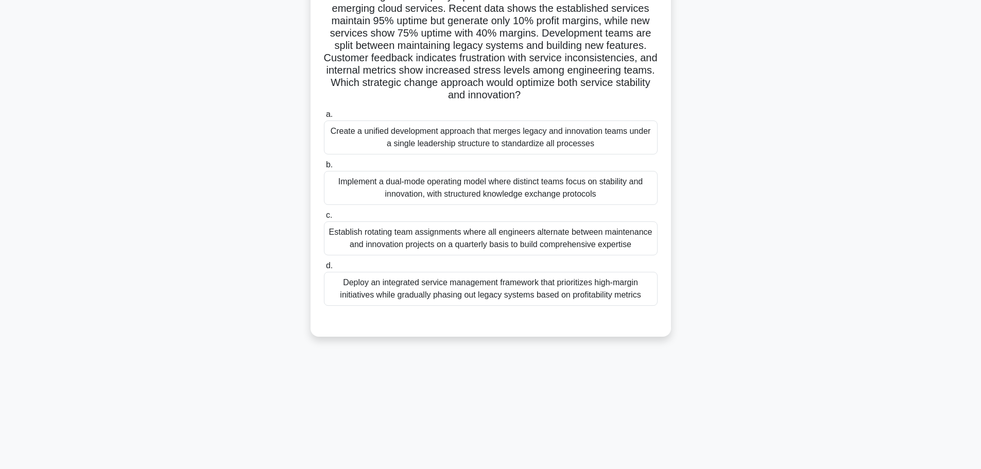
scroll to position [87, 0]
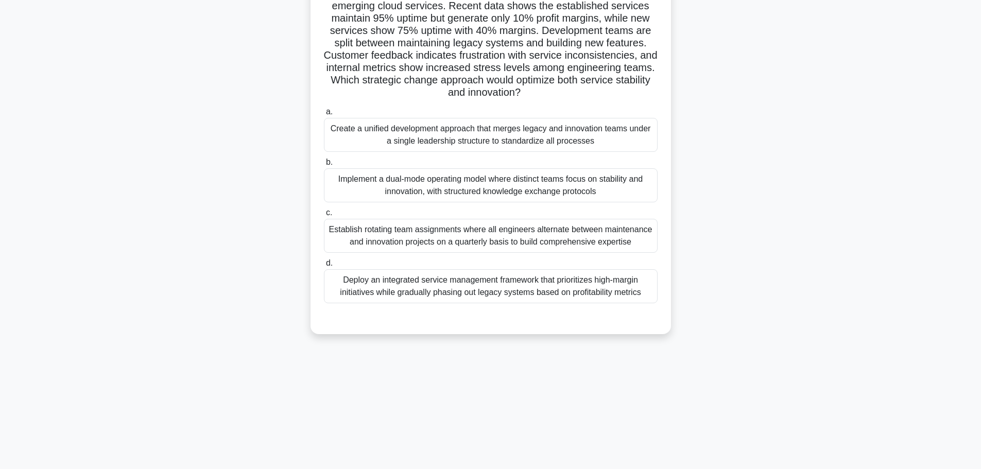
click at [451, 140] on div "Create a unified development approach that merges legacy and innovation teams u…" at bounding box center [491, 135] width 334 height 34
click at [324, 115] on input "a. Create a unified development approach that merges legacy and innovation team…" at bounding box center [324, 112] width 0 height 7
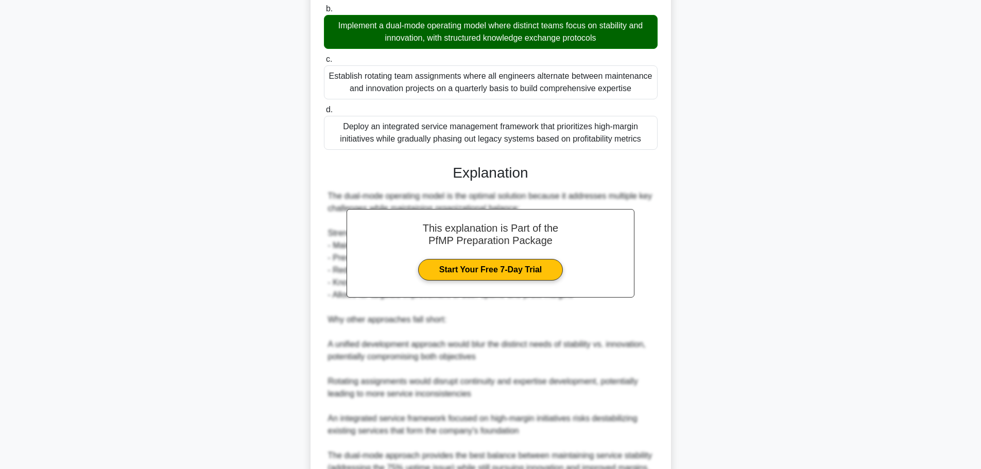
scroll to position [345, 0]
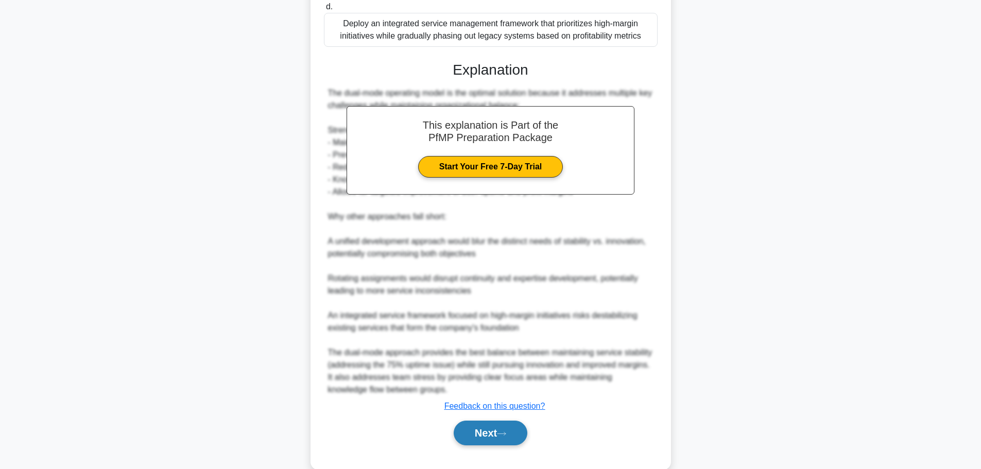
click at [476, 432] on button "Next" at bounding box center [491, 433] width 74 height 25
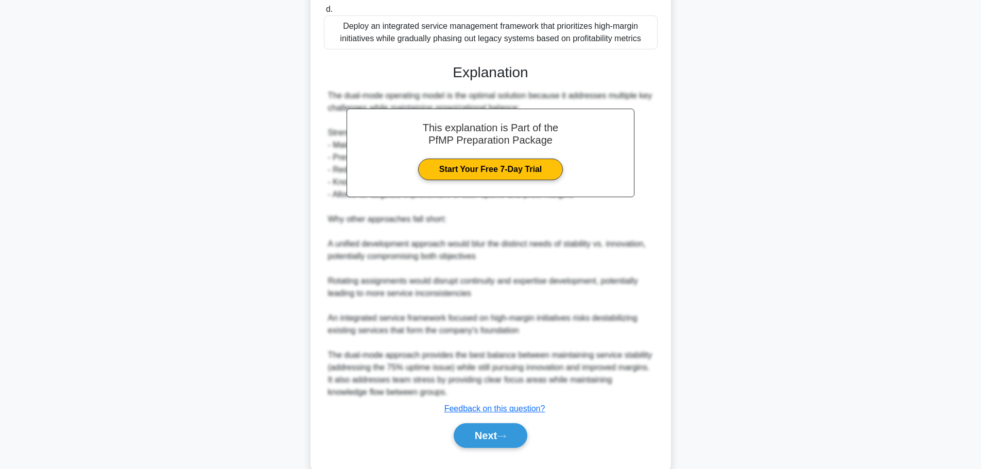
scroll to position [87, 0]
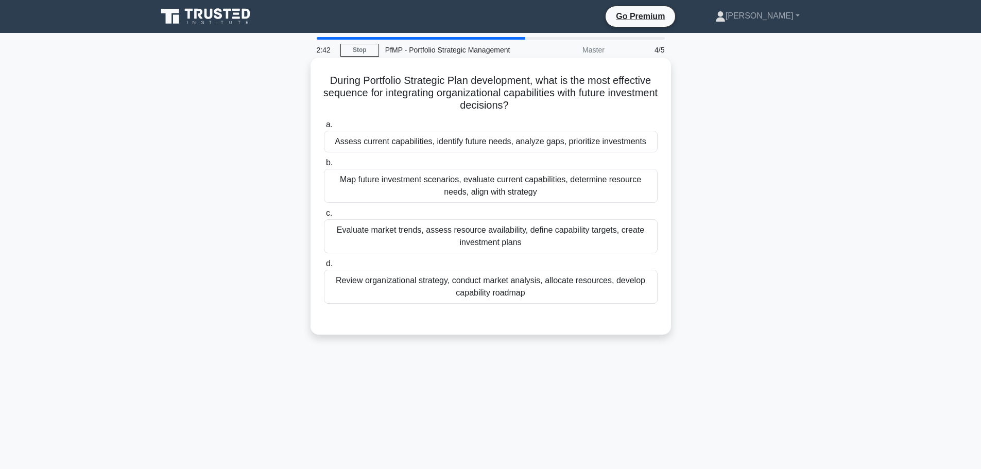
click at [510, 297] on div "Review organizational strategy, conduct market analysis, allocate resources, de…" at bounding box center [491, 287] width 334 height 34
click at [324, 267] on input "d. Review organizational strategy, conduct market analysis, allocate resources,…" at bounding box center [324, 264] width 0 height 7
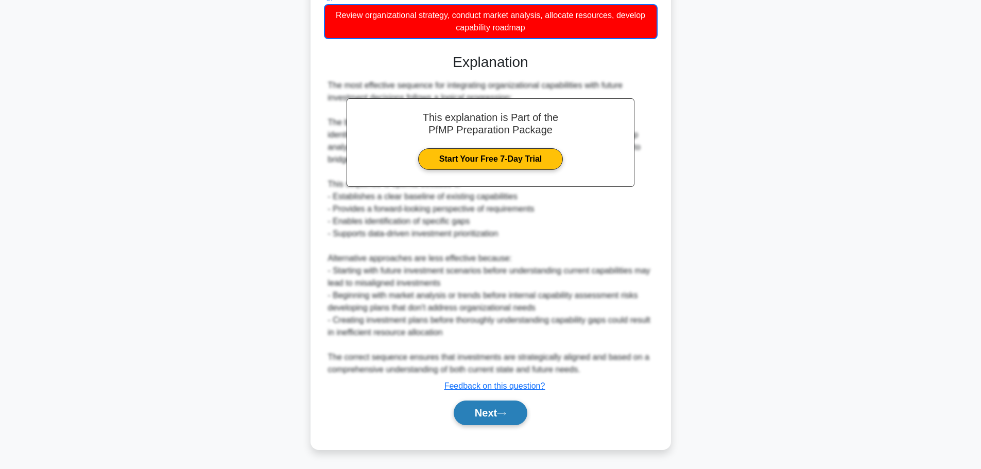
click at [506, 415] on icon at bounding box center [501, 413] width 8 height 3
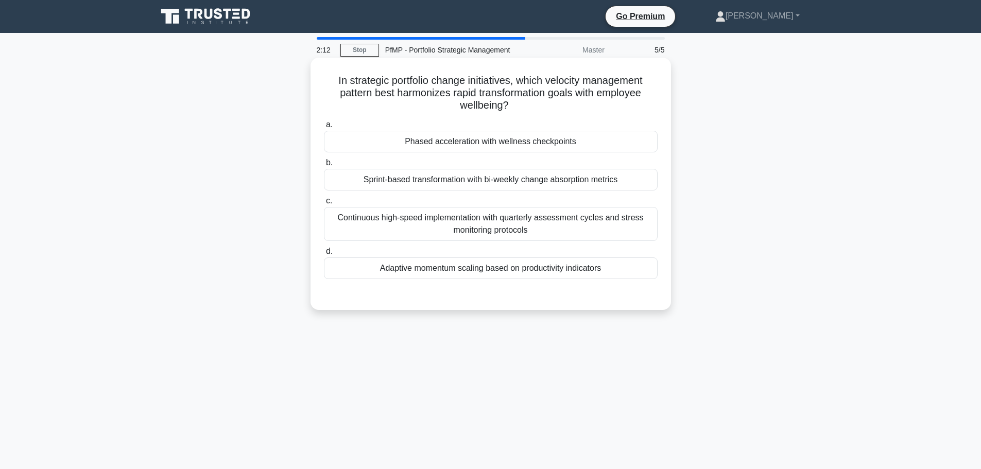
click at [484, 140] on div "Phased acceleration with wellness checkpoints" at bounding box center [491, 142] width 334 height 22
click at [324, 128] on input "a. Phased acceleration with wellness checkpoints" at bounding box center [324, 125] width 0 height 7
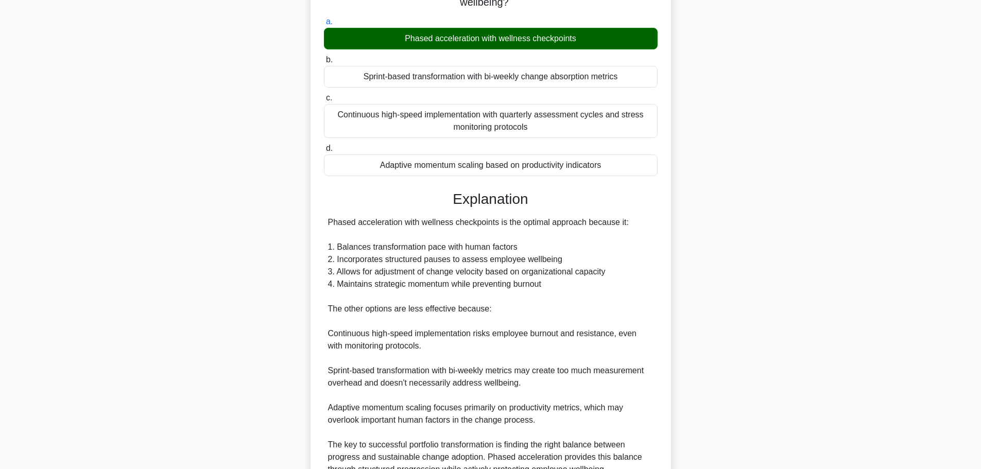
scroll to position [203, 0]
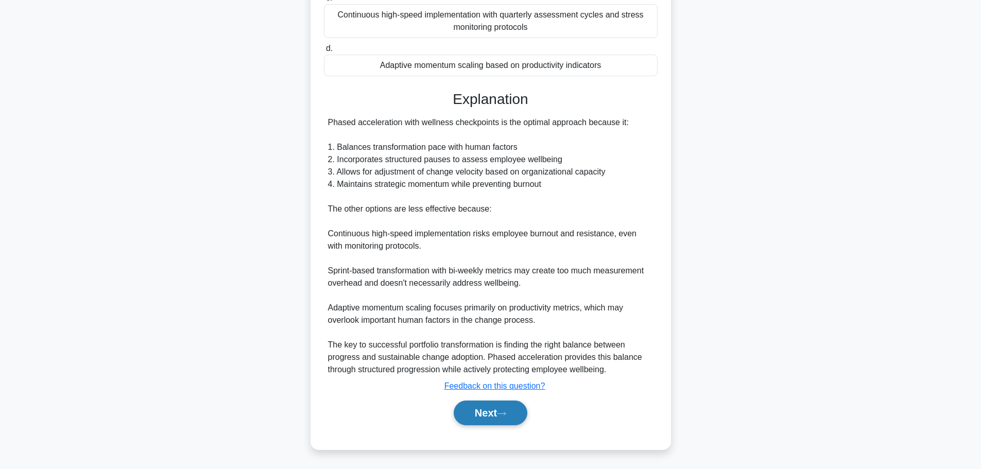
click at [481, 414] on button "Next" at bounding box center [491, 413] width 74 height 25
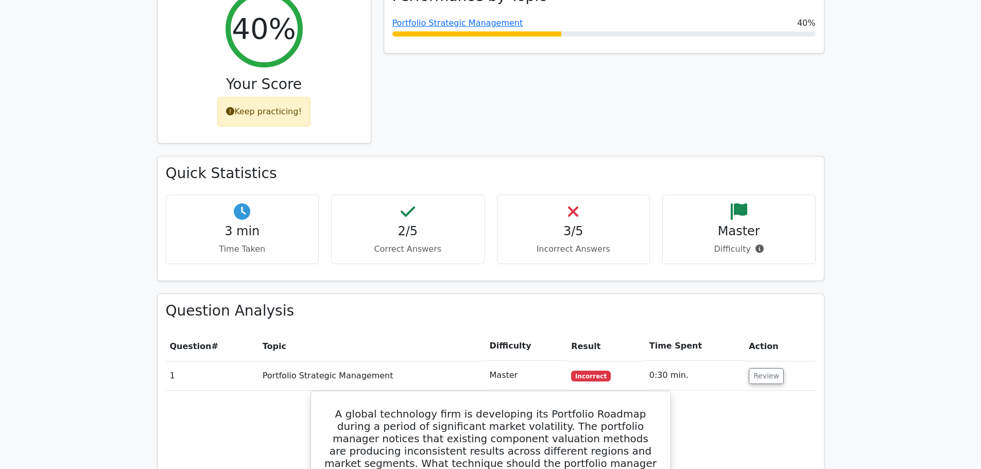
scroll to position [257, 0]
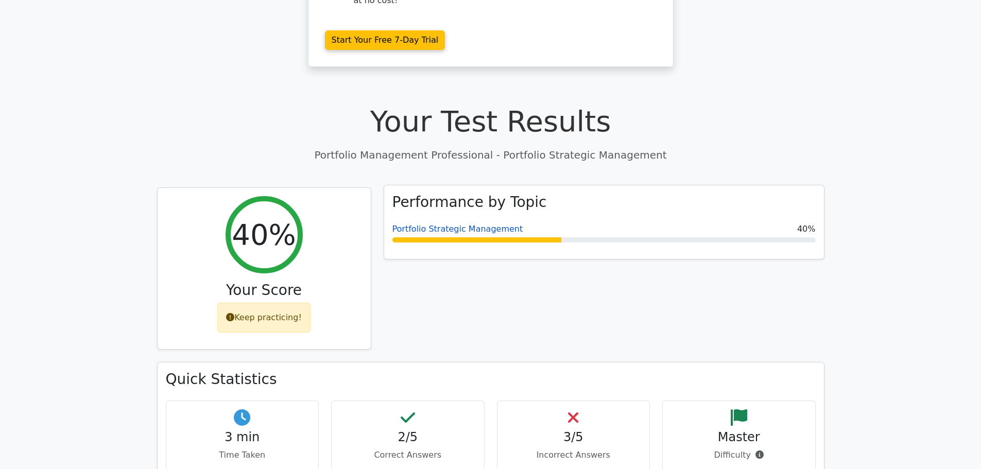
click at [459, 224] on link "Portfolio Strategic Management" at bounding box center [457, 229] width 131 height 10
